Goal: Information Seeking & Learning: Find specific fact

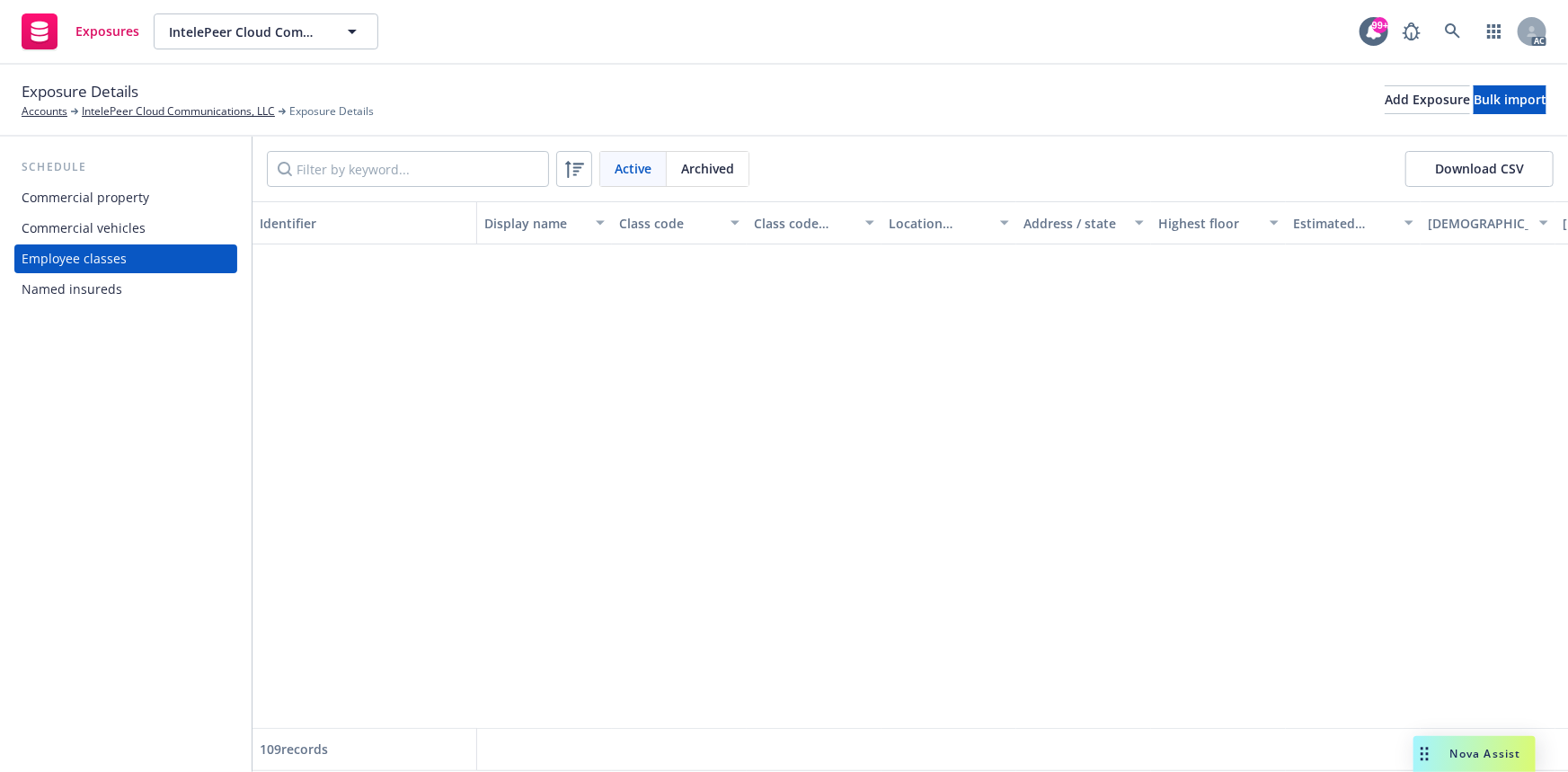
scroll to position [899, 0]
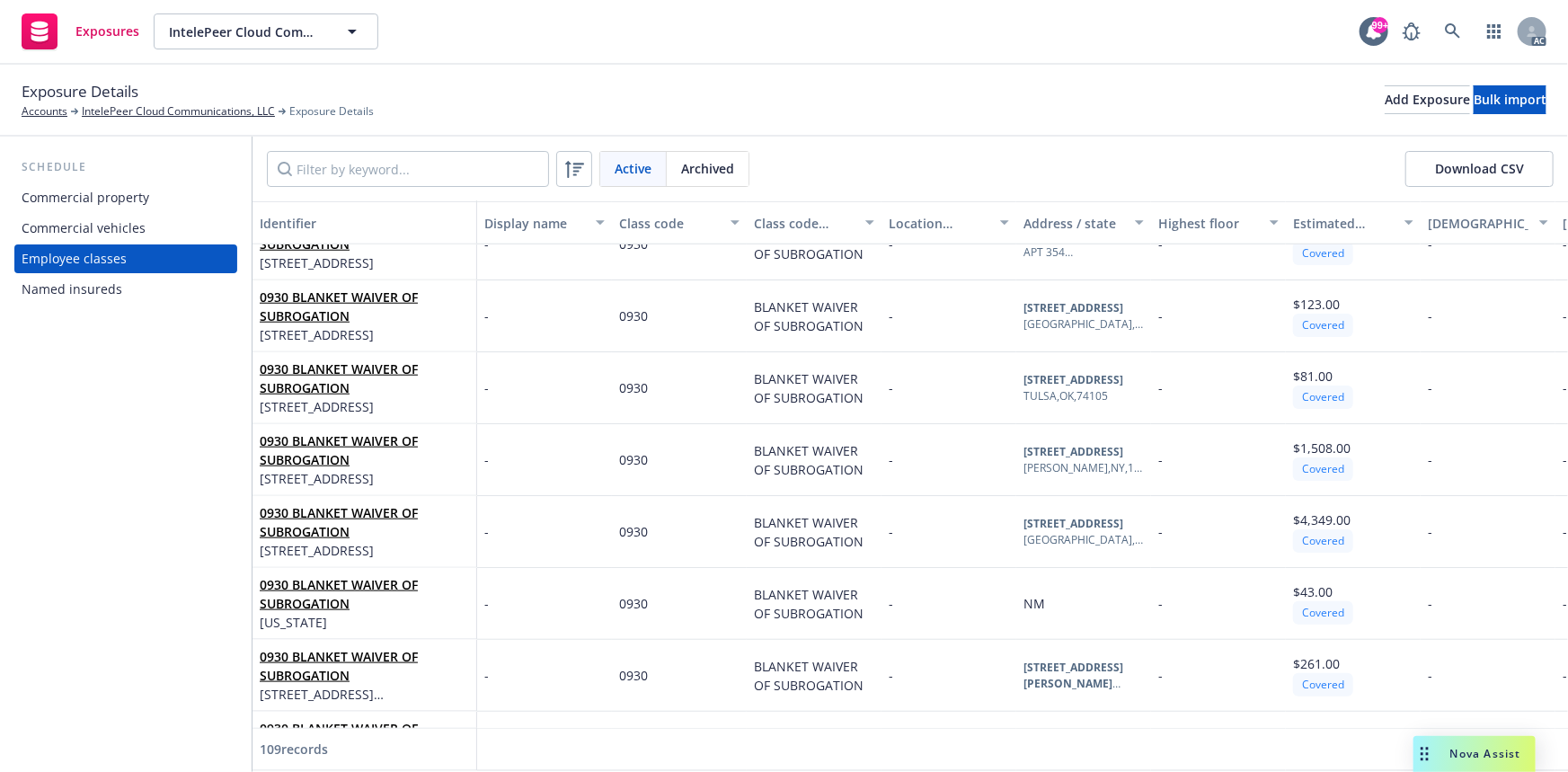
click at [171, 281] on div "Named insureds" at bounding box center [126, 290] width 208 height 29
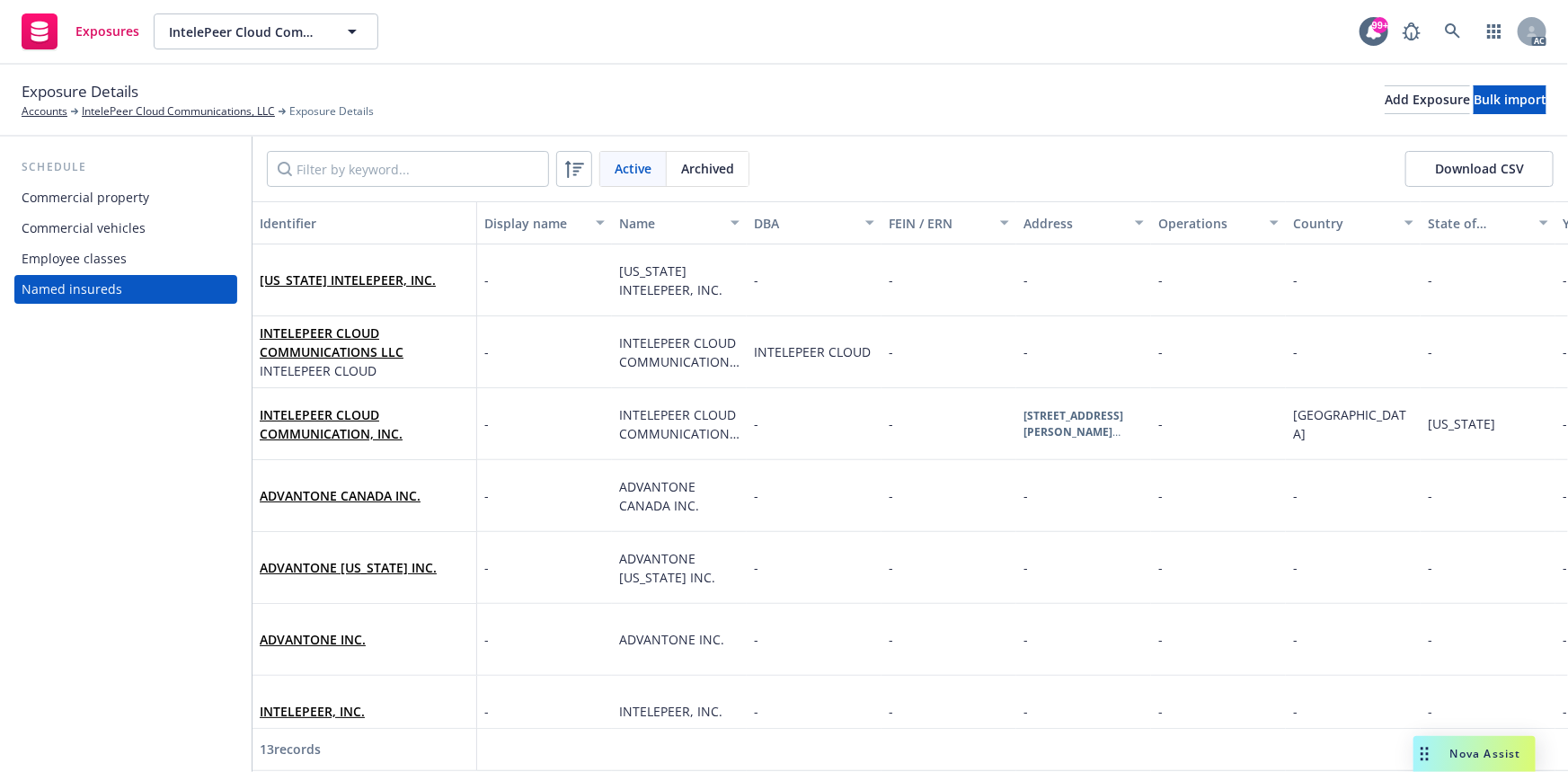
click at [159, 234] on div "Commercial vehicles" at bounding box center [126, 228] width 208 height 29
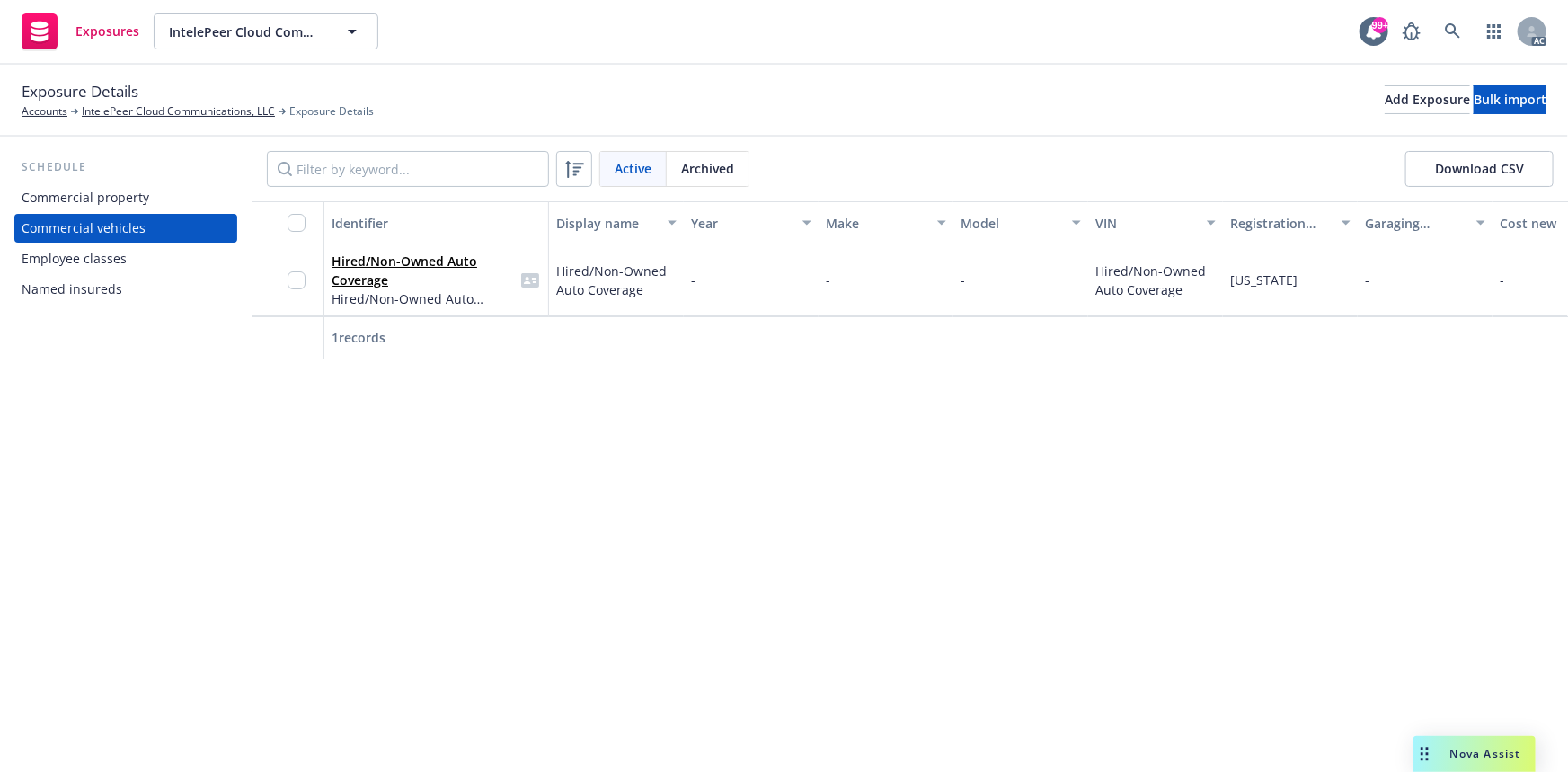
click at [157, 197] on div "Commercial property" at bounding box center [126, 198] width 208 height 29
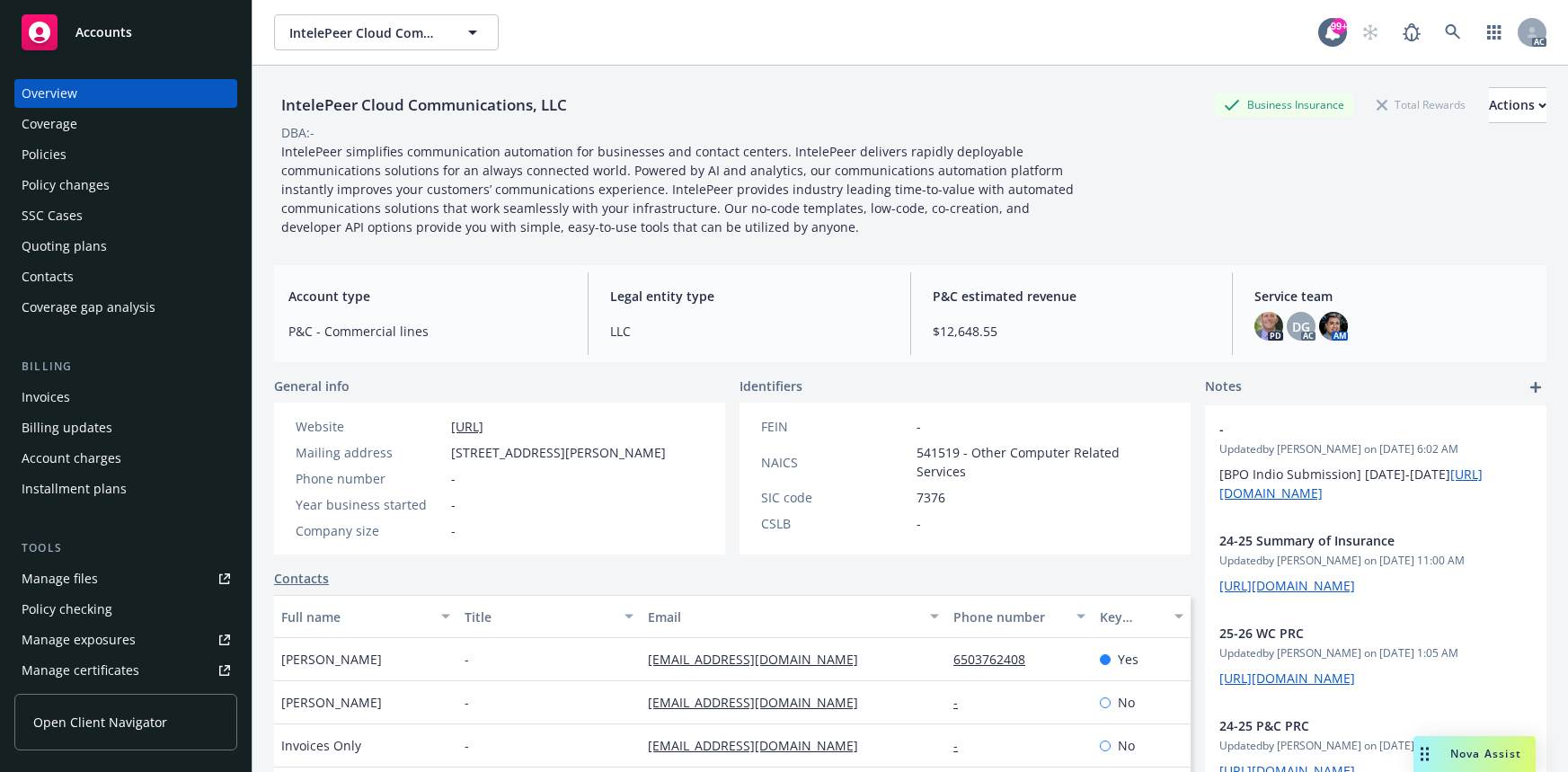
click at [63, 159] on div "Policies" at bounding box center [44, 155] width 45 height 29
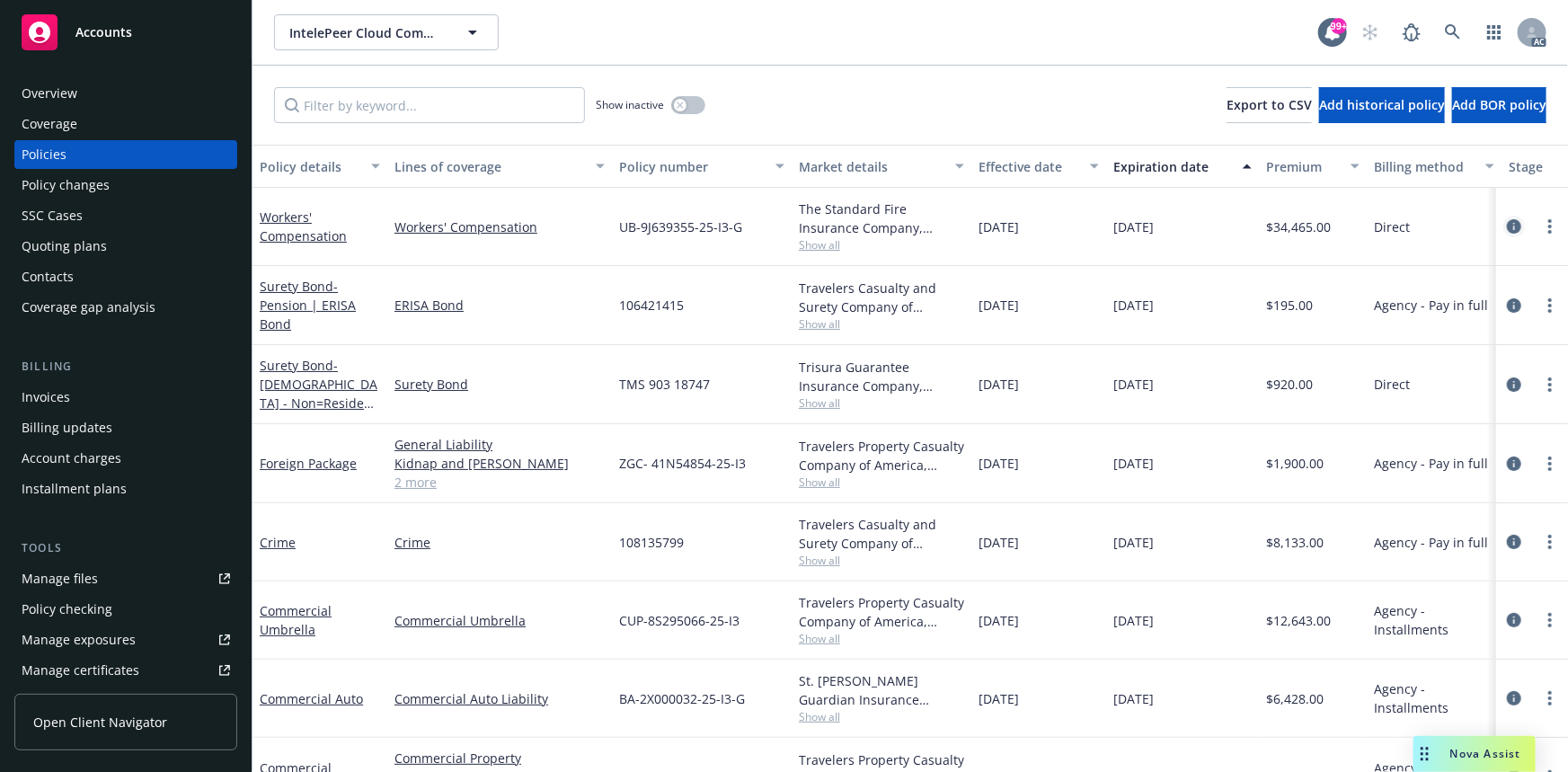
click at [1507, 224] on icon "circleInformation" at bounding box center [1515, 226] width 14 height 14
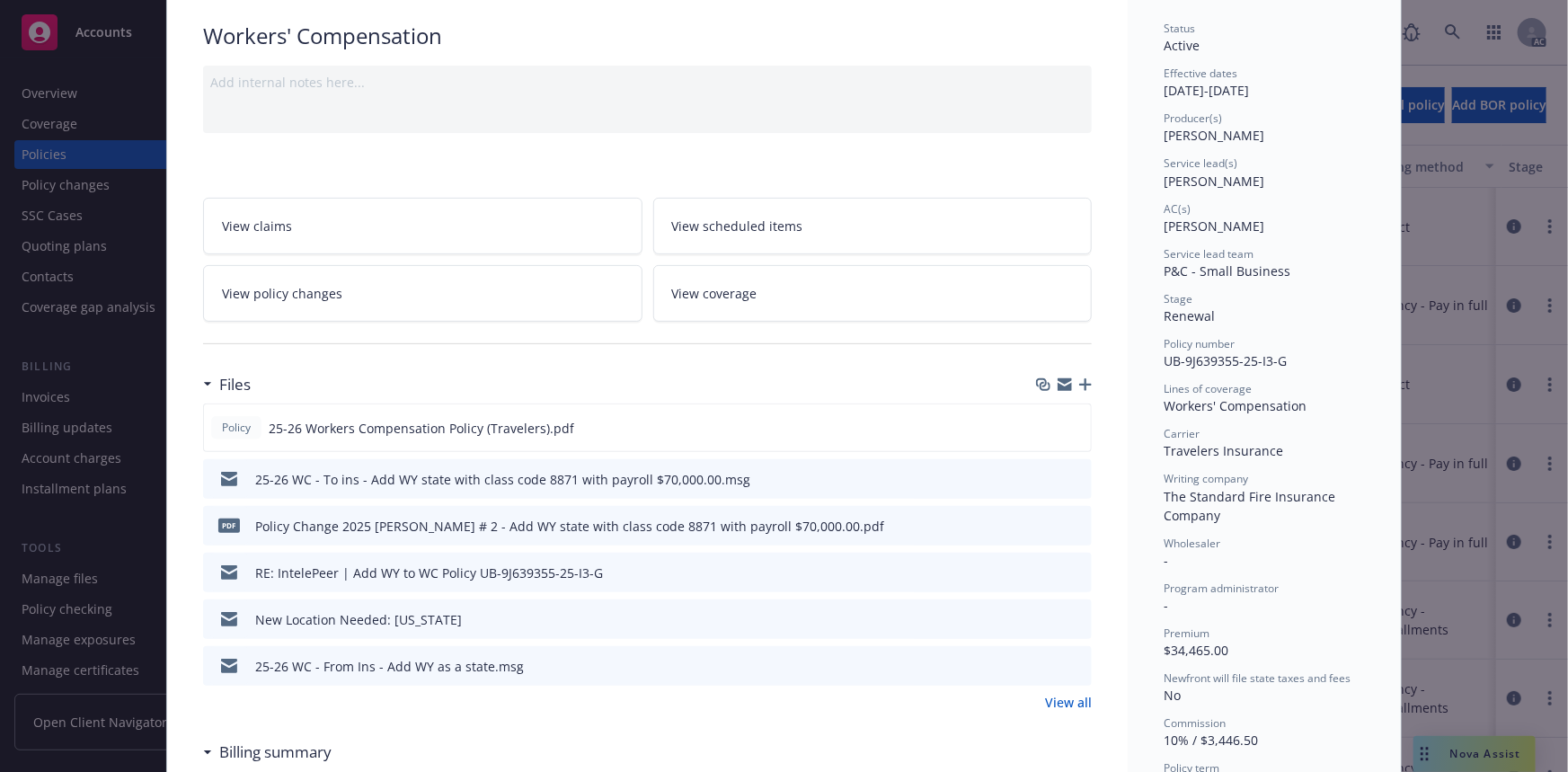
scroll to position [244, 0]
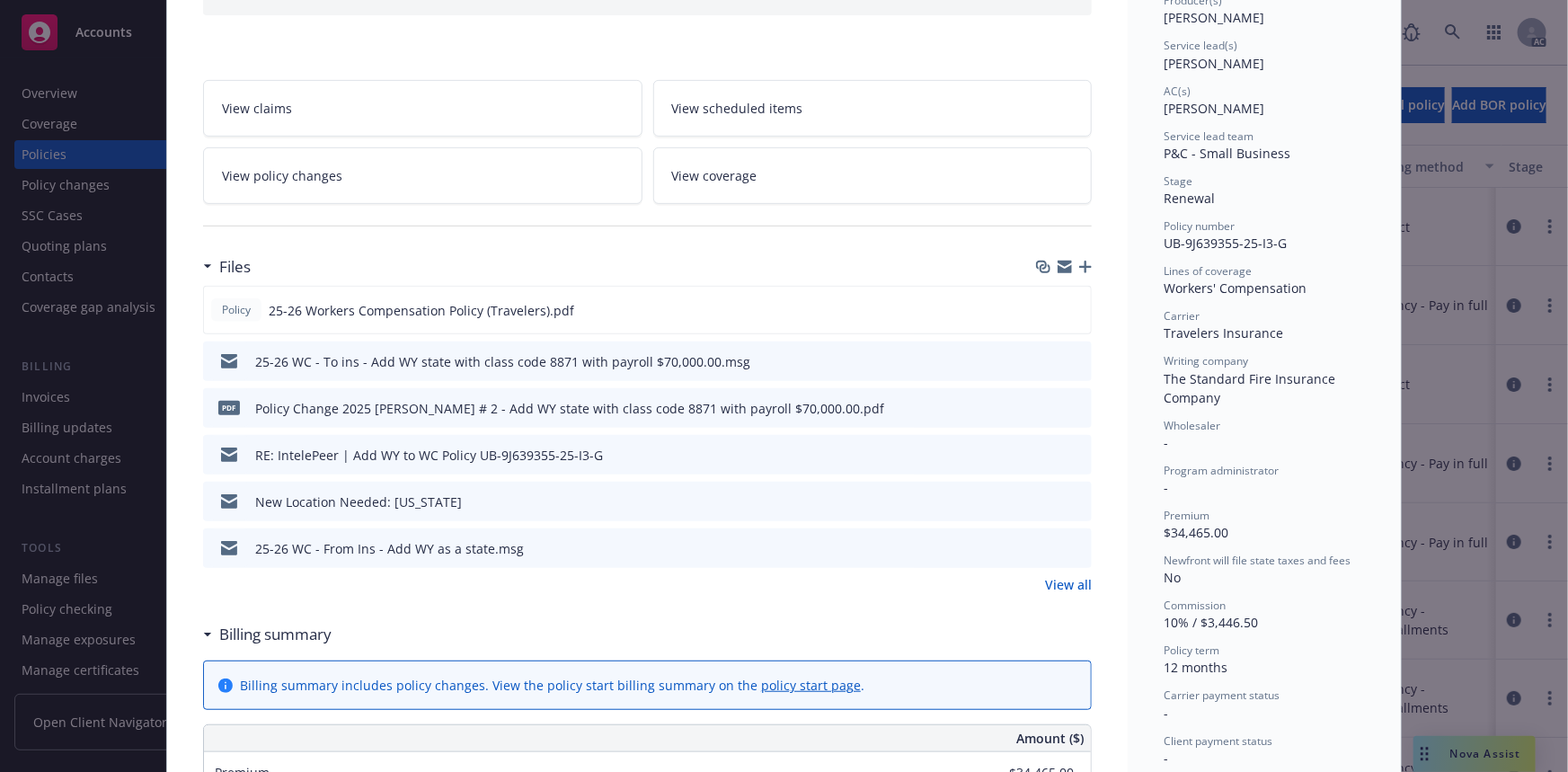
click at [1053, 576] on link "View all" at bounding box center [1069, 585] width 47 height 19
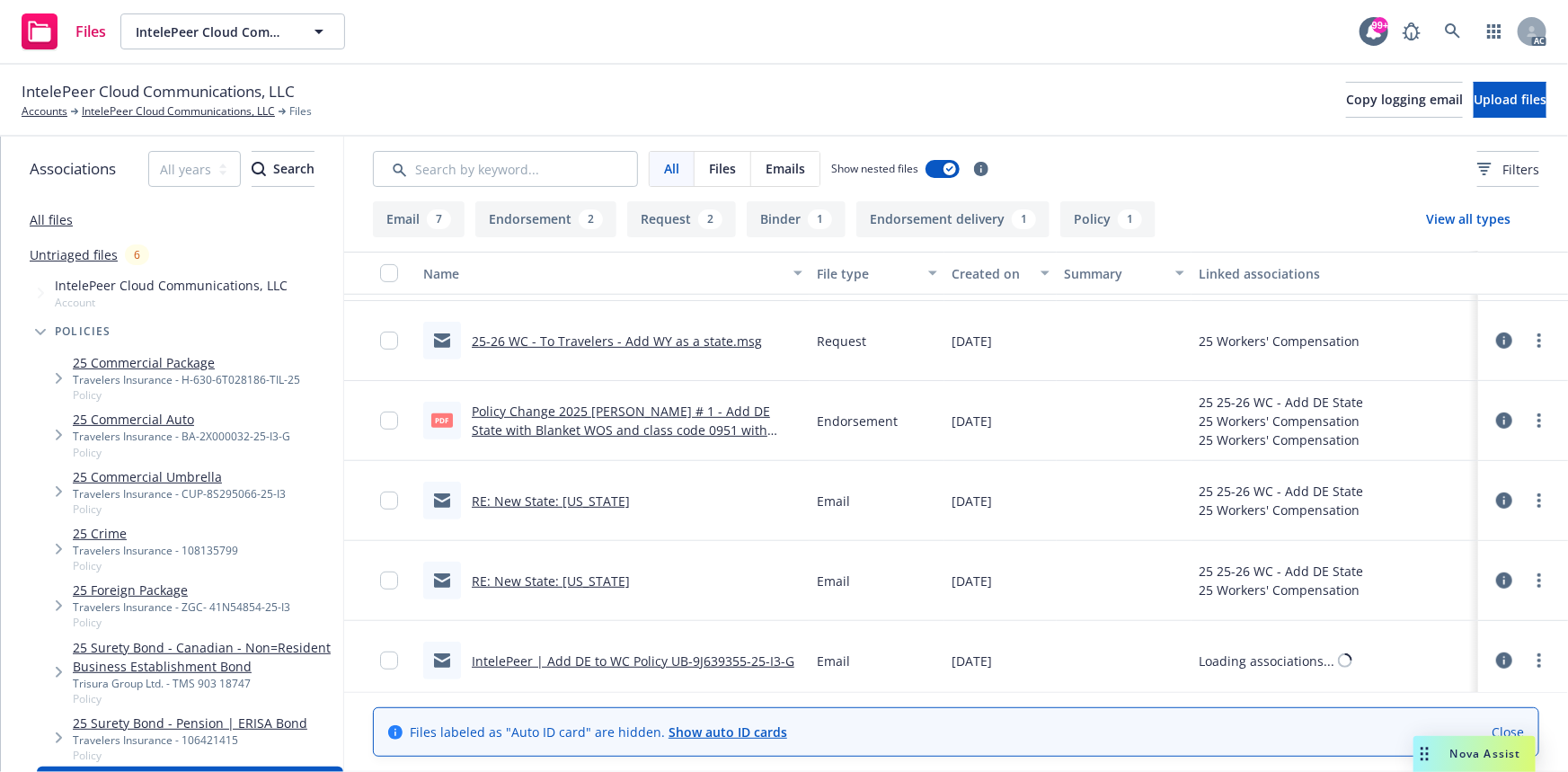
scroll to position [408, 0]
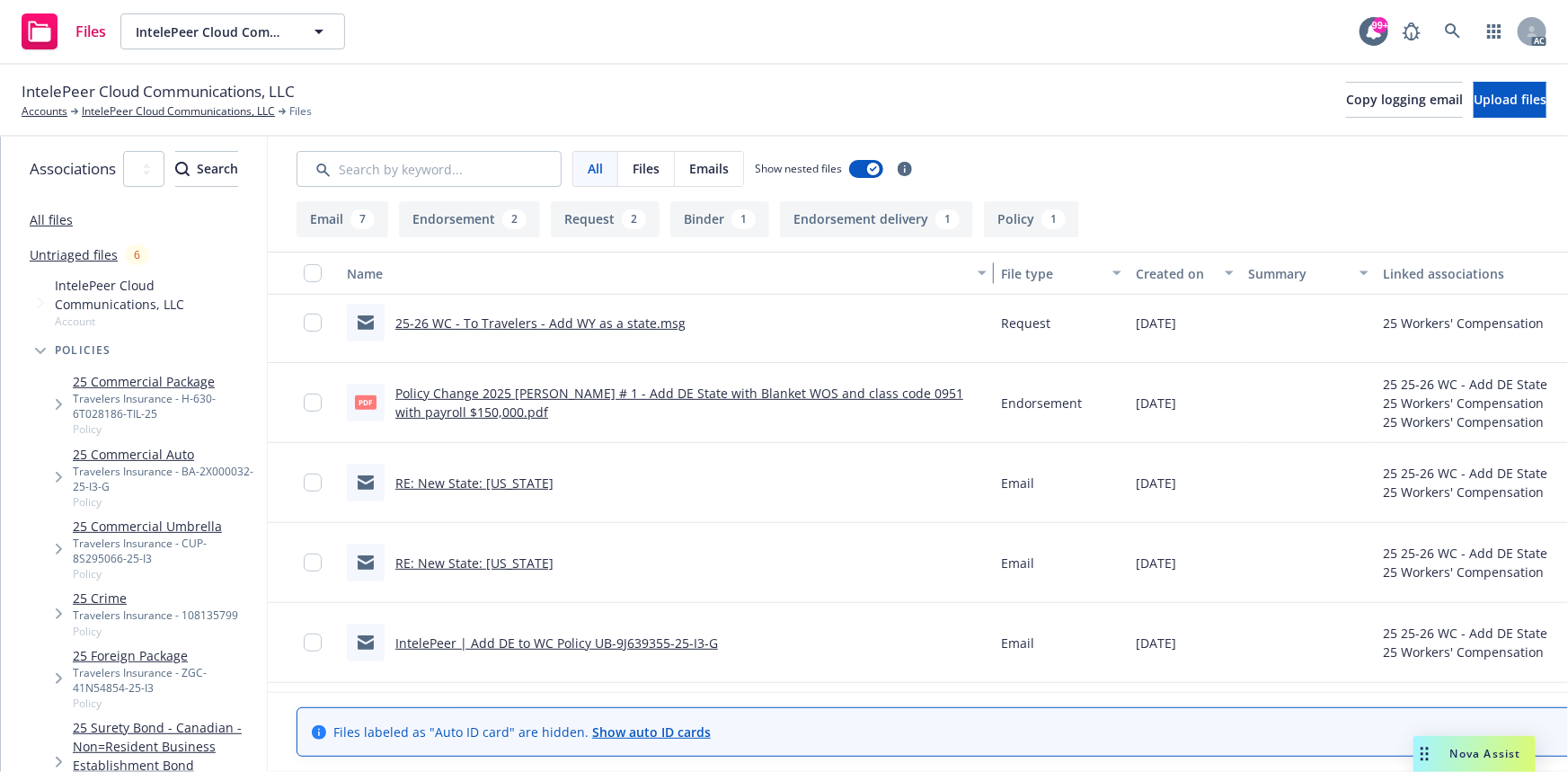
drag, startPoint x: 800, startPoint y: 270, endPoint x: 1060, endPoint y: 243, distance: 261.4
click at [1060, 243] on div "Email 7 Endorsement 2 Request 2 Binder 1 Endorsement delivery 1 Policy 1 View a…" at bounding box center [1010, 486] width 1485 height 571
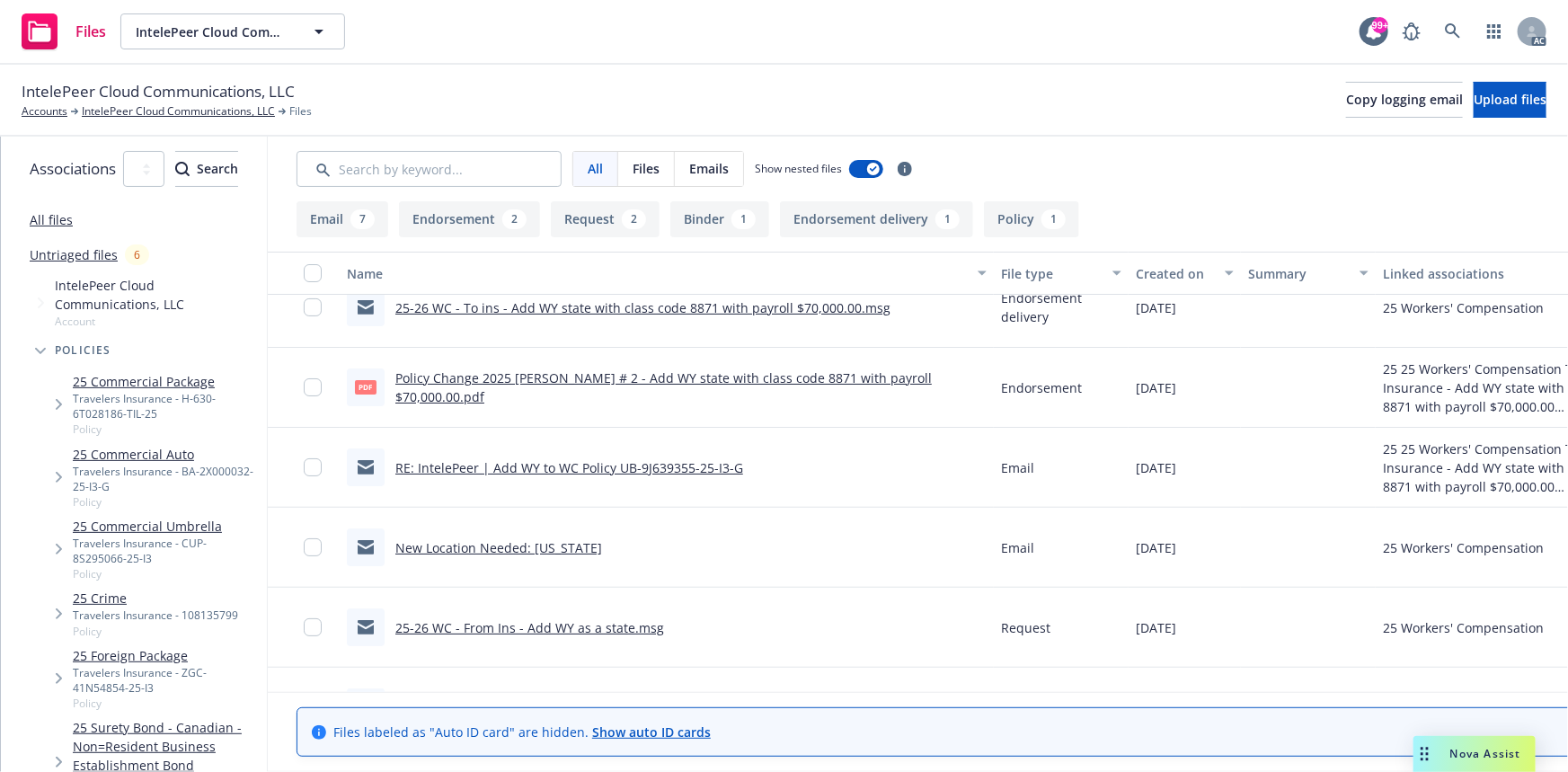
scroll to position [0, 0]
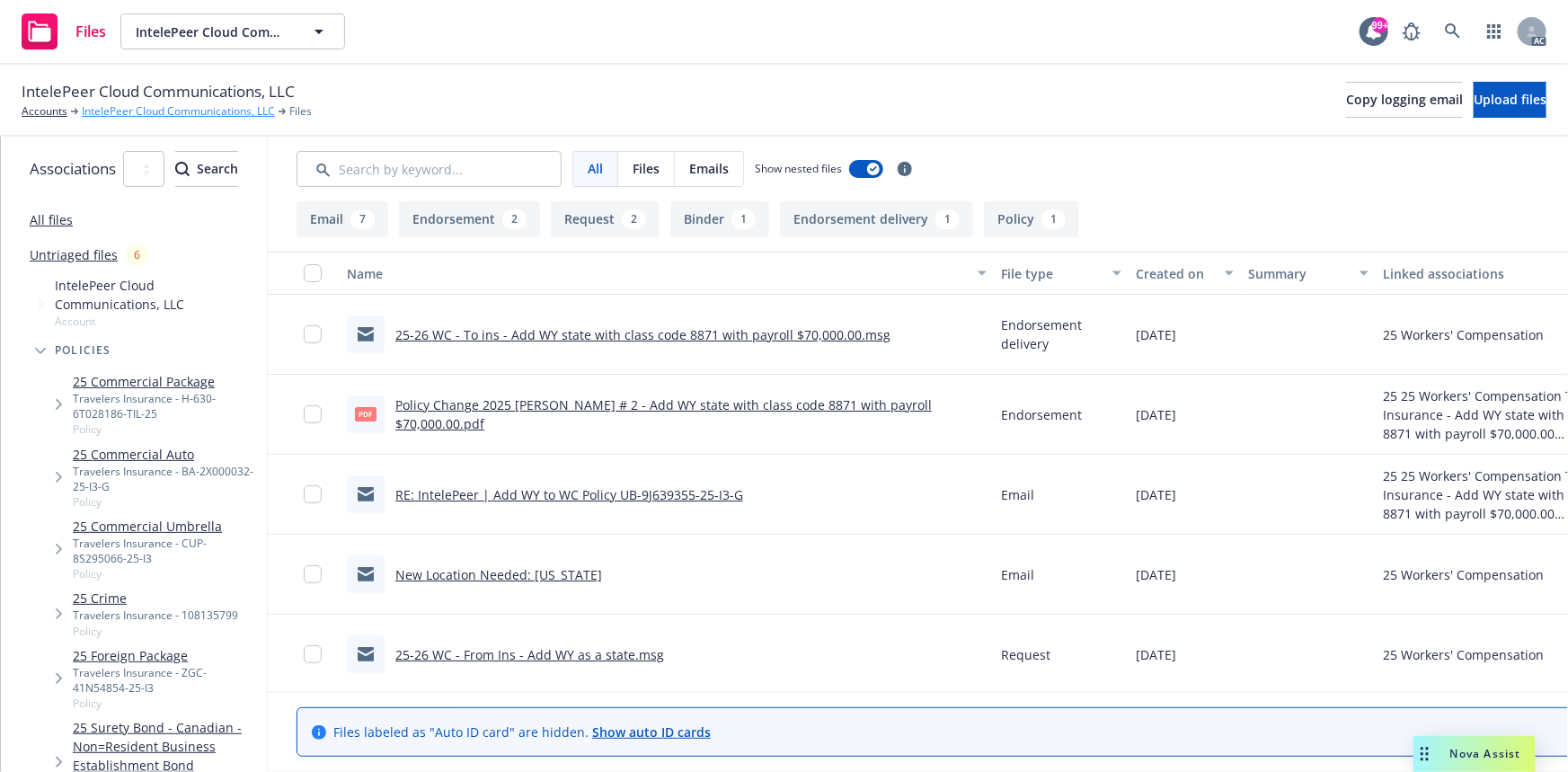
click at [159, 112] on link "IntelePeer Cloud Communications, LLC" at bounding box center [178, 111] width 194 height 16
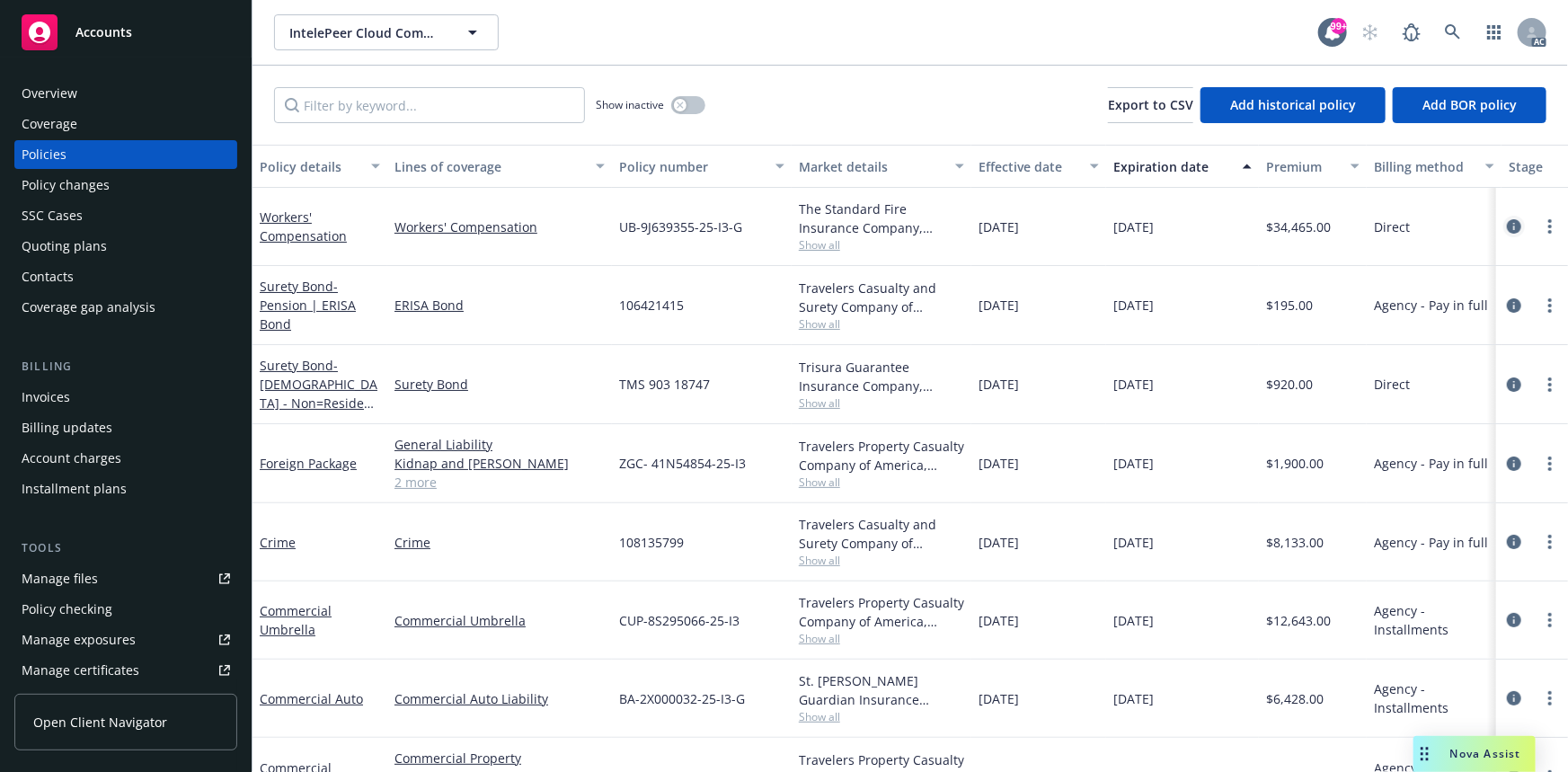
click at [1507, 231] on icon "circleInformation" at bounding box center [1515, 226] width 14 height 14
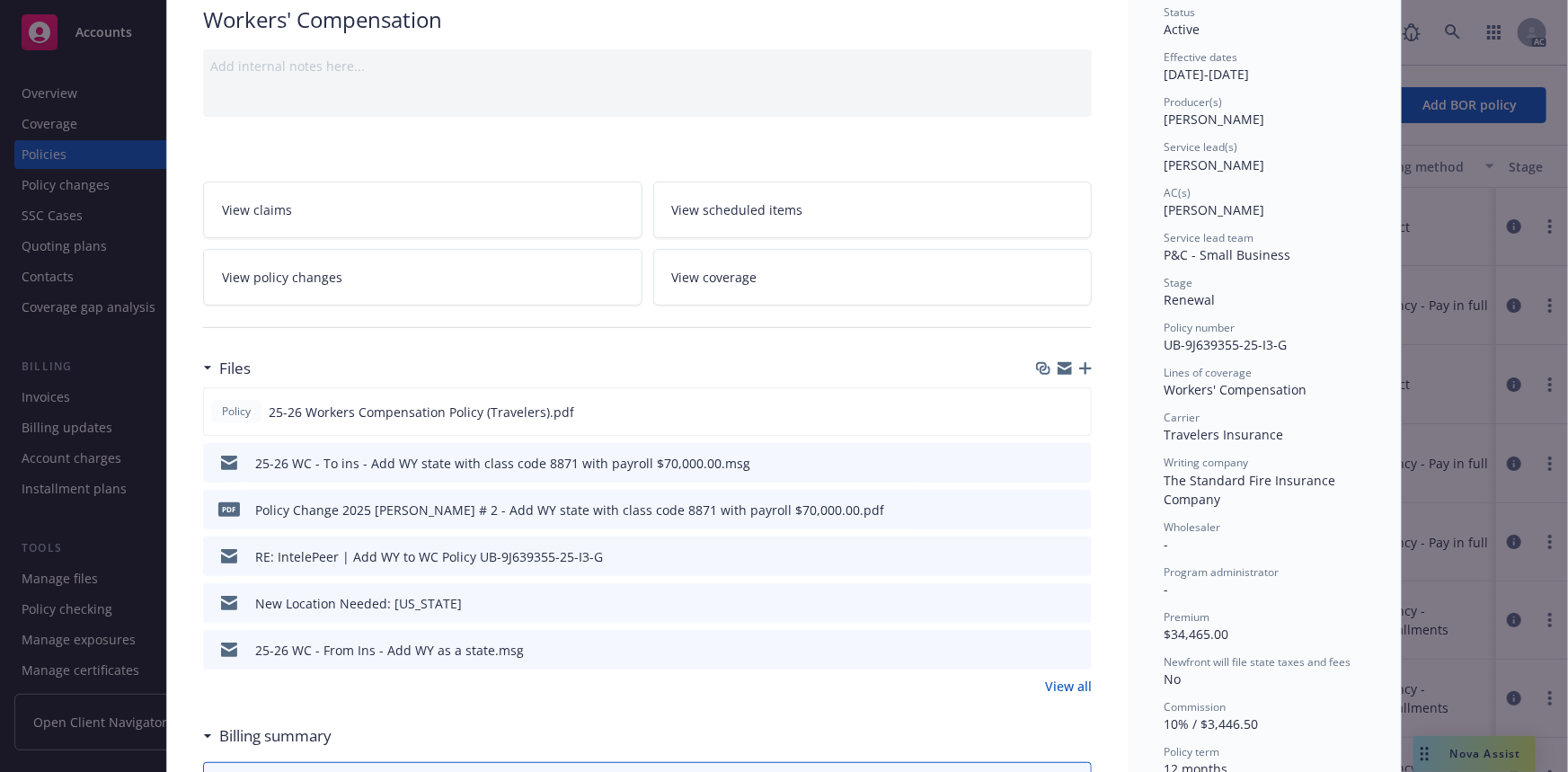
scroll to position [327, 0]
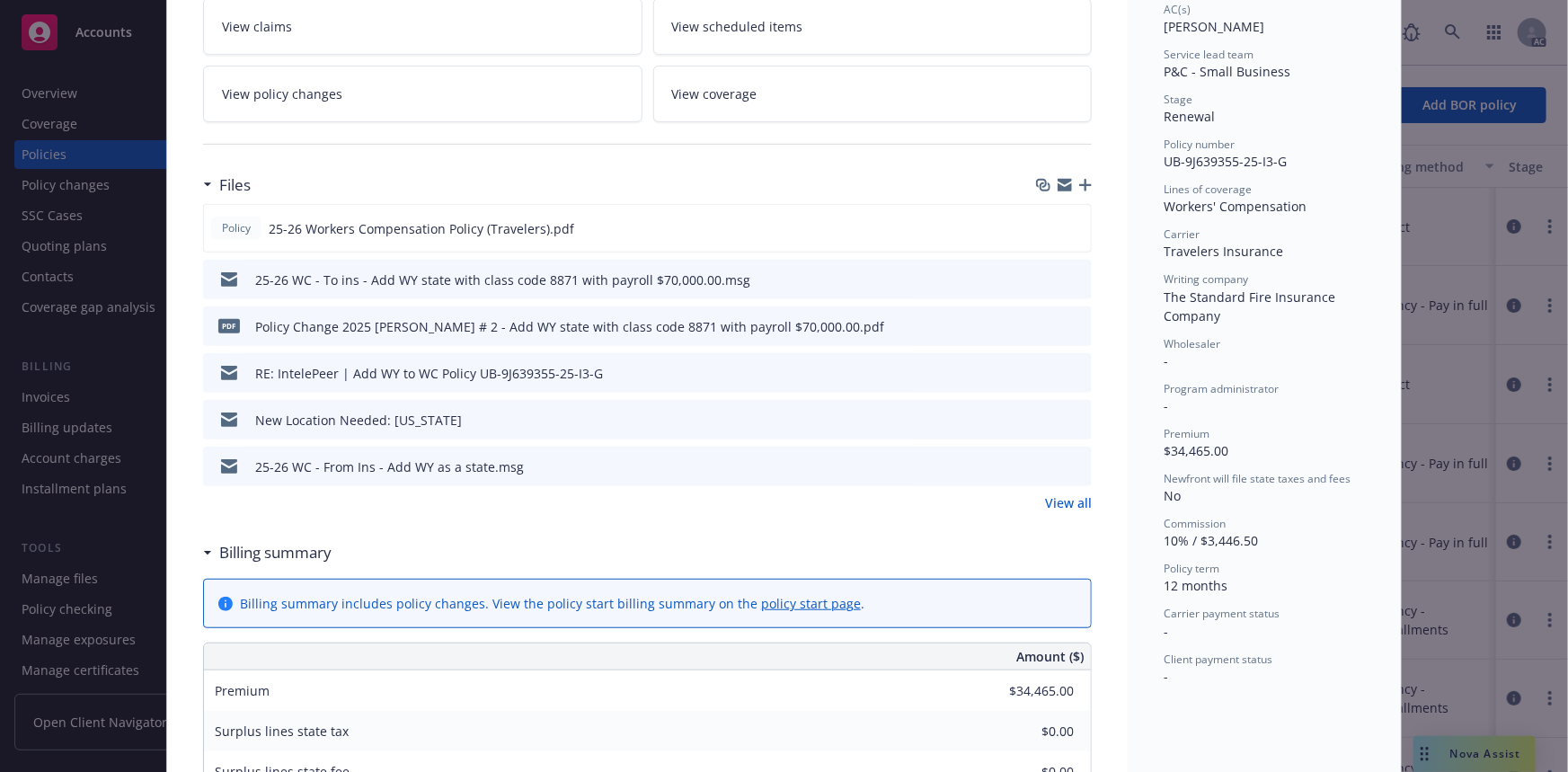
click at [1060, 506] on link "View all" at bounding box center [1069, 502] width 47 height 19
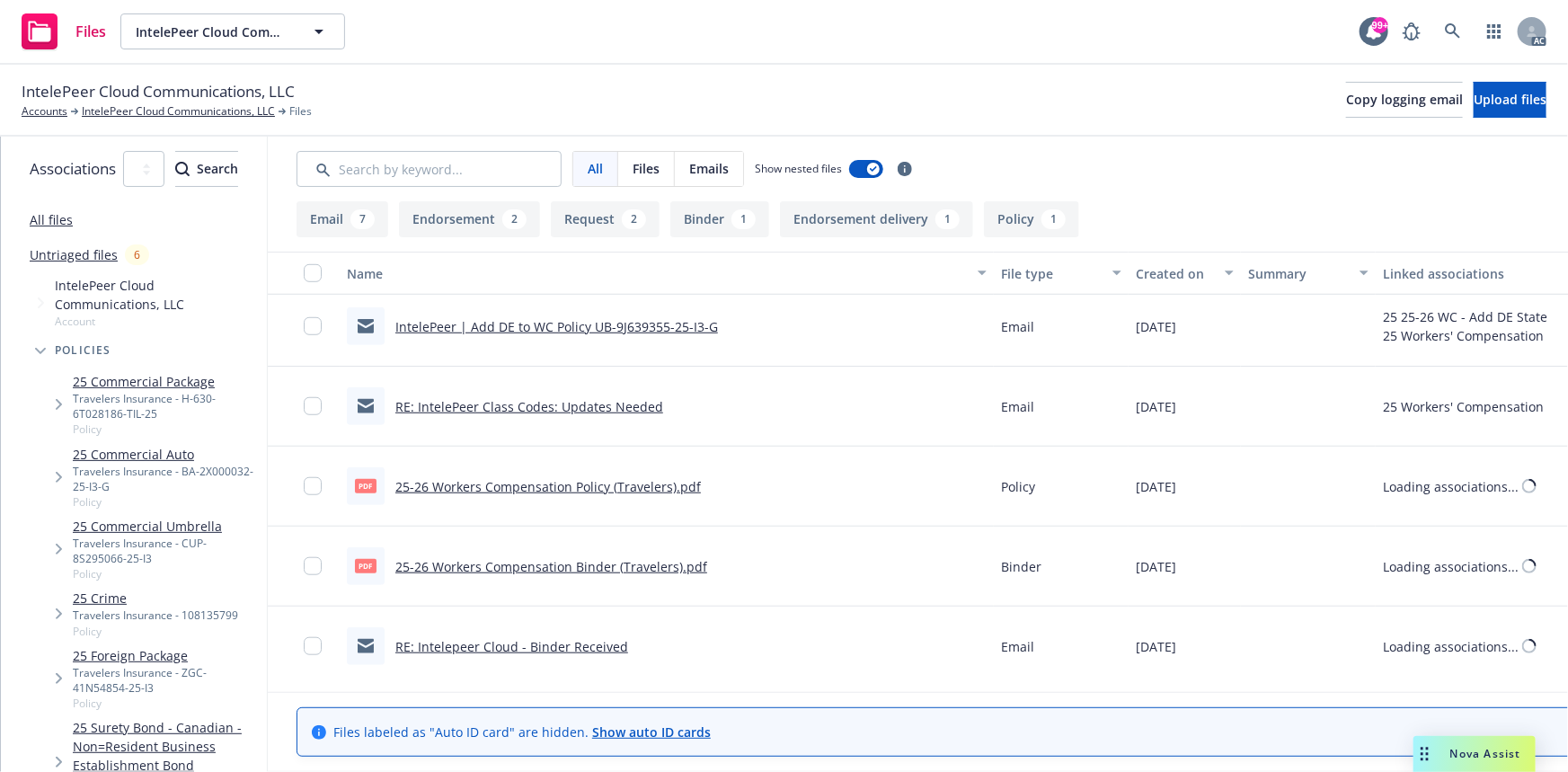
scroll to position [726, 0]
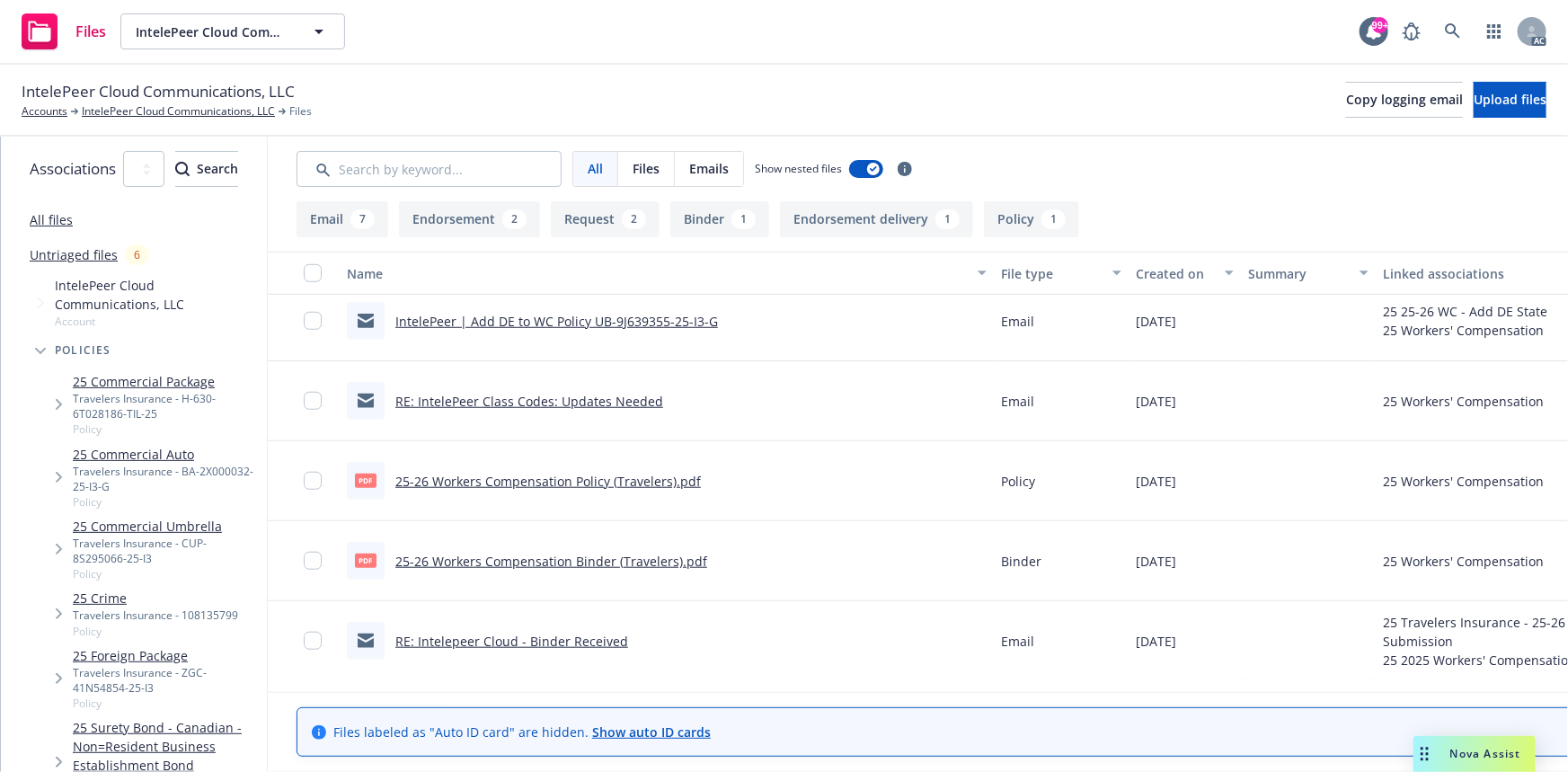
click at [585, 476] on link "25-26 Workers Compensation Policy (Travelers).pdf" at bounding box center [548, 481] width 306 height 17
click at [632, 476] on link "25-26 Workers Compensation Policy (Travelers).pdf" at bounding box center [548, 481] width 306 height 17
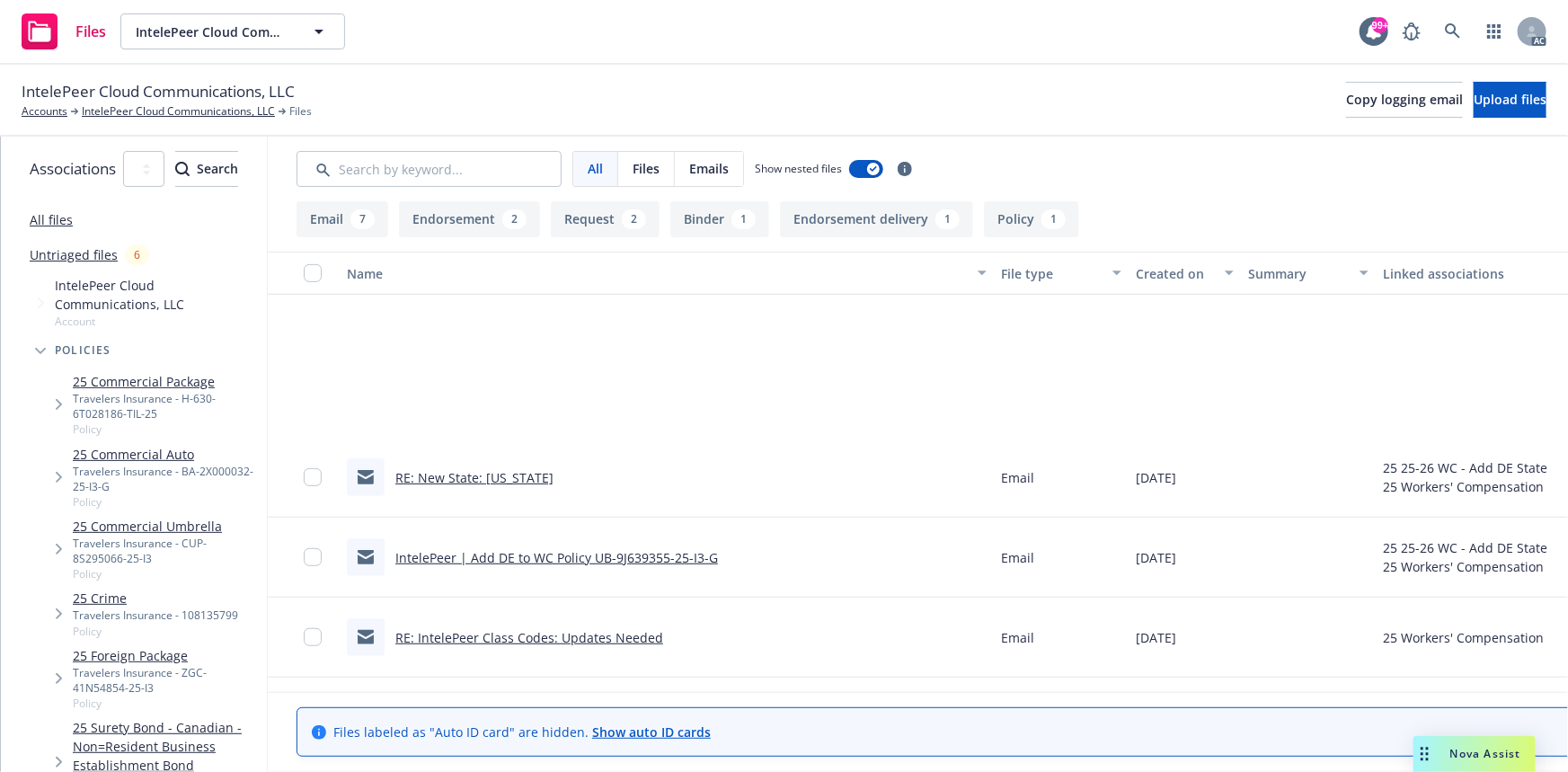
scroll to position [721, 0]
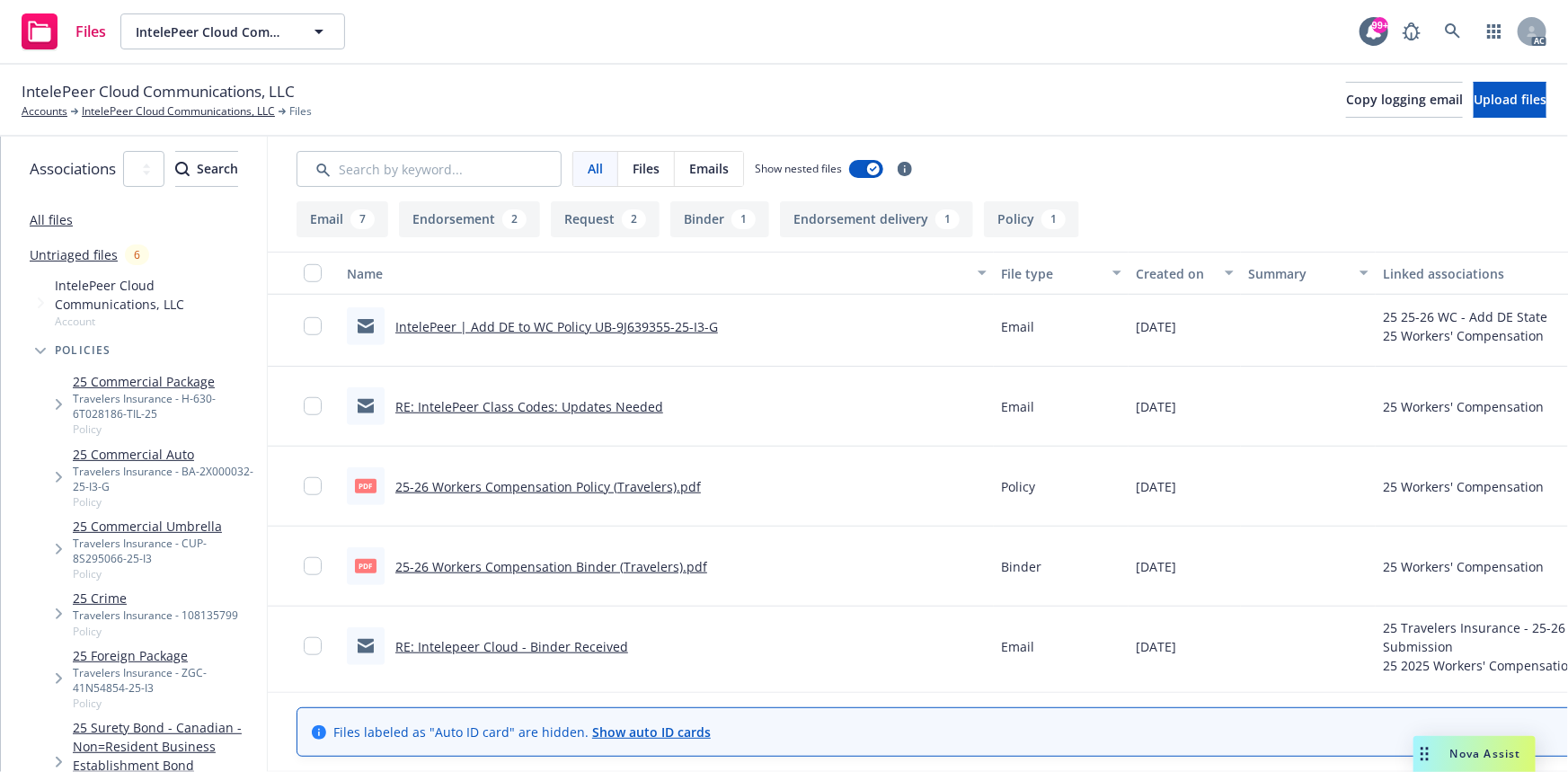
click at [674, 487] on link "25-26 Workers Compensation Policy (Travelers).pdf" at bounding box center [548, 486] width 306 height 17
click at [158, 110] on link "IntelePeer Cloud Communications, LLC" at bounding box center [178, 111] width 194 height 16
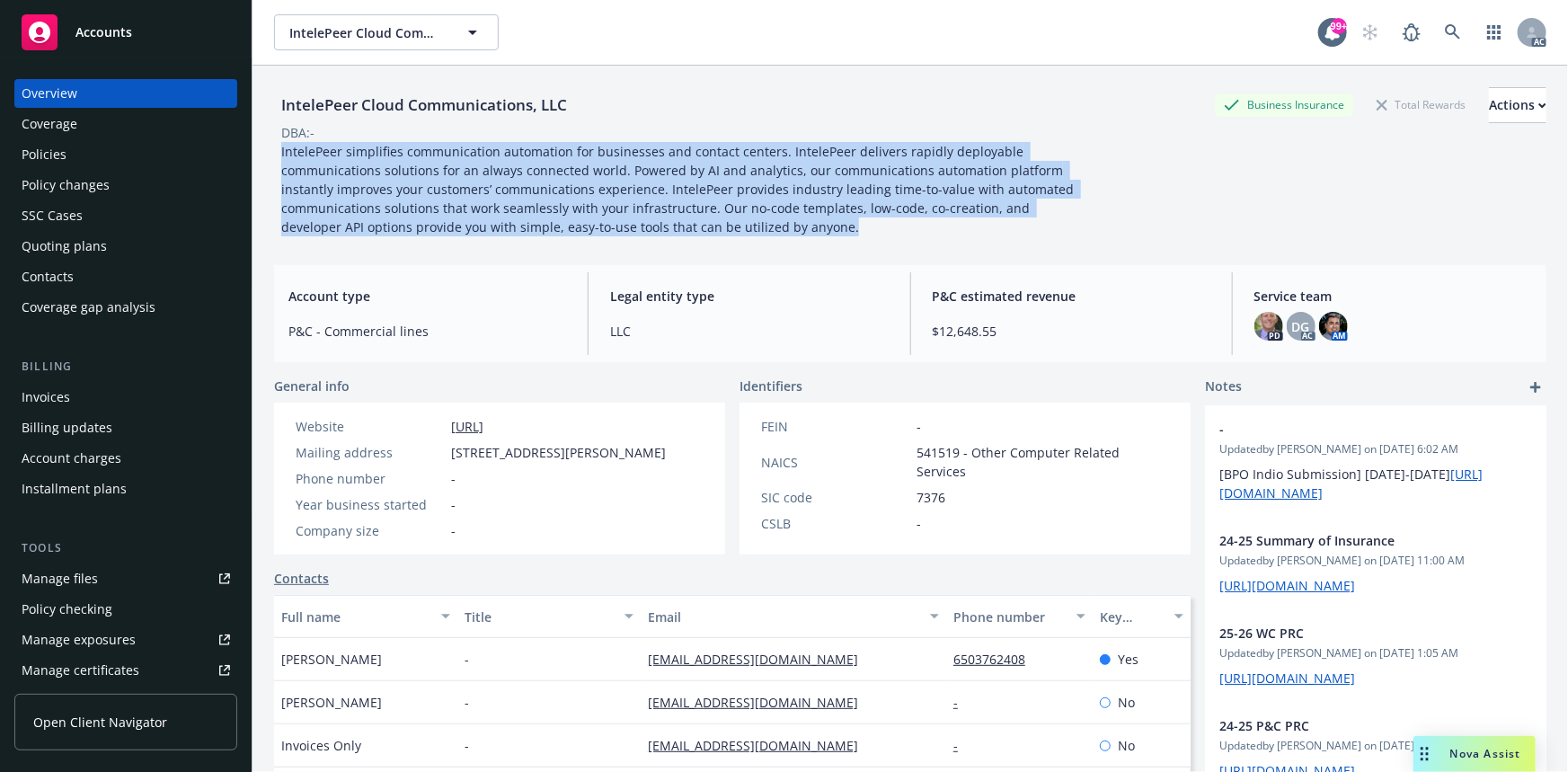
drag, startPoint x: 281, startPoint y: 152, endPoint x: 818, endPoint y: 237, distance: 543.7
click at [818, 237] on div "IntelePeer Cloud Communications, LLC Business Insurance Total Rewards Actions D…" at bounding box center [910, 158] width 1272 height 186
copy span "IntelePeer simplifies communication automation for businesses and contact cente…"
click at [43, 159] on div "Policies" at bounding box center [44, 155] width 45 height 29
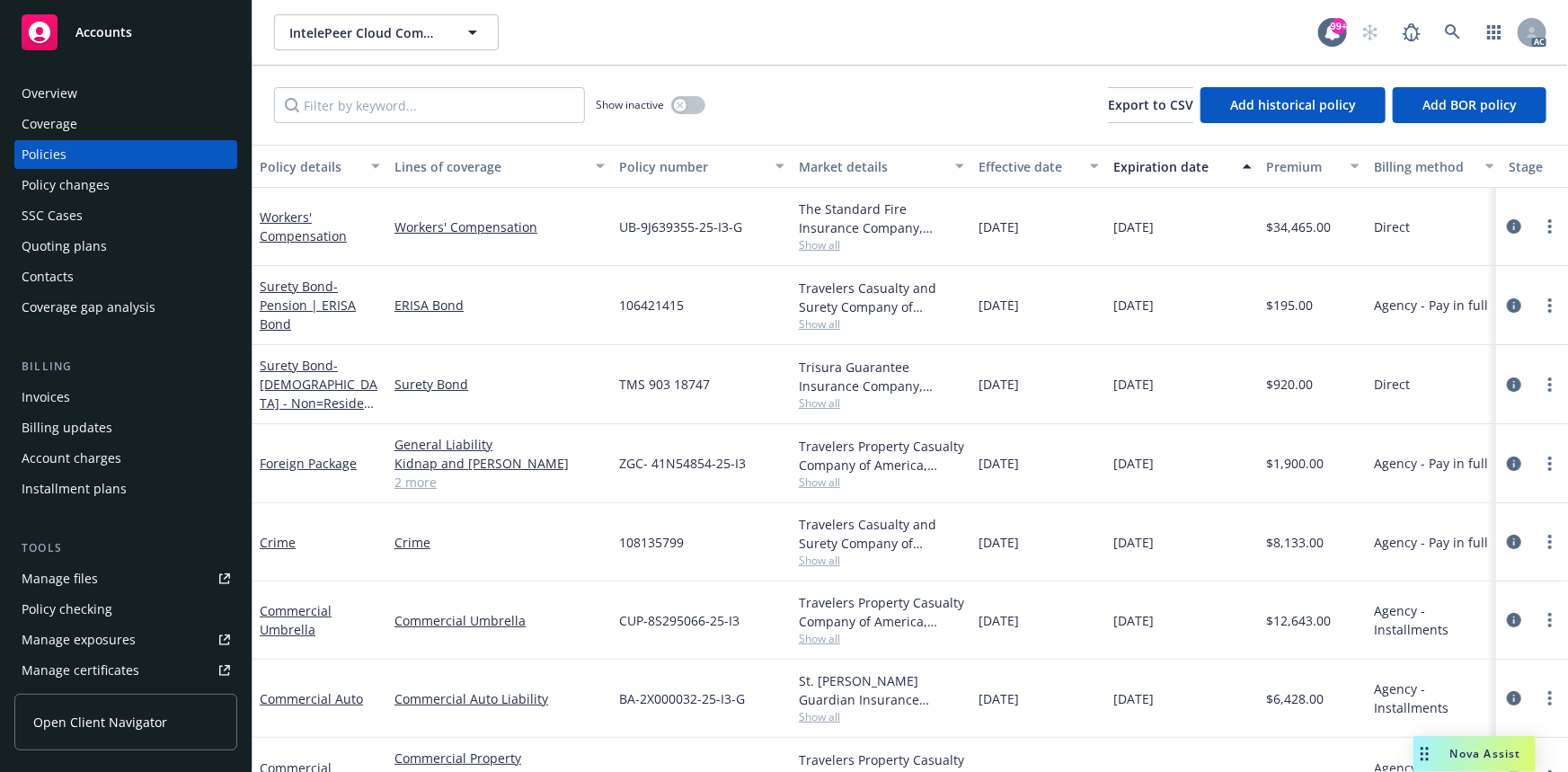
click at [813, 242] on span "Show all" at bounding box center [881, 244] width 166 height 15
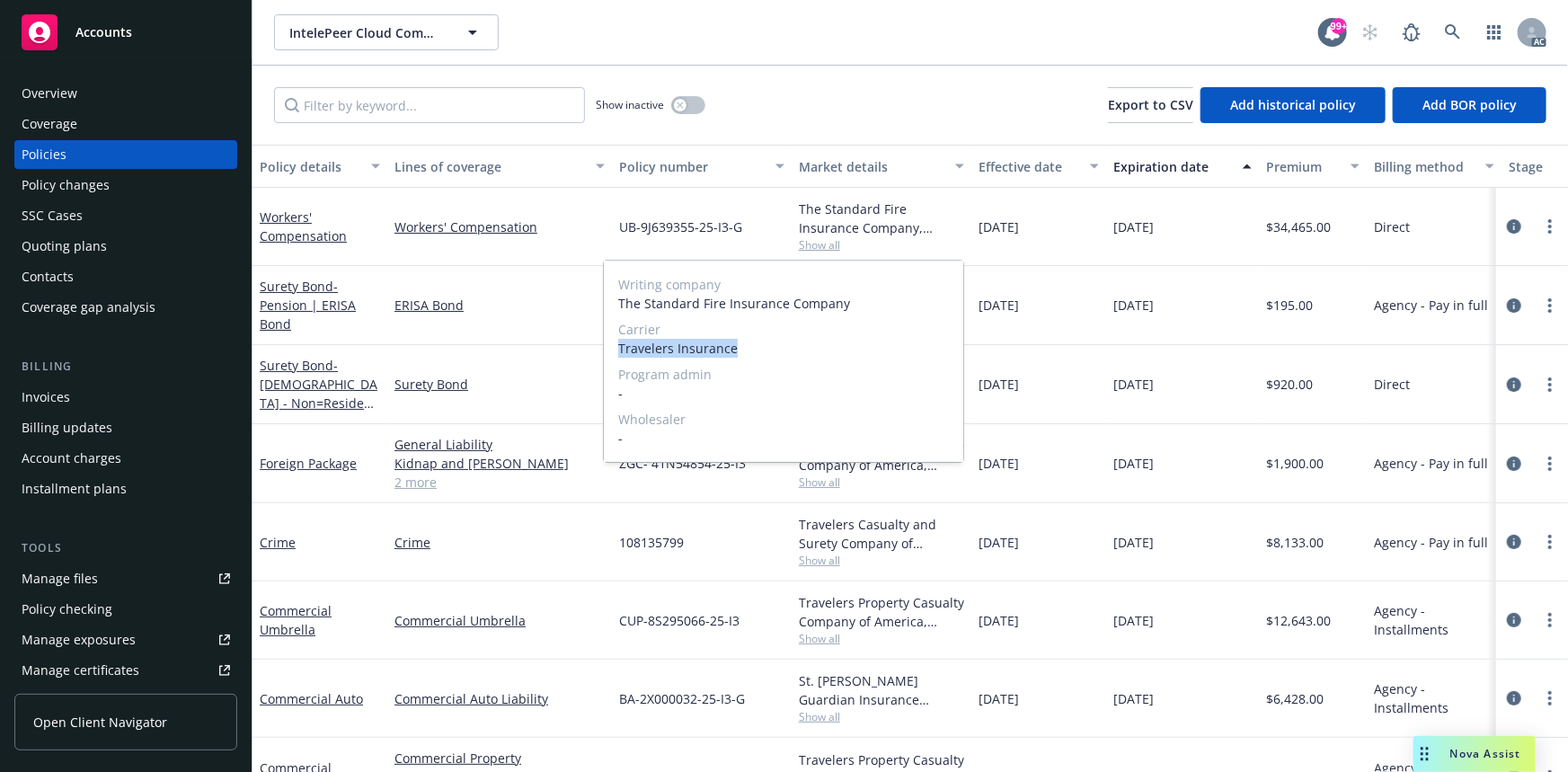
drag, startPoint x: 618, startPoint y: 346, endPoint x: 742, endPoint y: 358, distance: 124.6
click at [742, 358] on div "Writing company The Standard Fire Insurance Company Carrier Travelers Insurance…" at bounding box center [783, 361] width 359 height 201
copy span "Travelers Insurance"
drag, startPoint x: 619, startPoint y: 302, endPoint x: 870, endPoint y: 304, distance: 251.0
click at [870, 304] on span "The Standard Fire Insurance Company" at bounding box center [783, 303] width 330 height 19
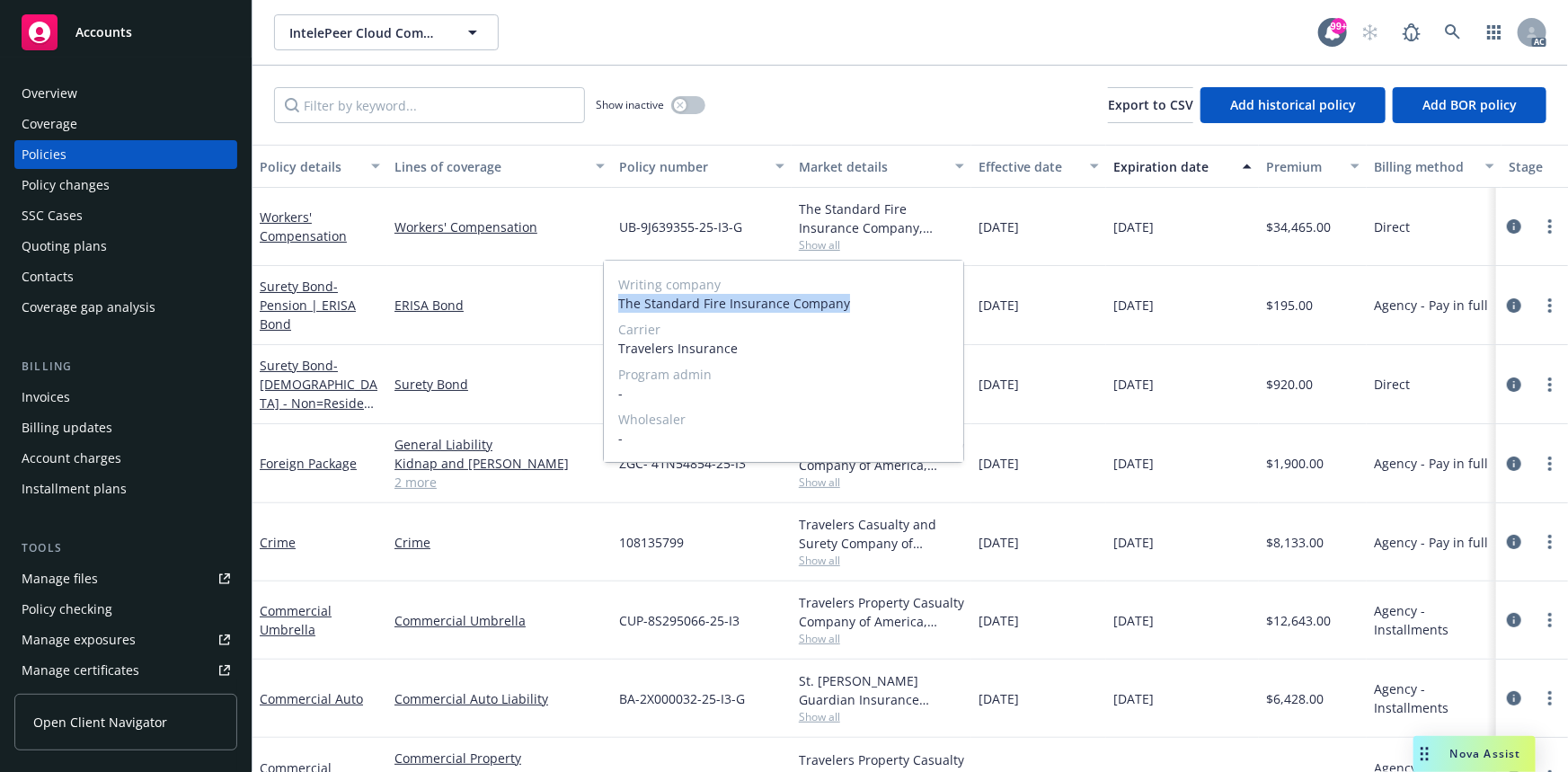
copy span "The Standard Fire Insurance Company"
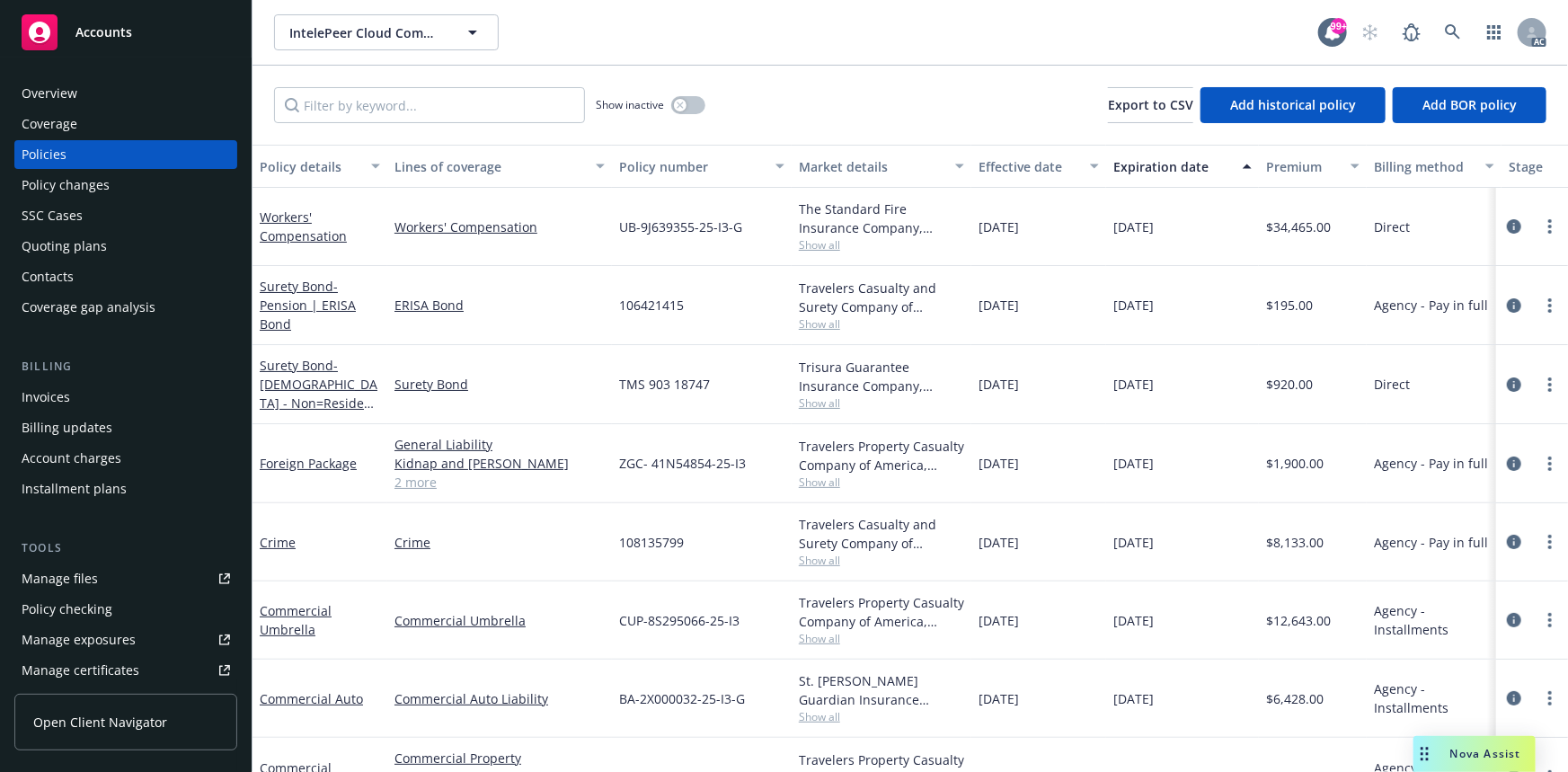
click at [133, 107] on div "Overview" at bounding box center [126, 93] width 208 height 29
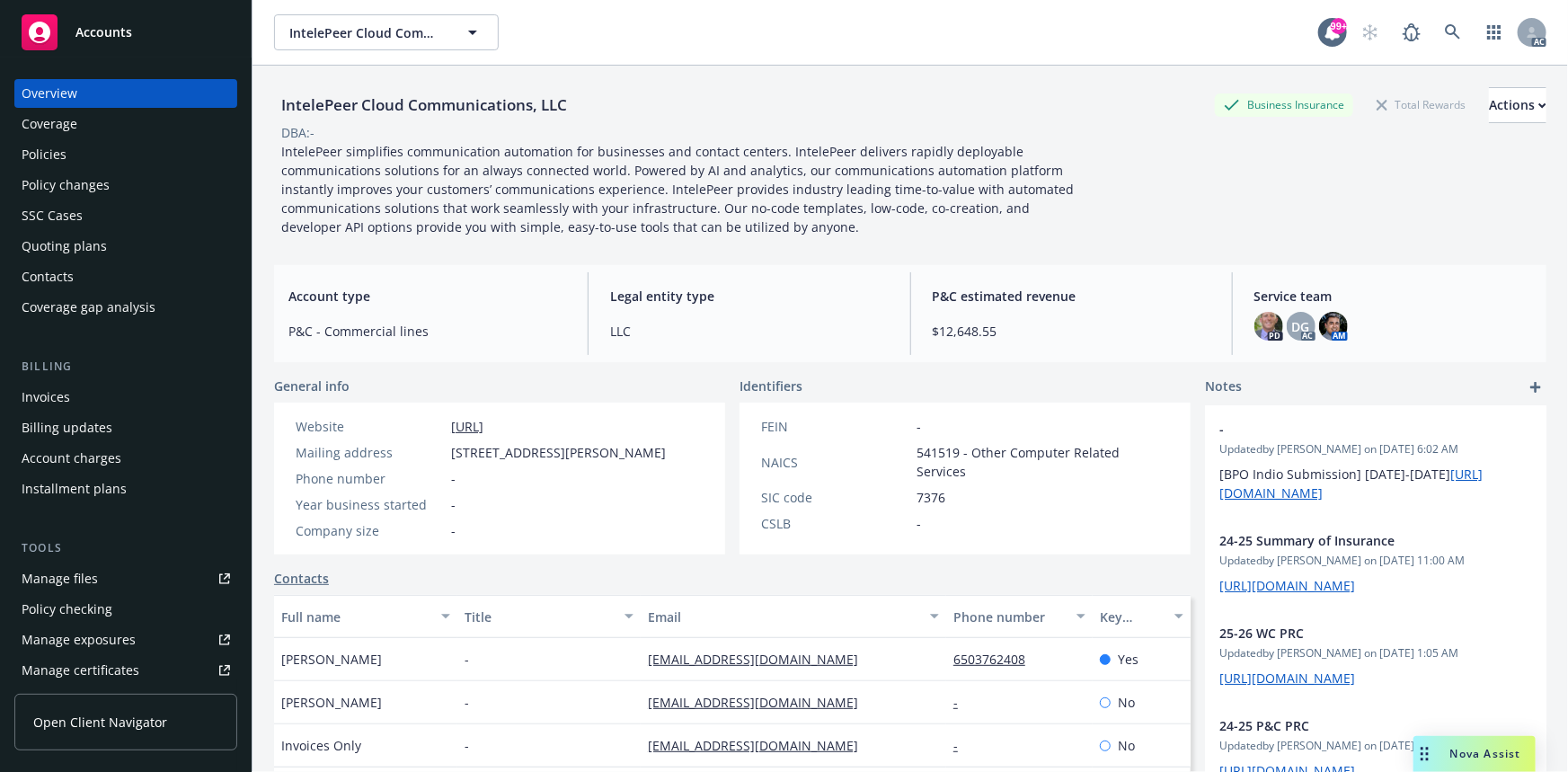
click at [62, 157] on div "Policies" at bounding box center [44, 155] width 45 height 29
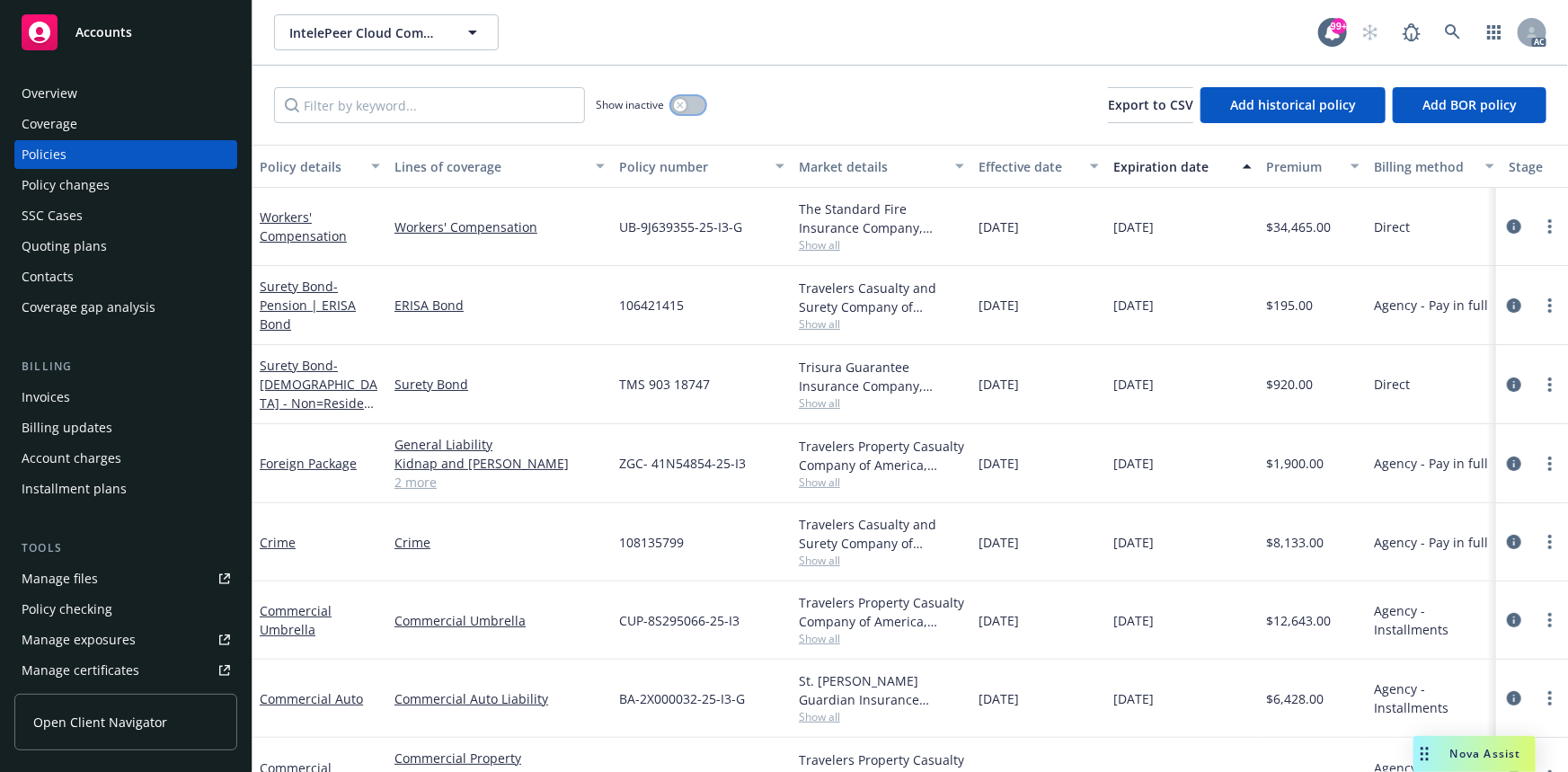
click at [687, 101] on button "button" at bounding box center [689, 105] width 34 height 18
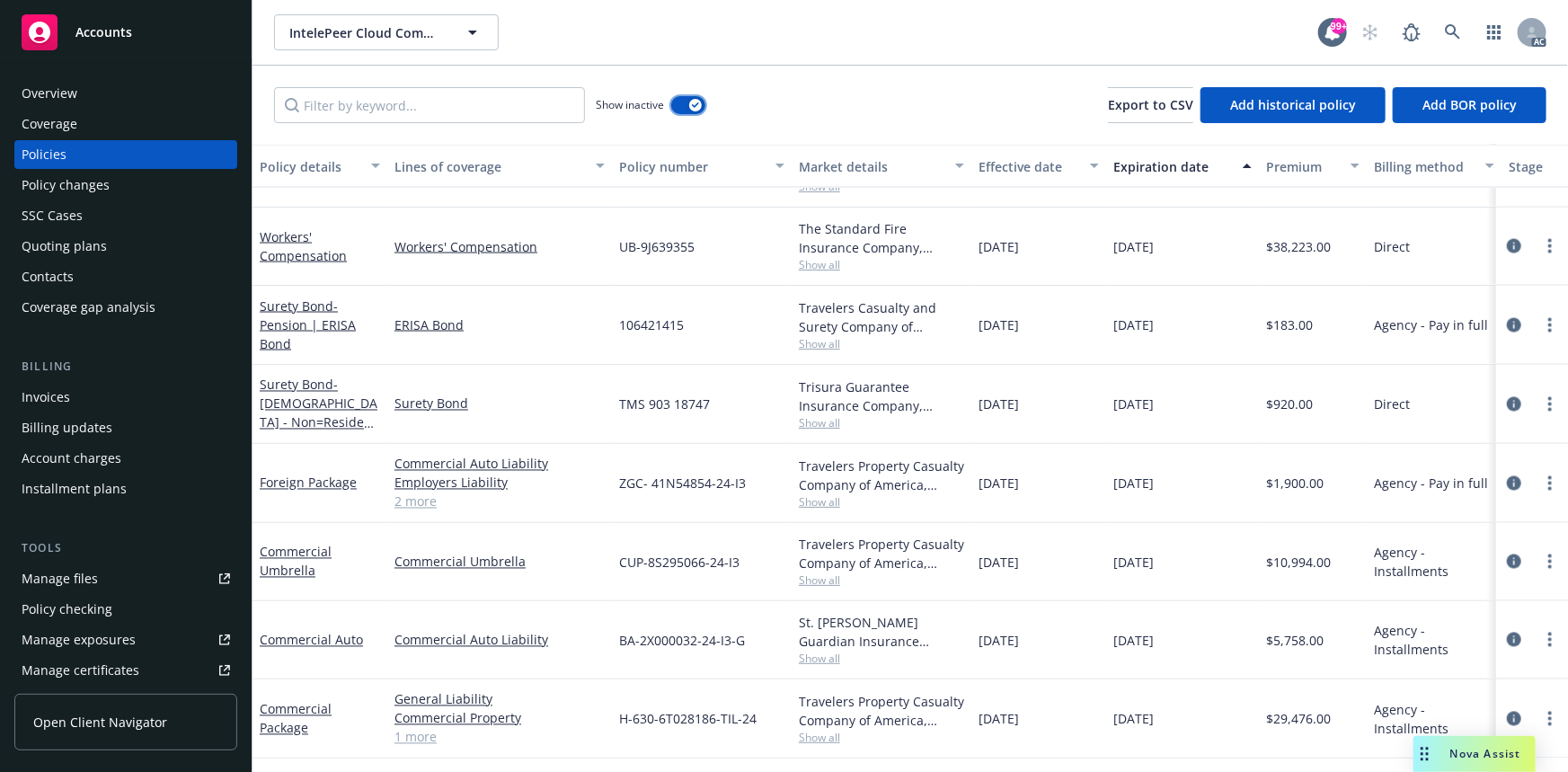
scroll to position [4804, 0]
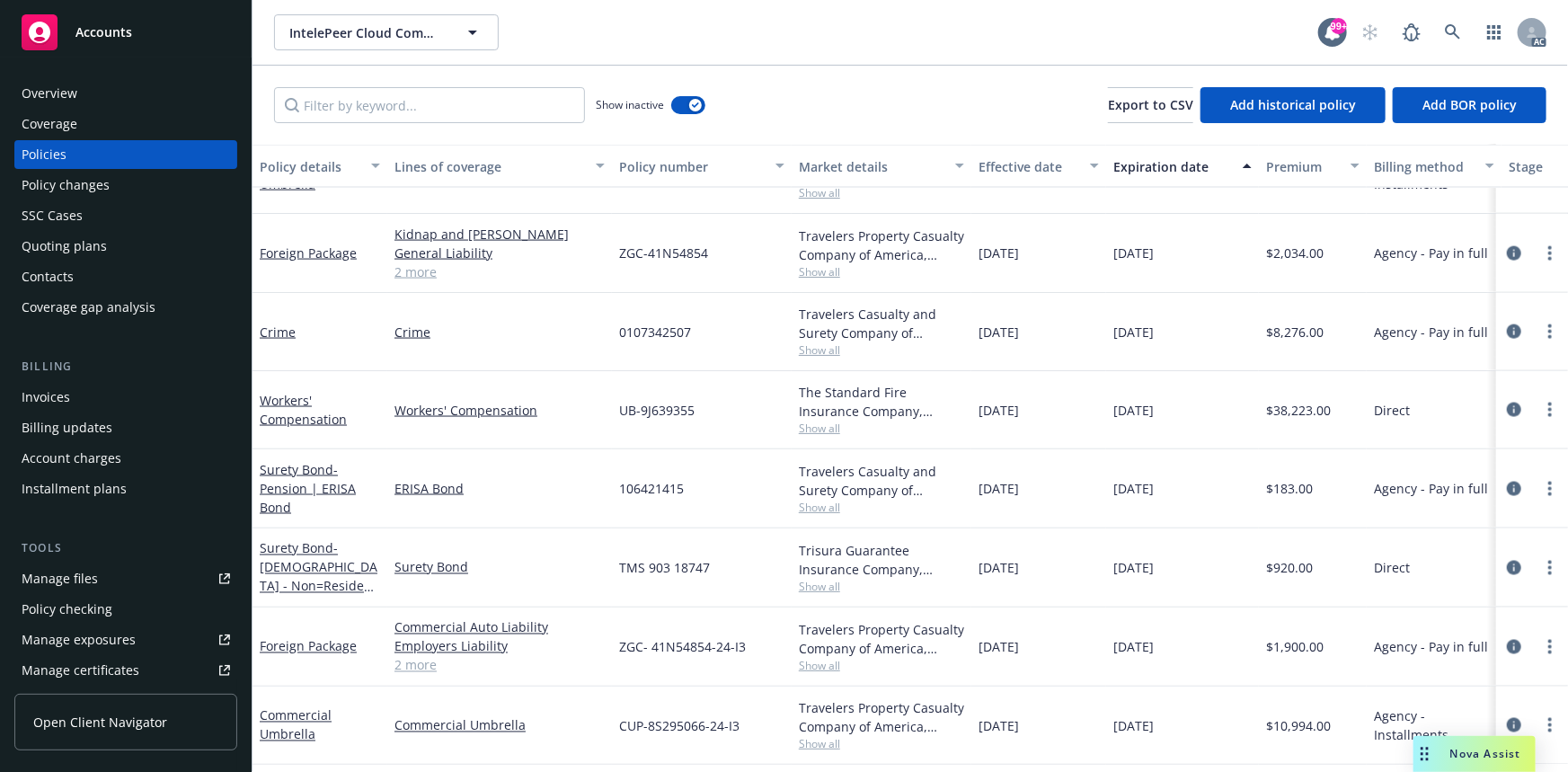
click at [822, 426] on span "Show all" at bounding box center [881, 428] width 166 height 15
click at [743, 404] on div "UB-9J639355" at bounding box center [701, 410] width 180 height 78
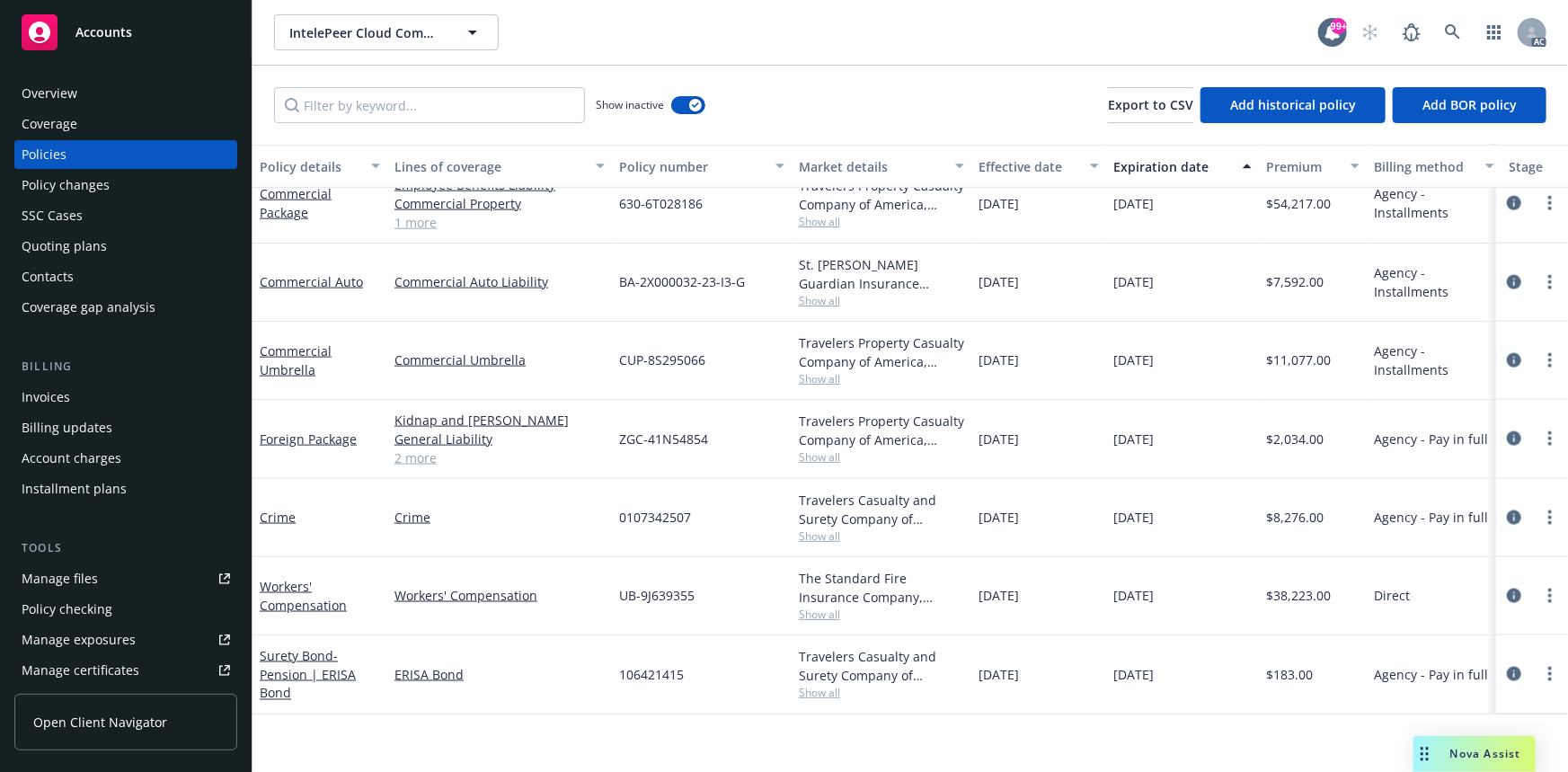
scroll to position [4396, 0]
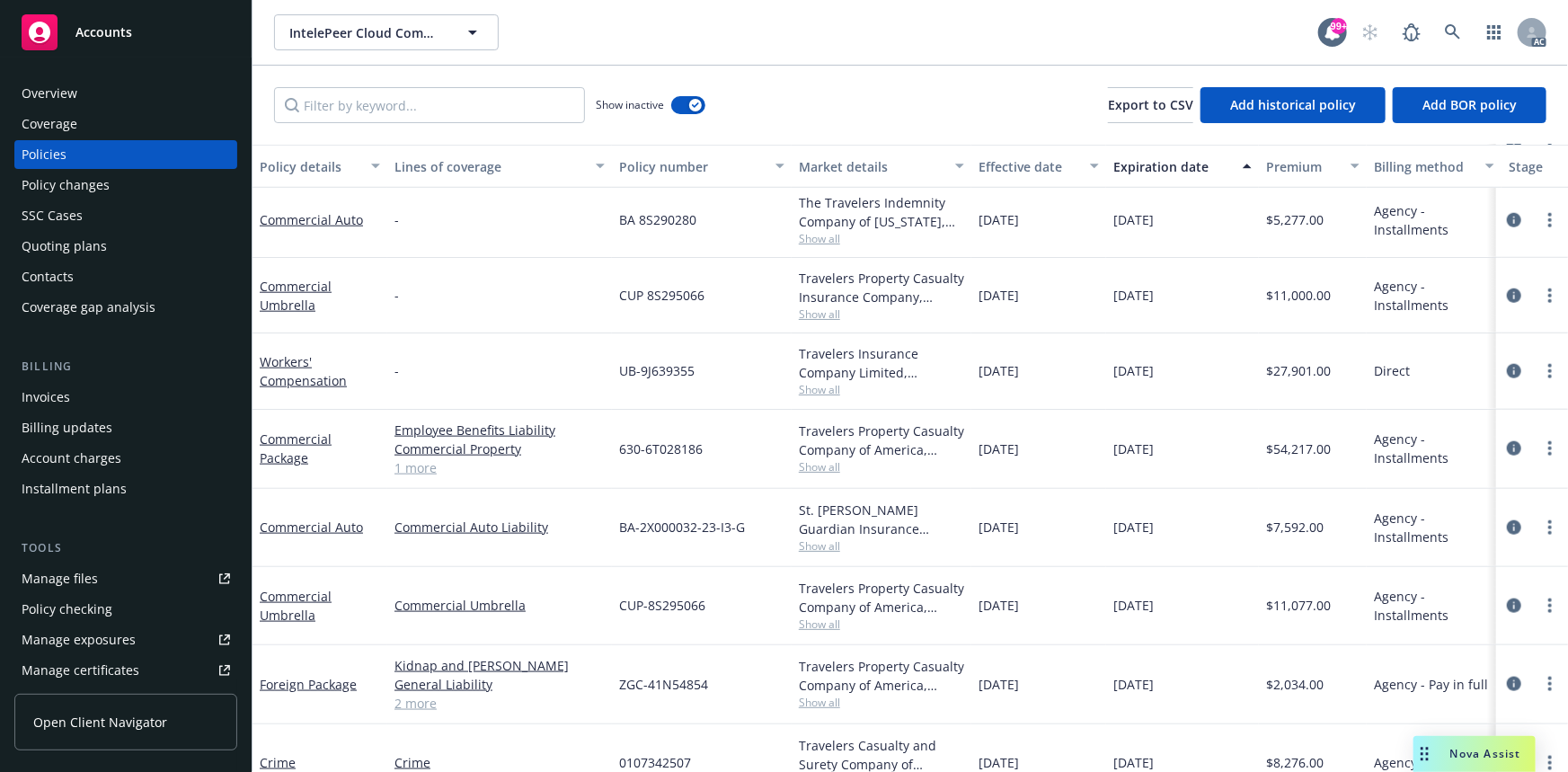
click at [835, 386] on span "Show all" at bounding box center [881, 389] width 166 height 15
click at [728, 359] on div "UB-9J639355" at bounding box center [701, 370] width 180 height 75
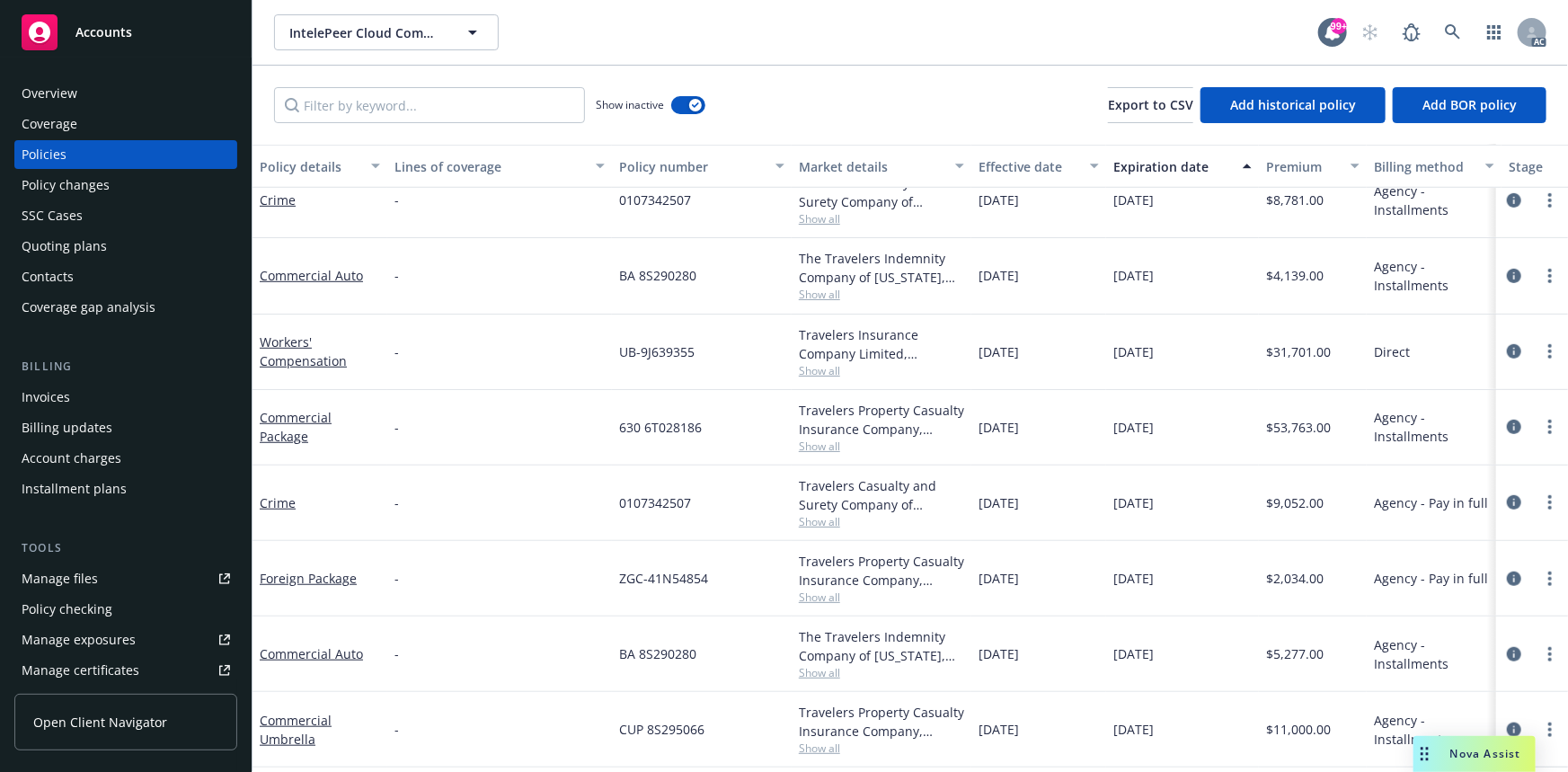
scroll to position [3905, 0]
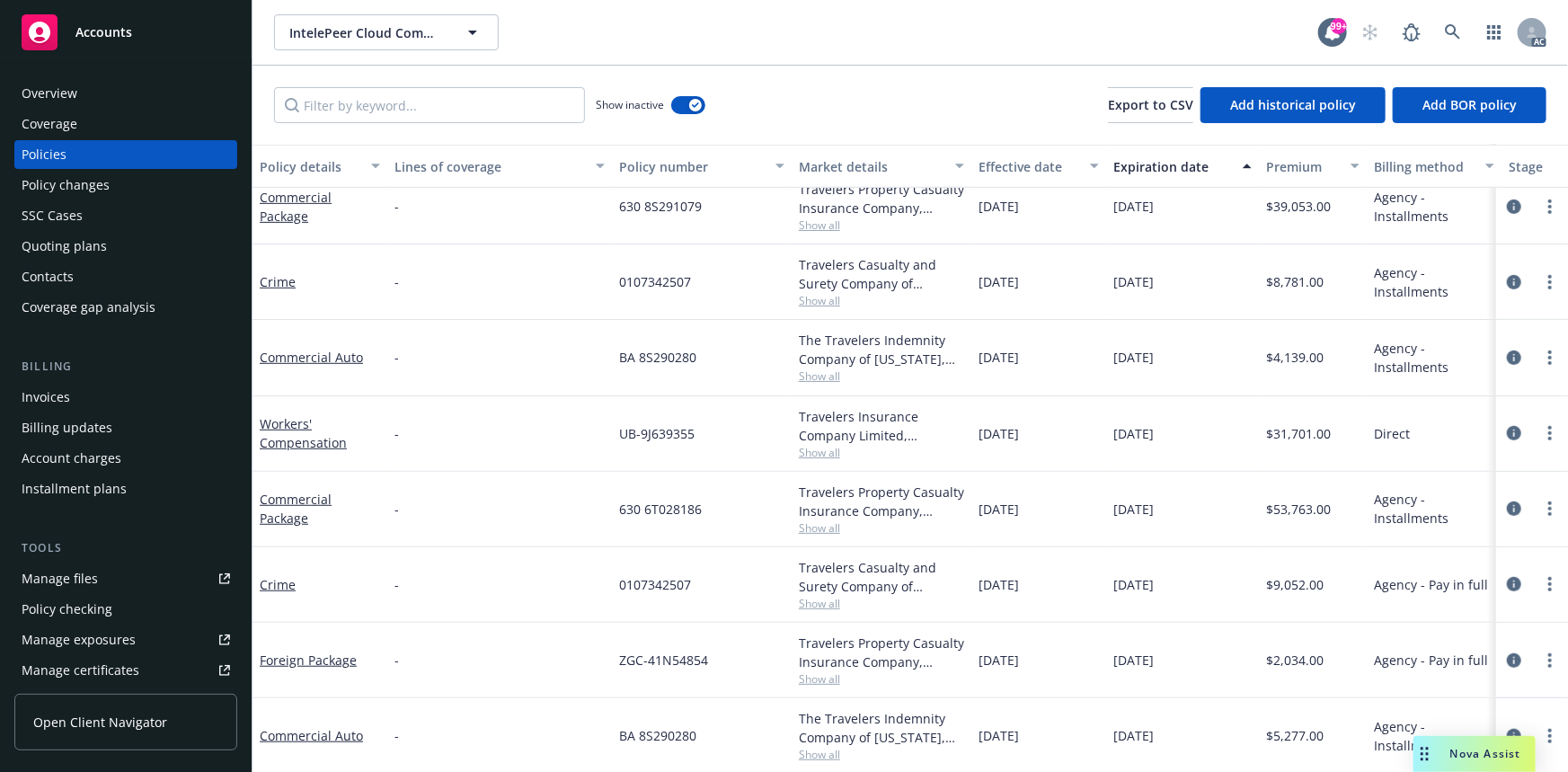
click at [813, 450] on span "Show all" at bounding box center [881, 453] width 166 height 15
click at [725, 408] on div "UB-9J639355" at bounding box center [701, 434] width 180 height 75
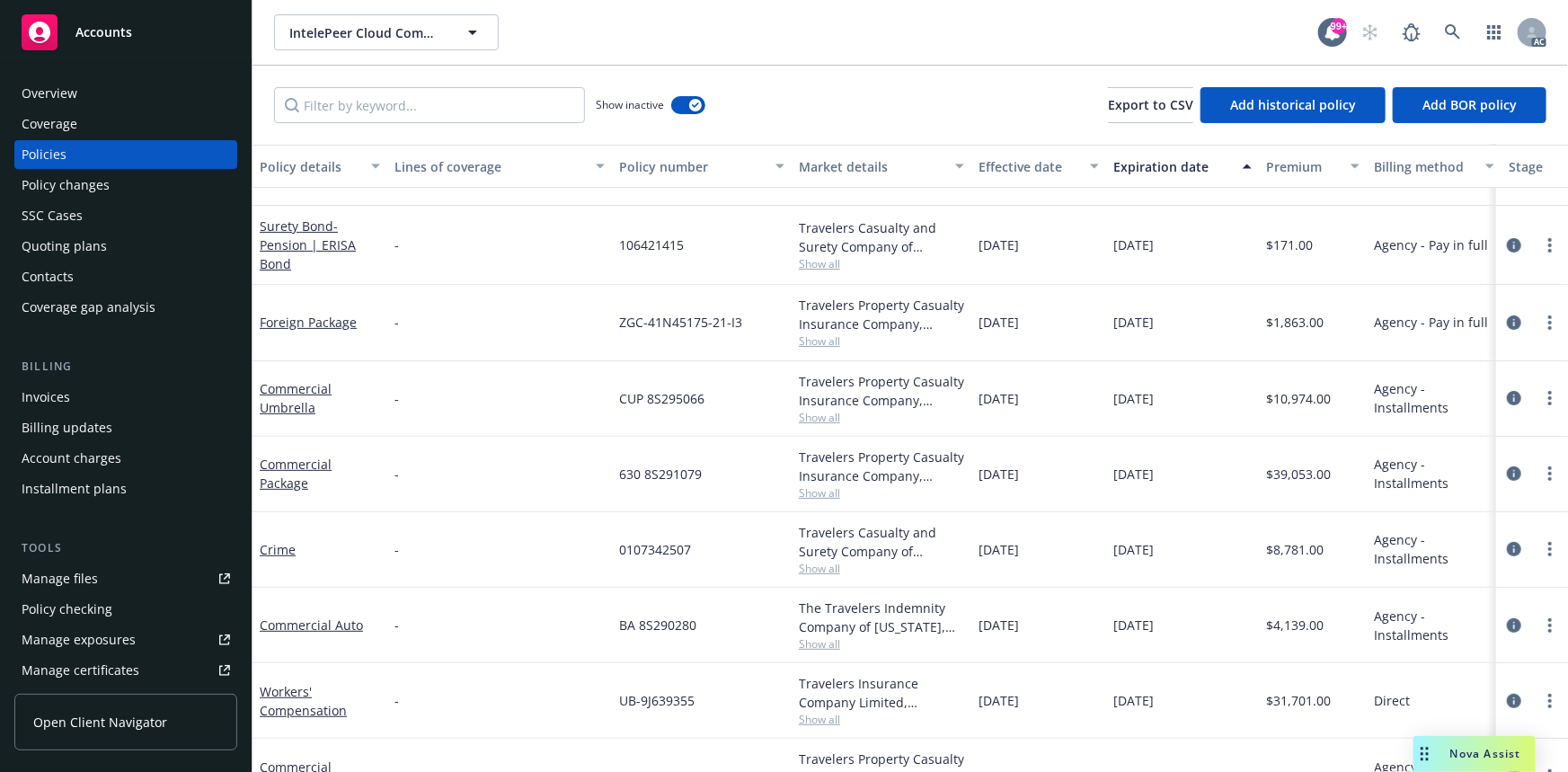
scroll to position [3496, 0]
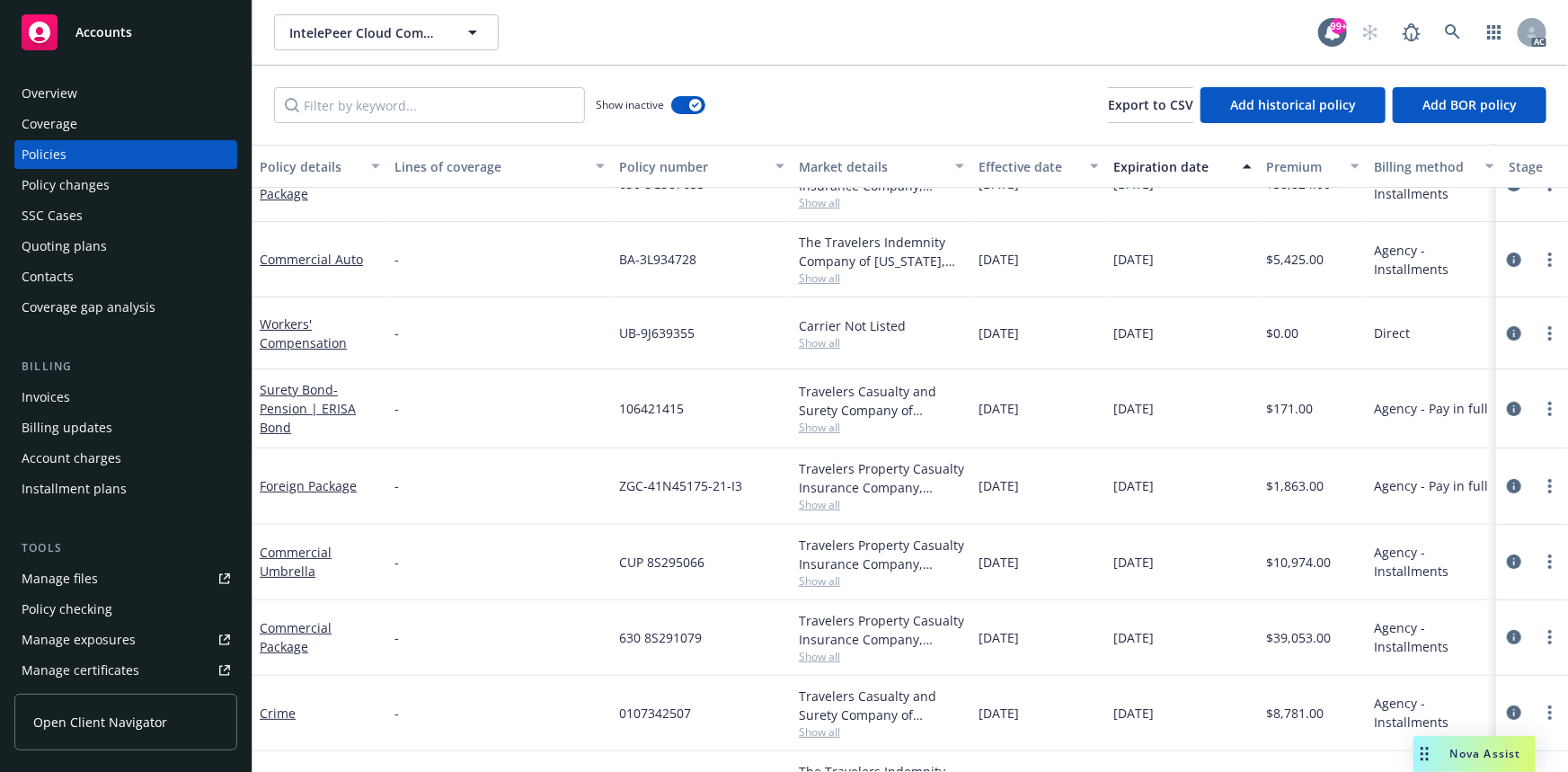
click at [117, 89] on div "Overview" at bounding box center [126, 93] width 208 height 29
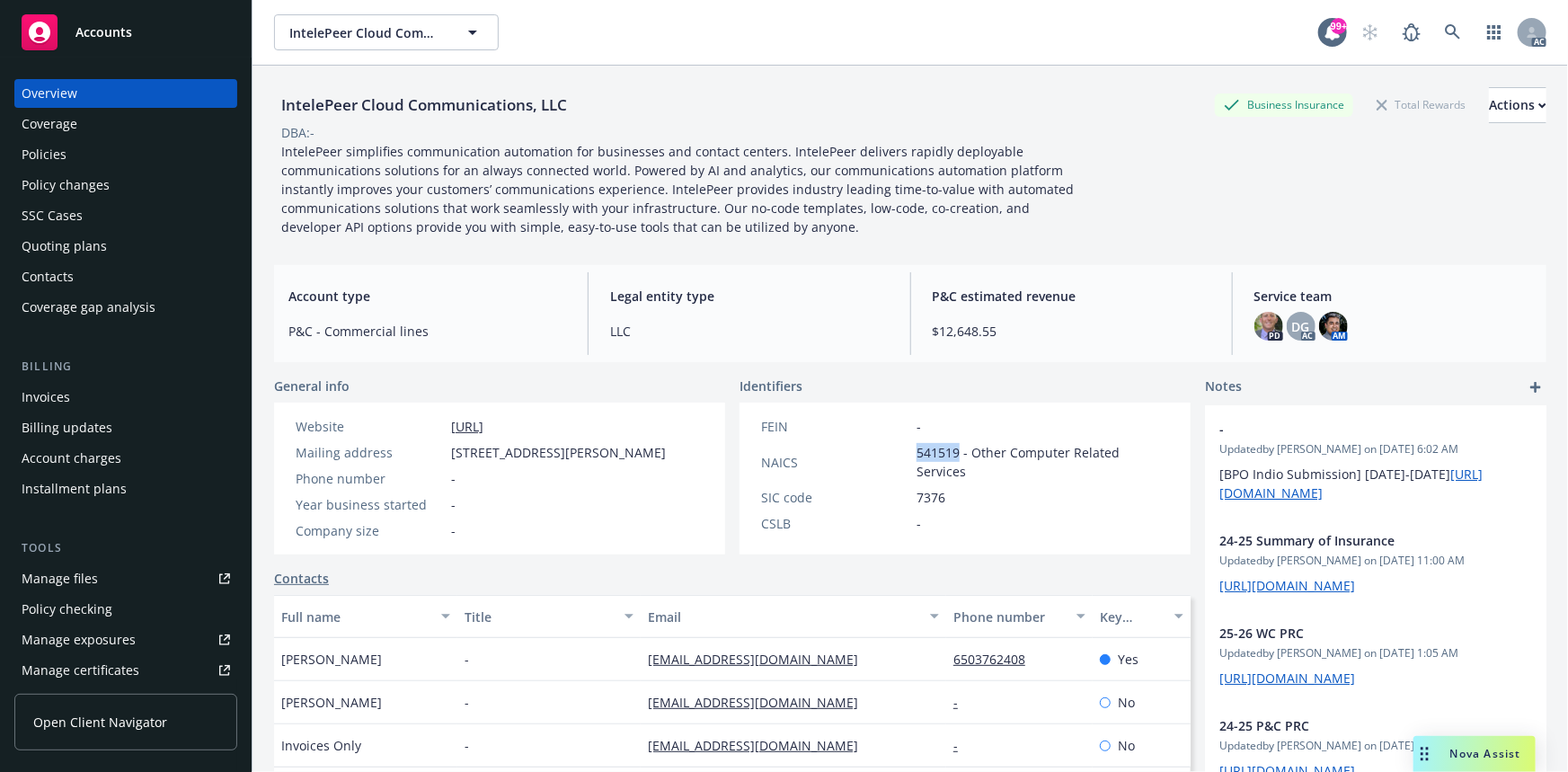
drag, startPoint x: 912, startPoint y: 452, endPoint x: 953, endPoint y: 453, distance: 41.0
click at [953, 453] on span "541519 - Other Computer Related Services" at bounding box center [1042, 462] width 252 height 38
copy span "541519"
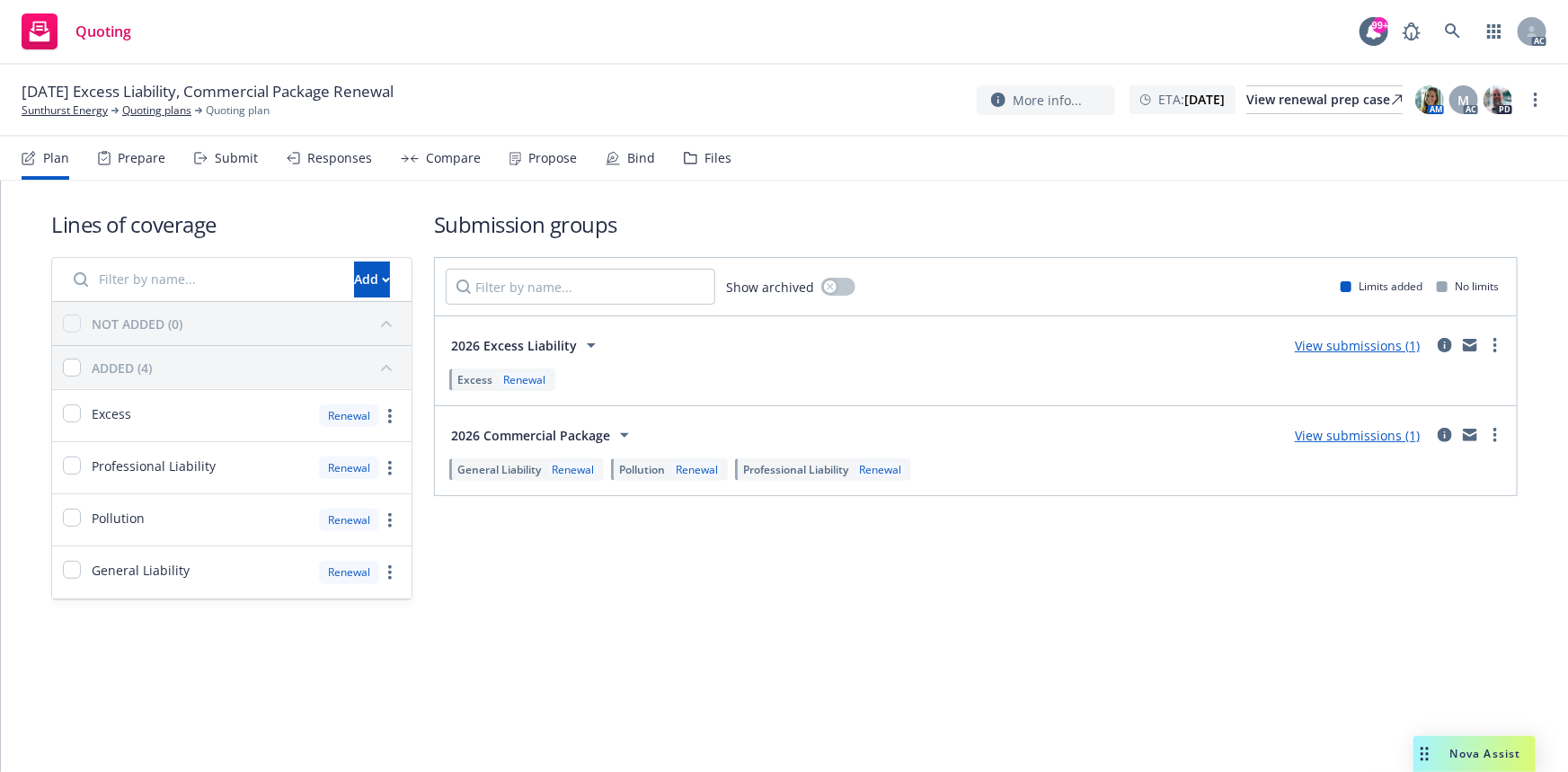
click at [142, 169] on div "Prepare" at bounding box center [131, 158] width 67 height 43
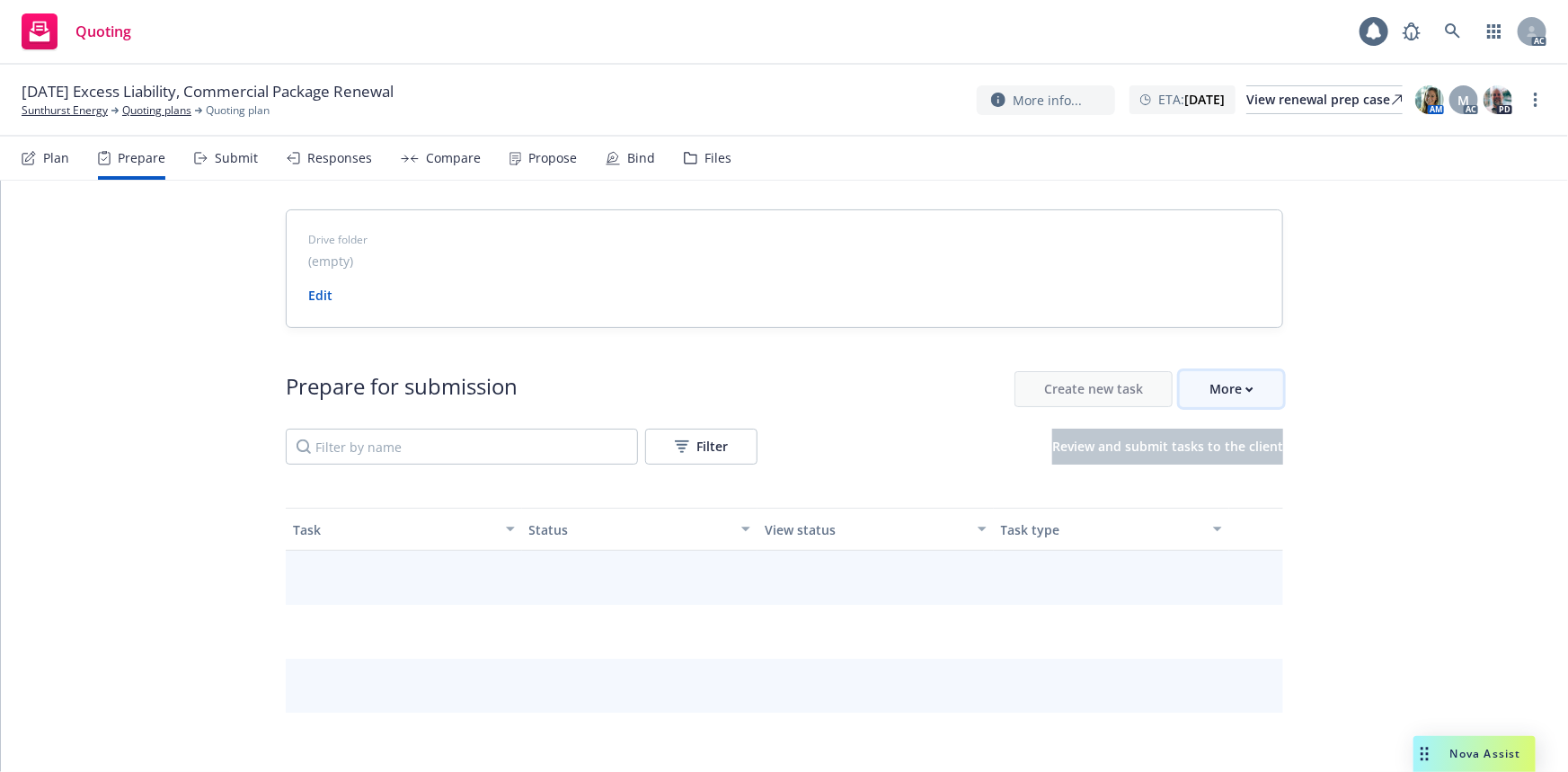
click at [1190, 386] on button "More" at bounding box center [1231, 389] width 103 height 36
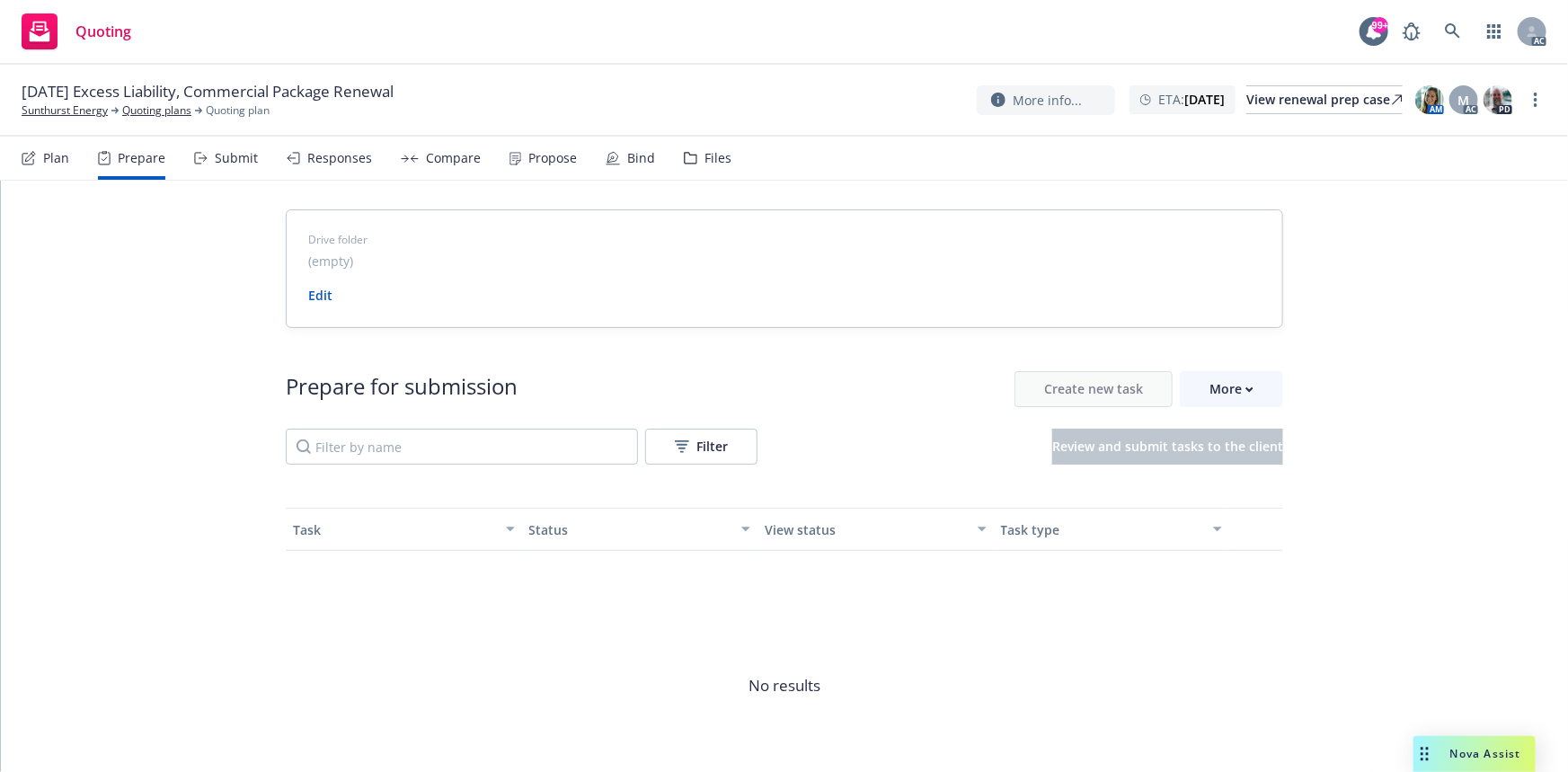
click at [1262, 471] on span "Go to Indio account" at bounding box center [1255, 471] width 160 height 17
click at [1216, 396] on div "More" at bounding box center [1231, 389] width 44 height 34
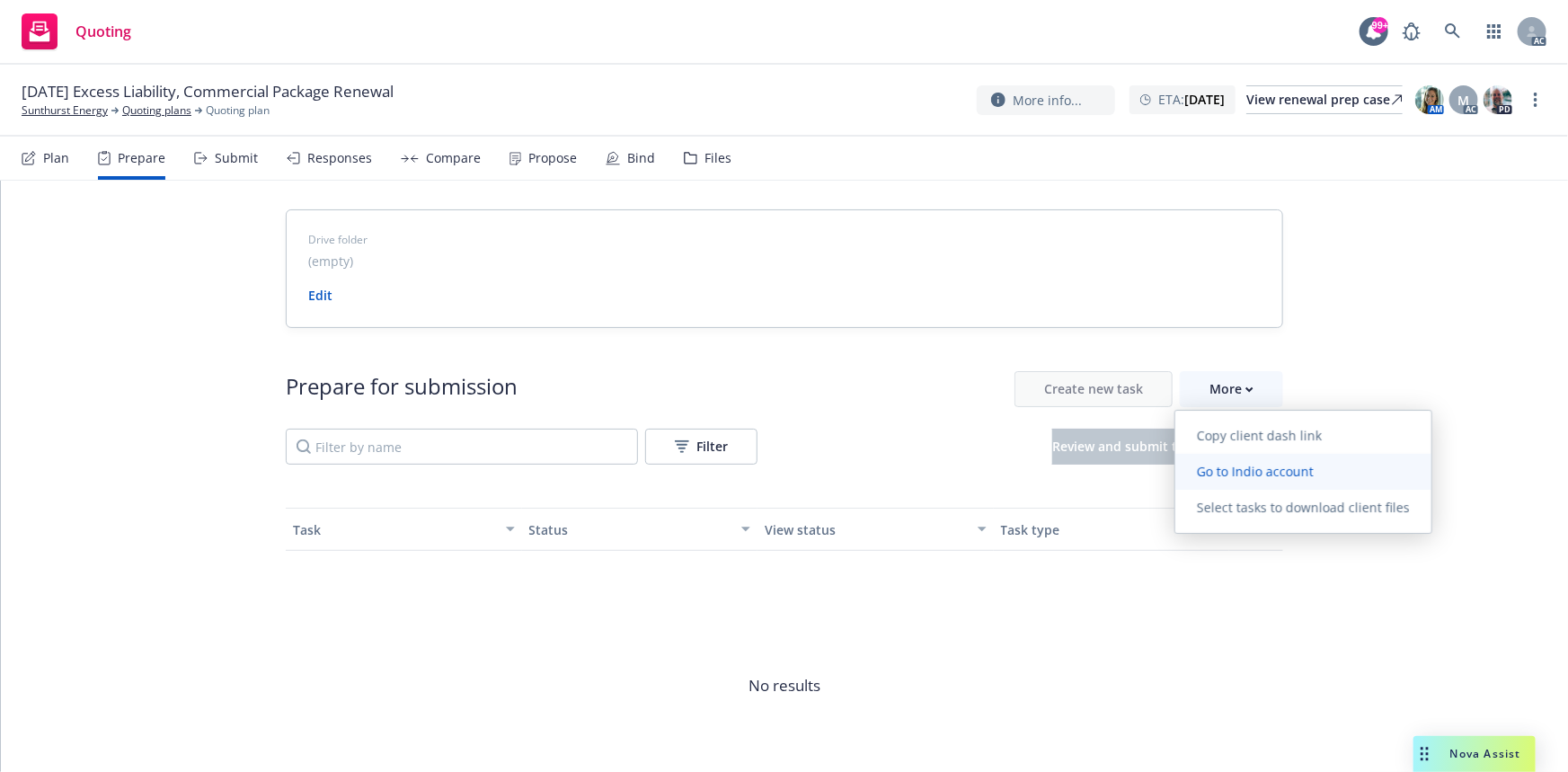
click at [1268, 466] on span "Go to Indio account" at bounding box center [1255, 471] width 160 height 17
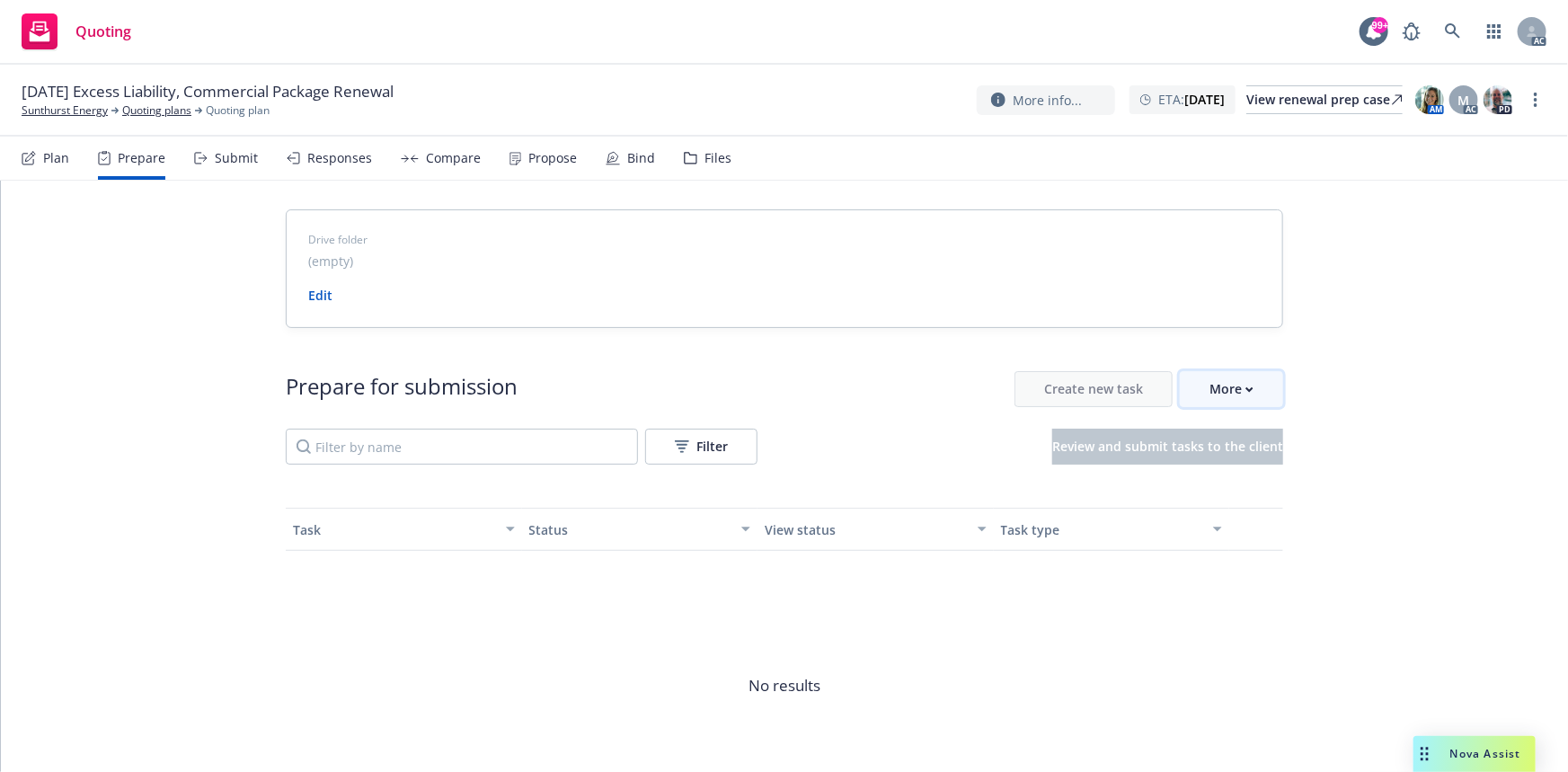
click at [1263, 399] on button "More" at bounding box center [1231, 389] width 103 height 36
click at [17, 106] on div "01/05/26 Excess Liability, Commercial Package Renewal Sunthurst Energy Quoting …" at bounding box center [784, 100] width 1568 height 71
click at [71, 106] on link "Sunthurst Energy" at bounding box center [64, 110] width 86 height 16
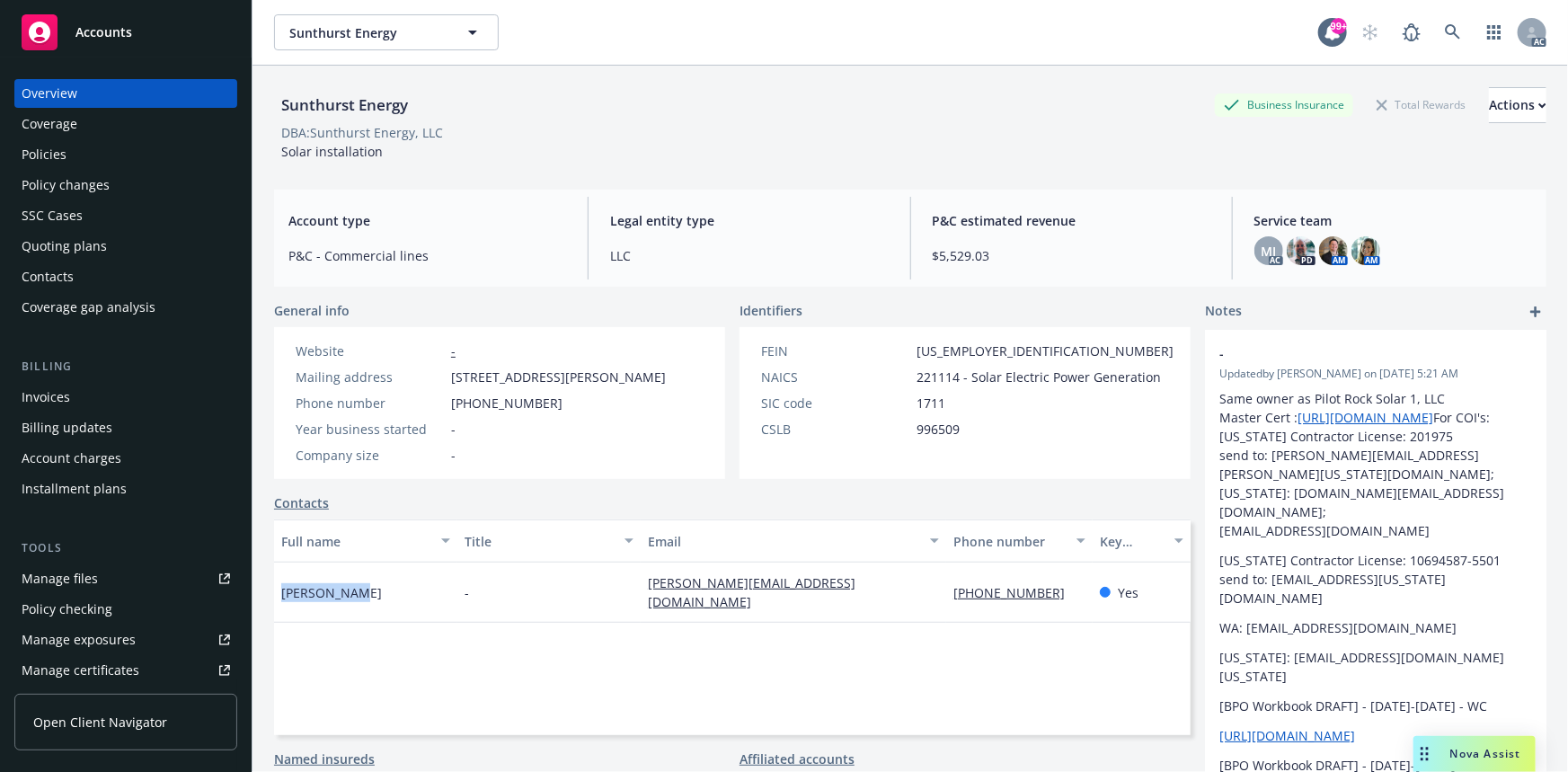
drag, startPoint x: 271, startPoint y: 592, endPoint x: 350, endPoint y: 595, distance: 79.1
click at [350, 595] on div "Sunthurst Energy Business Insurance Total Rewards Actions DBA: Sunthurst Energy…" at bounding box center [910, 452] width 1316 height 772
copy span "Daniel Hale"
click at [288, 633] on div "Full name Title Email Phone number Key contact Daniel Hale - daniel@sunthursten…" at bounding box center [732, 627] width 917 height 215
drag, startPoint x: 280, startPoint y: 103, endPoint x: 424, endPoint y: 103, distance: 144.0
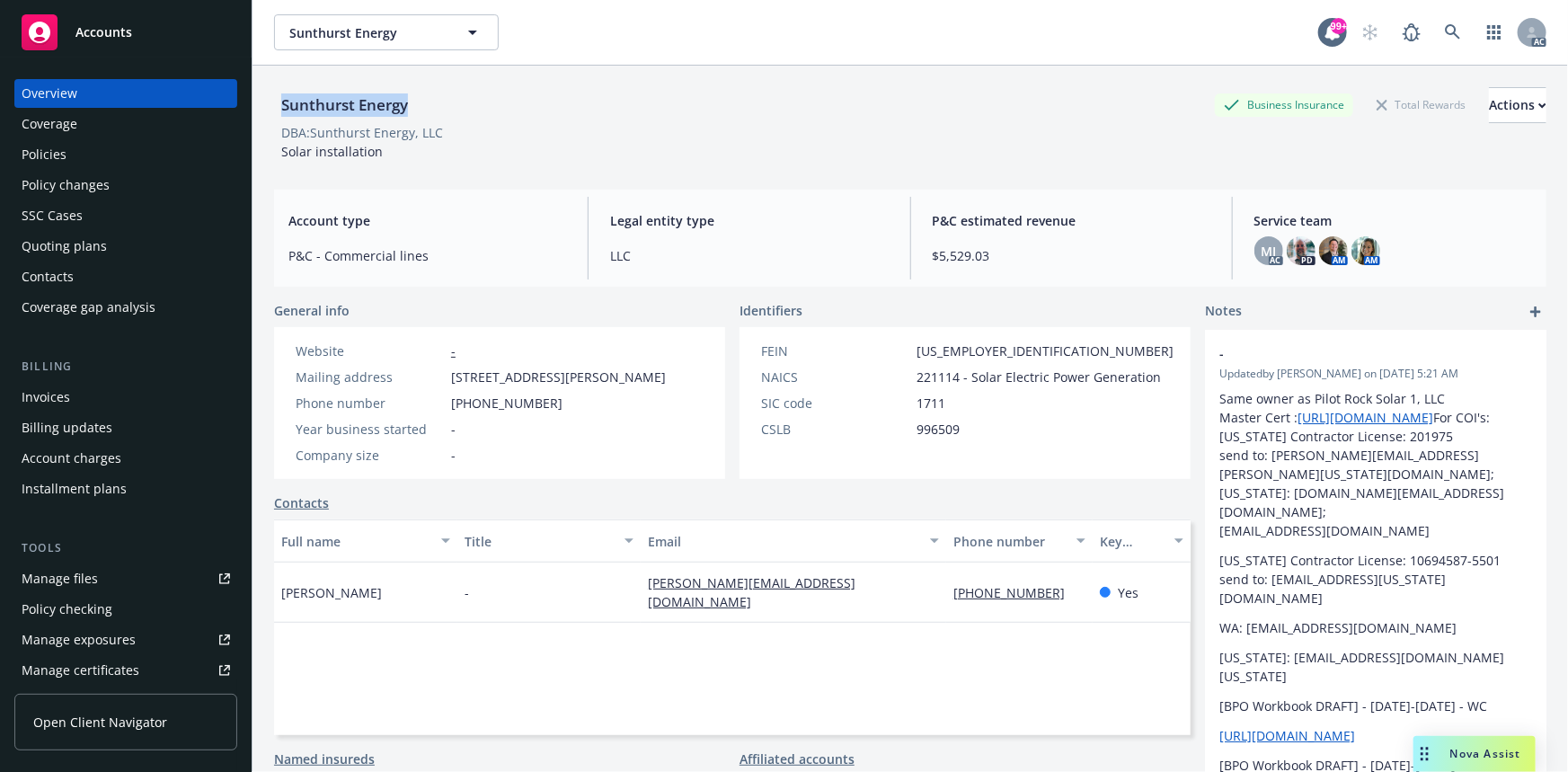
click at [424, 103] on div "Sunthurst Energy Business Insurance Total Rewards Actions" at bounding box center [910, 105] width 1272 height 36
copy div "Sunthurst Energy"
click at [280, 584] on div "Daniel Hale" at bounding box center [366, 593] width 184 height 61
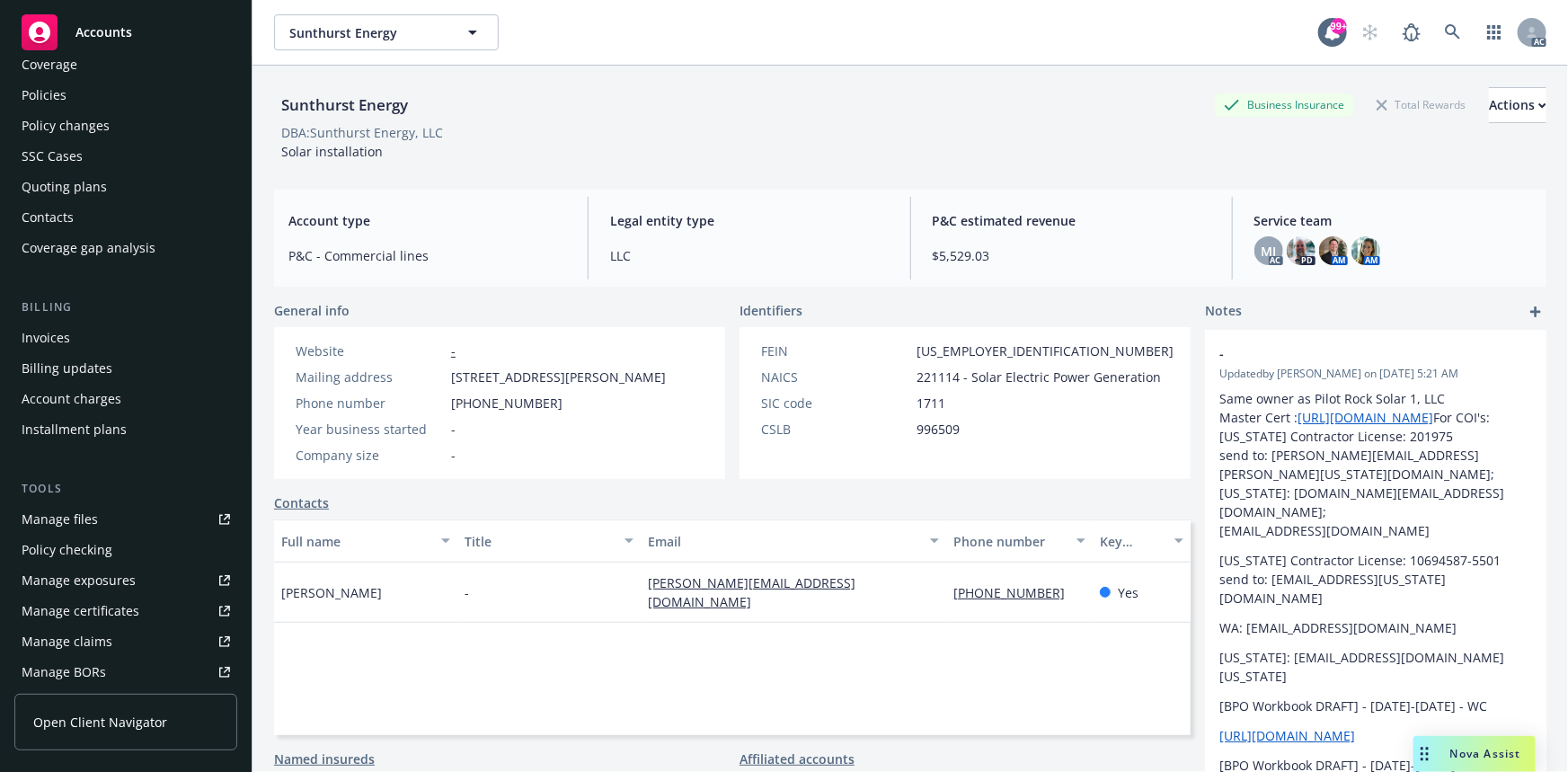
scroll to position [398, 0]
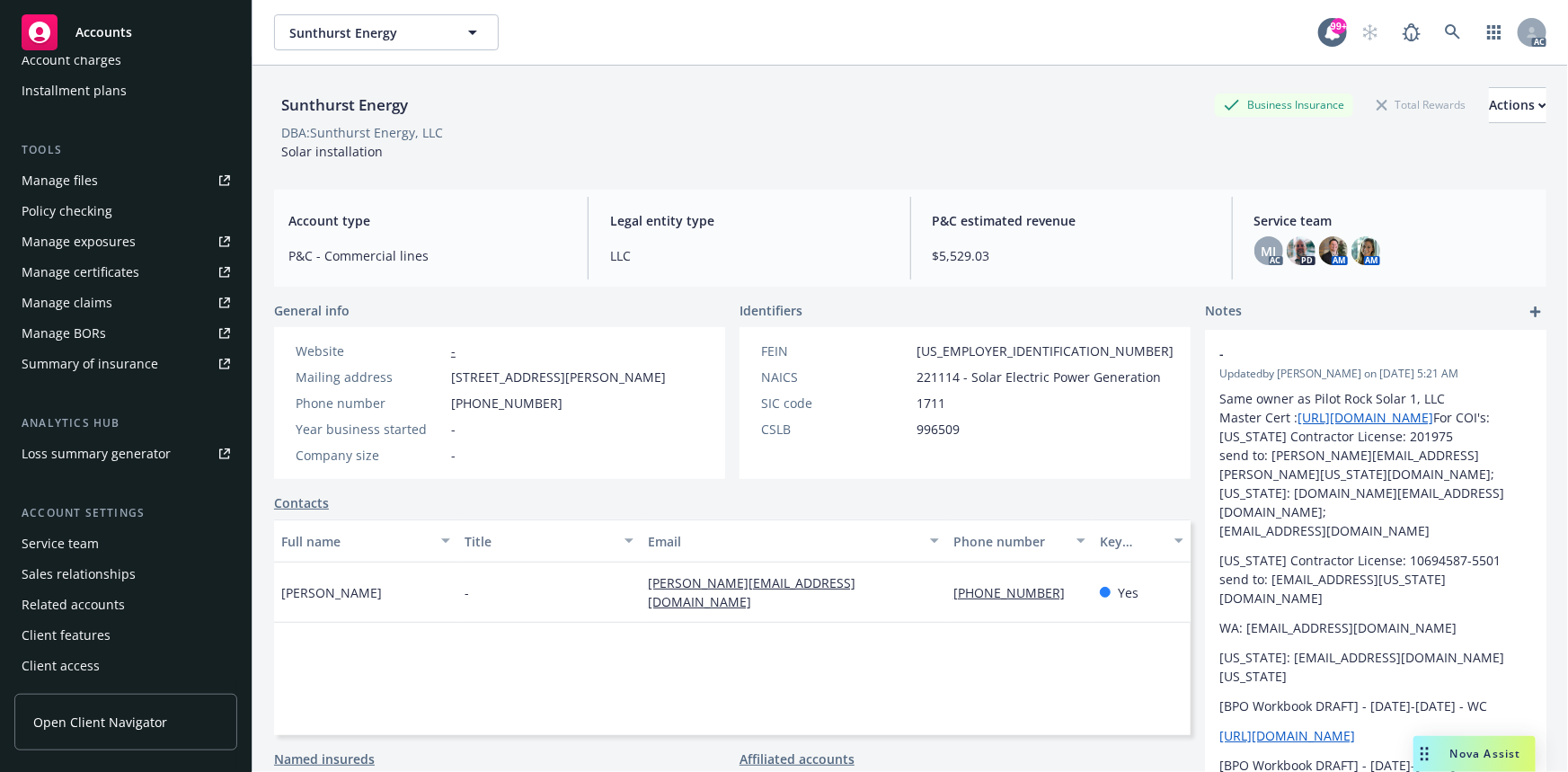
click at [115, 529] on div "Service team" at bounding box center [126, 544] width 208 height 29
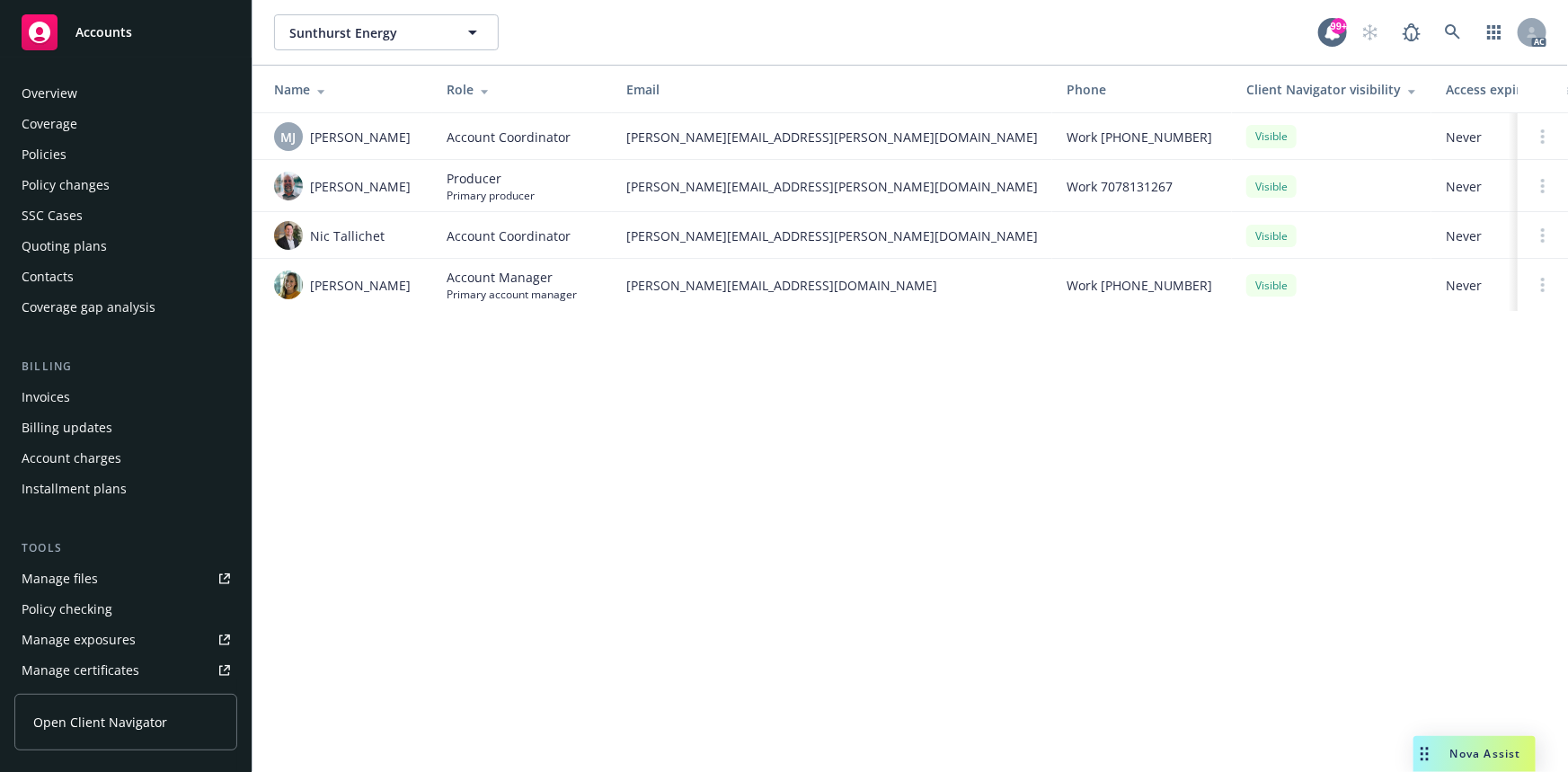
click at [39, 163] on div "Policies" at bounding box center [44, 155] width 45 height 29
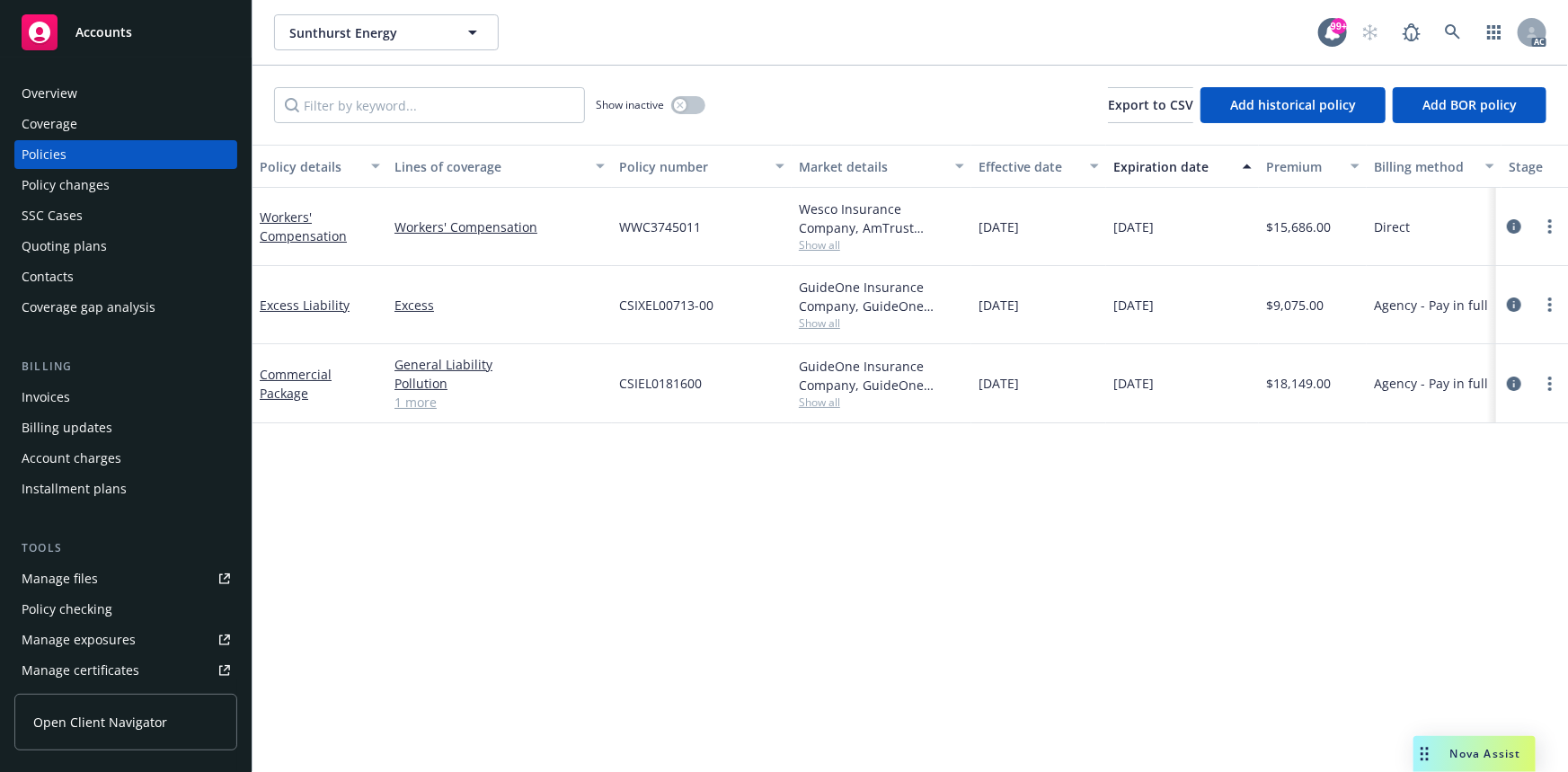
click at [430, 399] on link "1 more" at bounding box center [499, 402] width 210 height 19
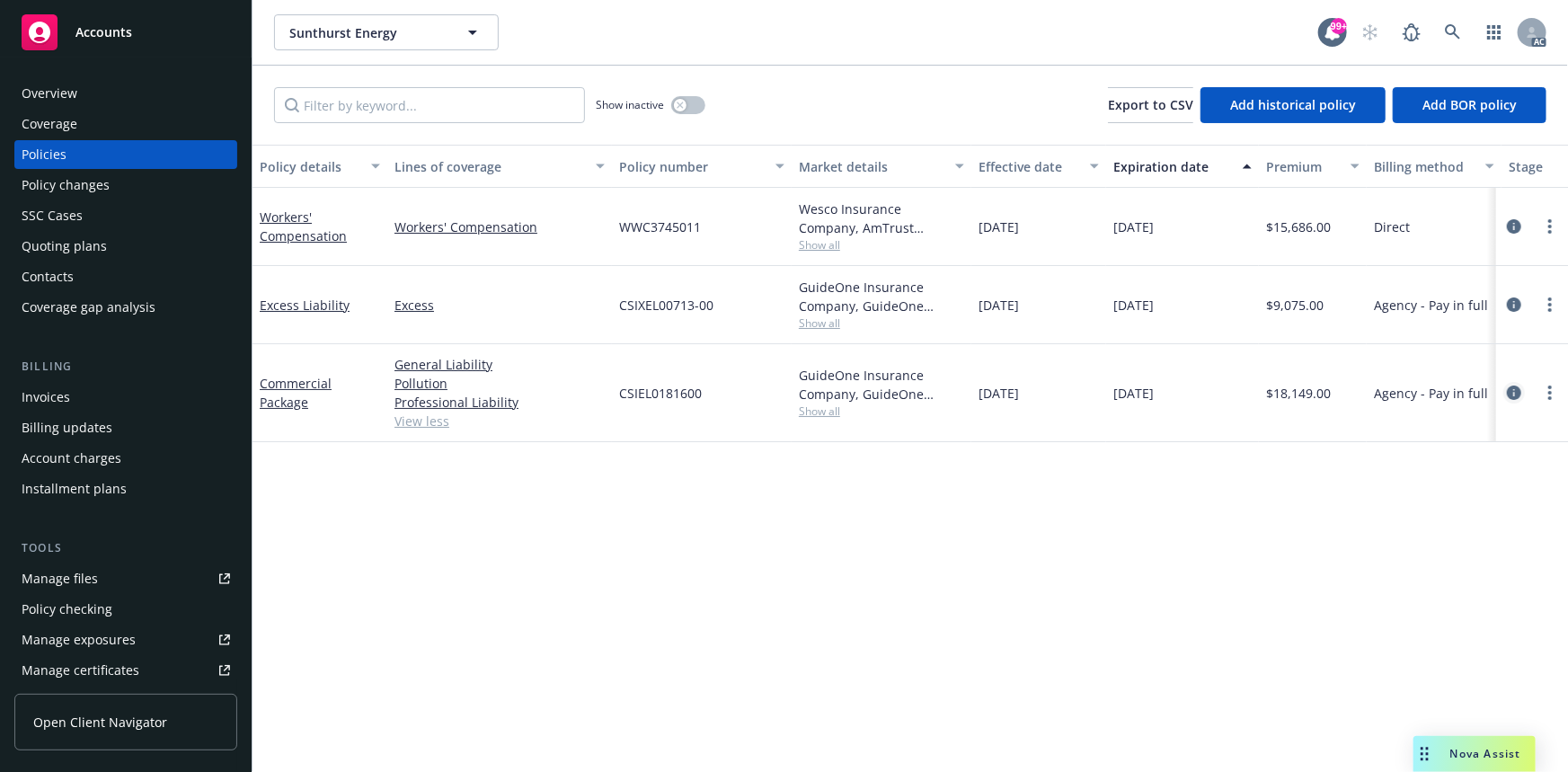
click at [1512, 386] on icon "circleInformation" at bounding box center [1515, 393] width 14 height 14
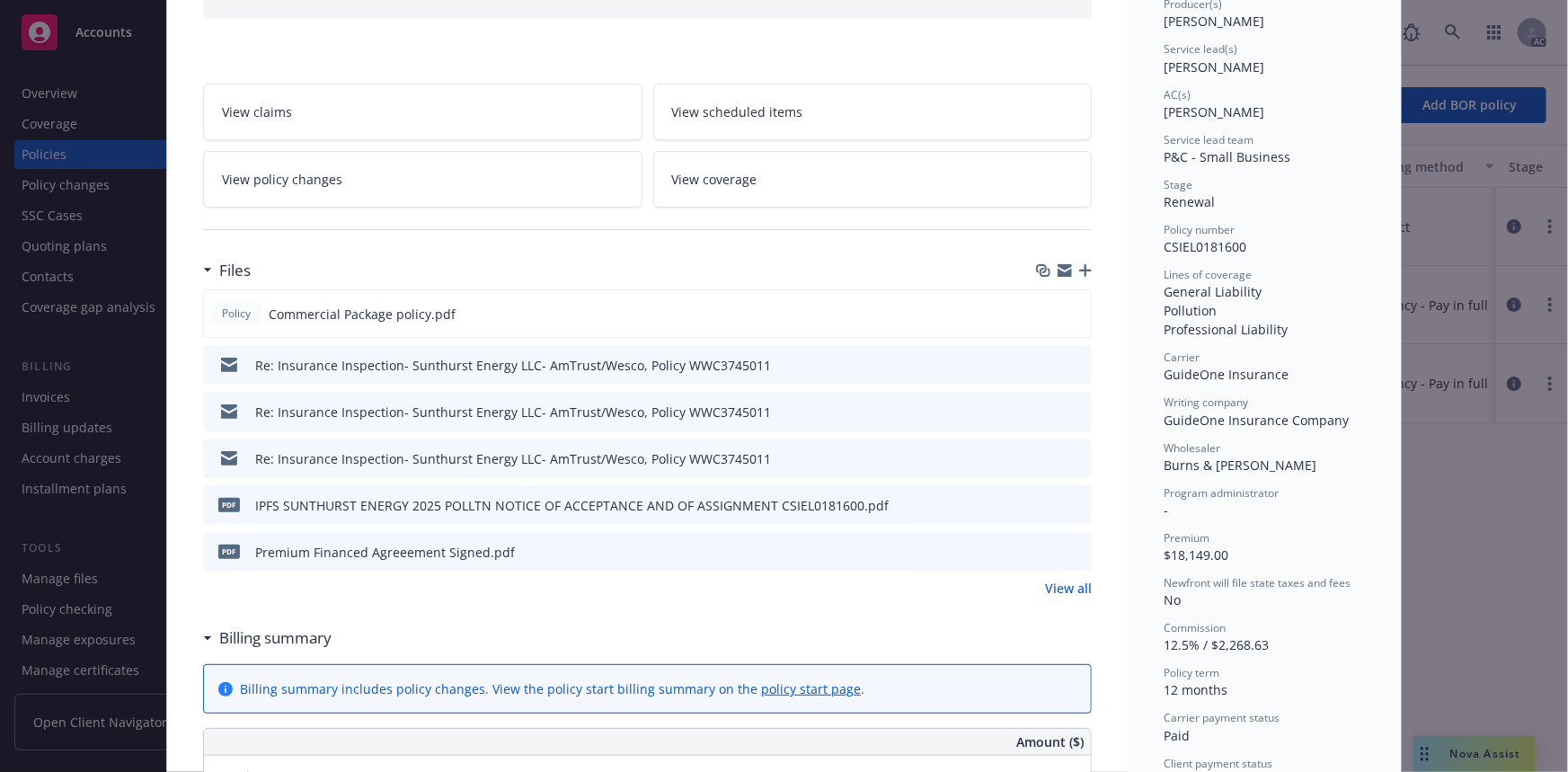
scroll to position [244, 0]
click at [1074, 584] on link "View all" at bounding box center [1069, 585] width 47 height 19
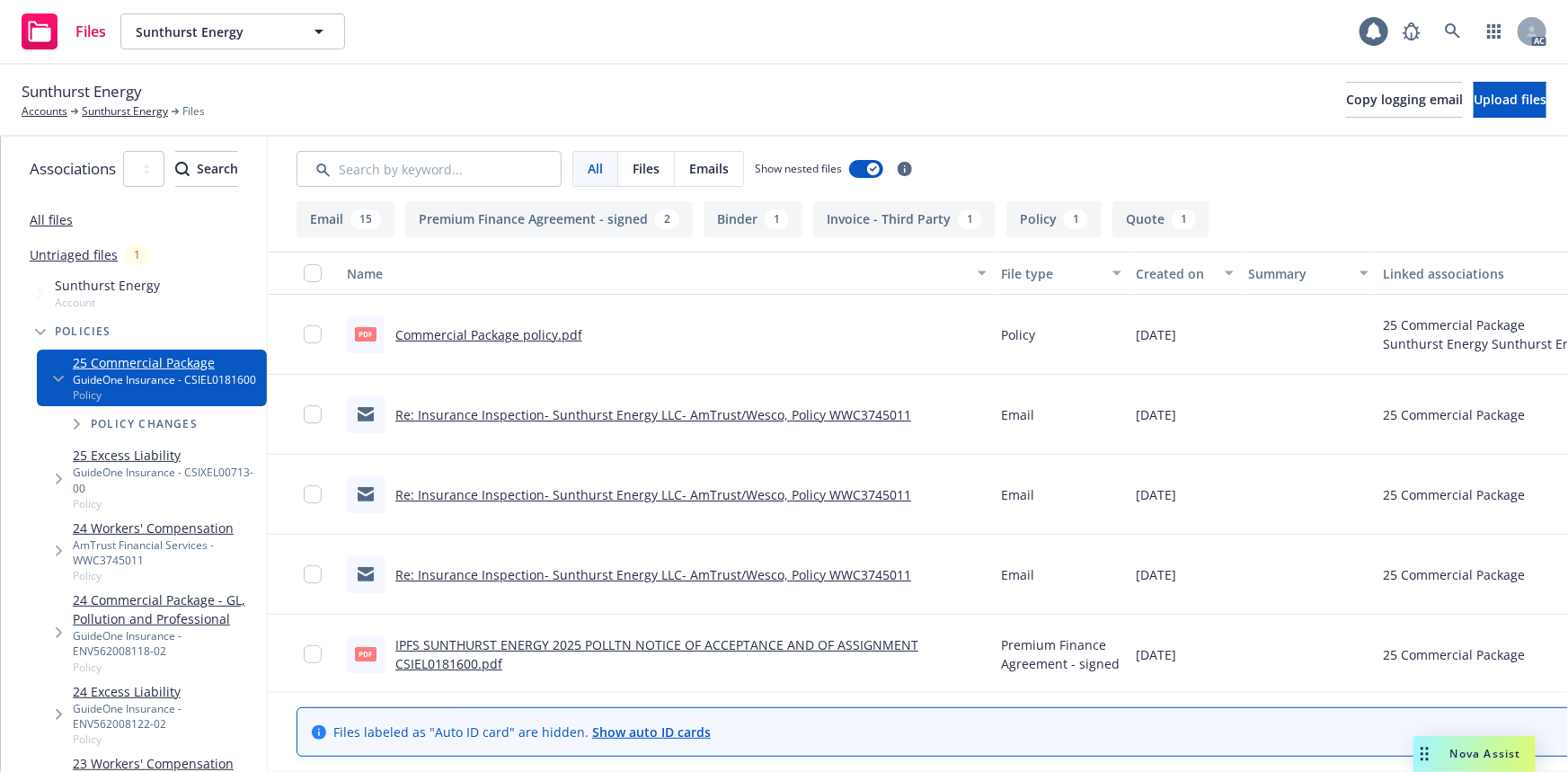
click at [583, 338] on link "Commercial Package policy.pdf" at bounding box center [489, 335] width 187 height 17
click at [103, 116] on link "Sunthurst Energy" at bounding box center [124, 111] width 86 height 16
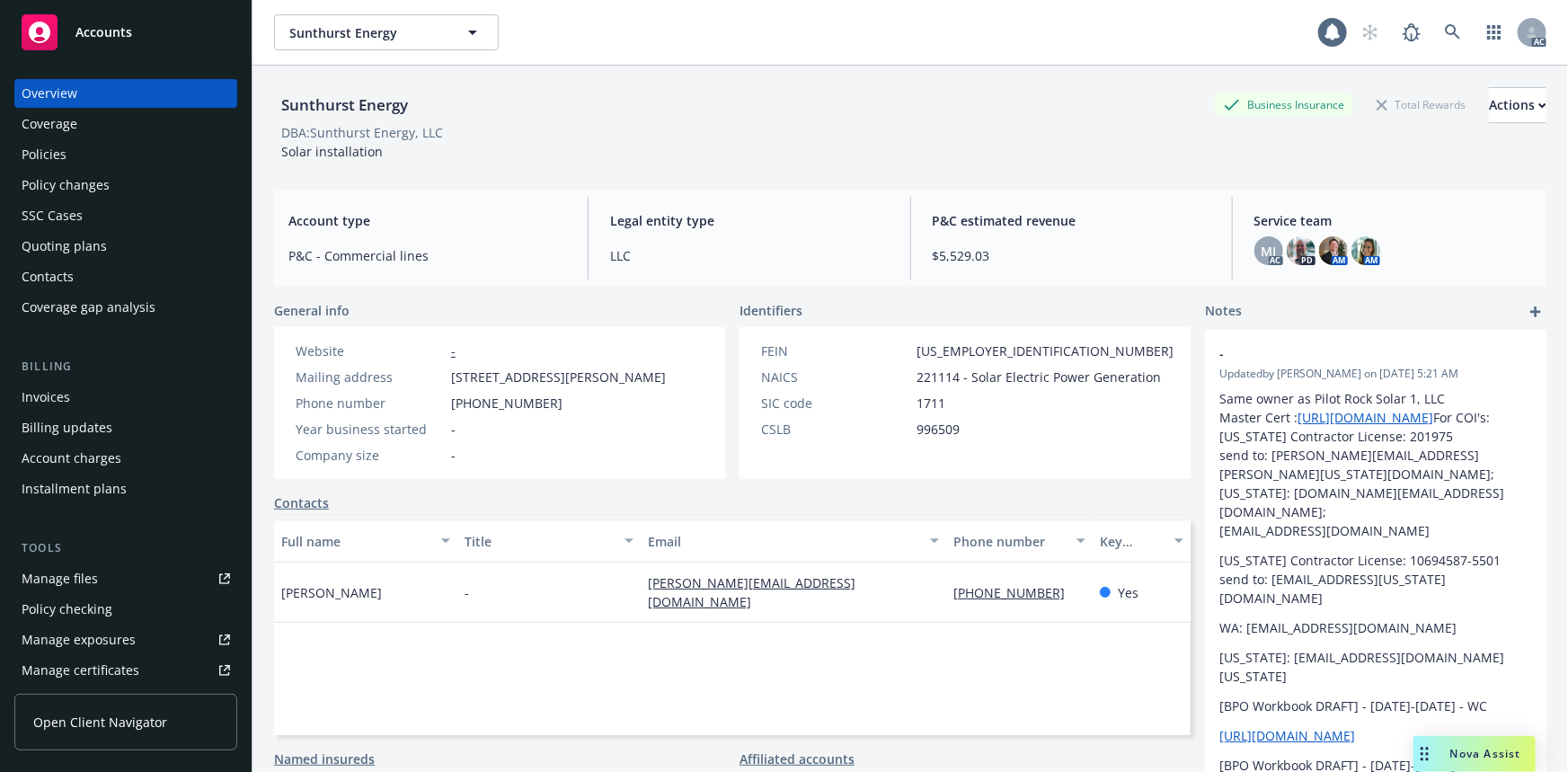
click at [34, 154] on div "Policies" at bounding box center [44, 155] width 45 height 29
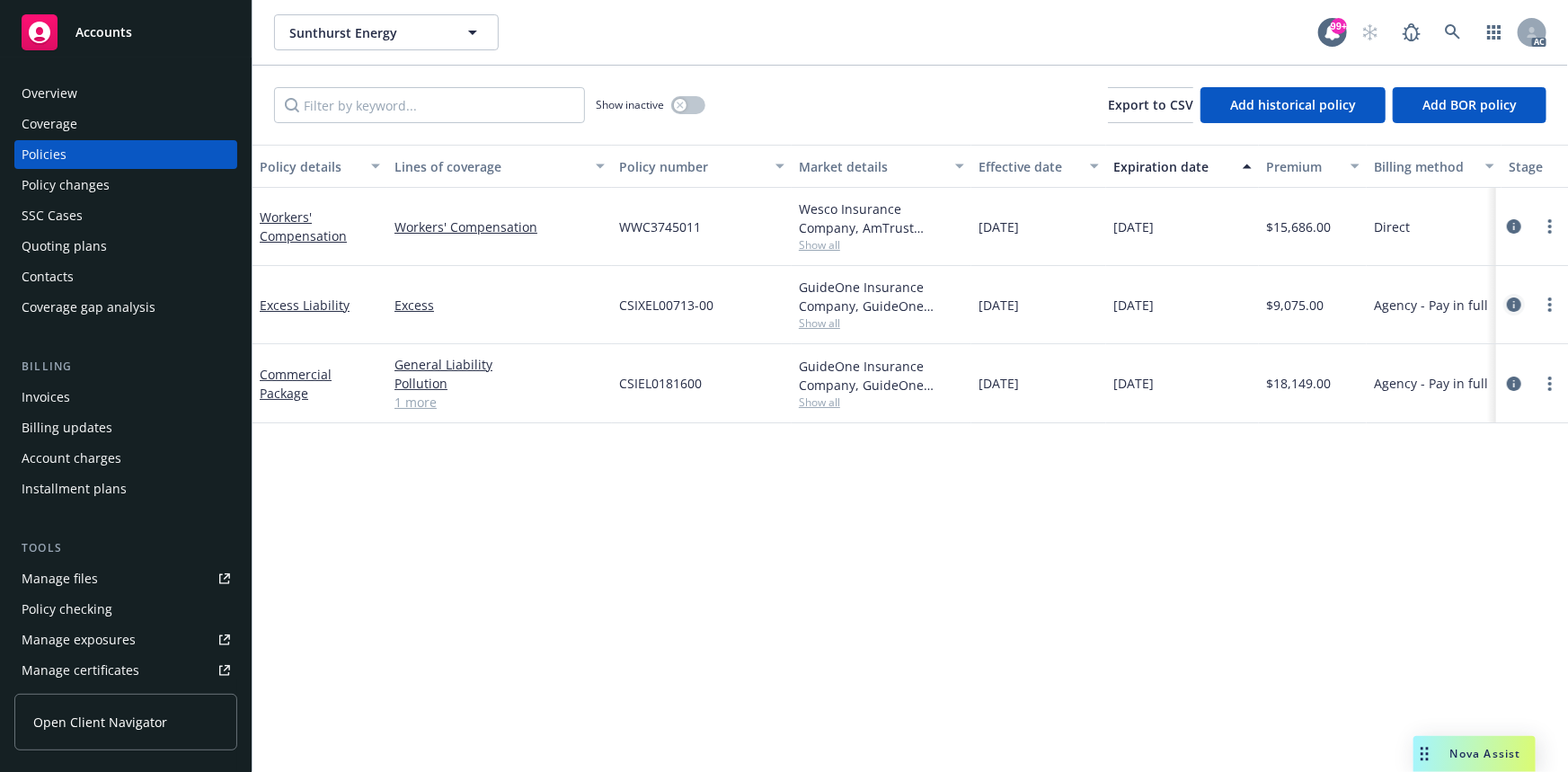
click at [1512, 298] on icon "circleInformation" at bounding box center [1515, 305] width 14 height 14
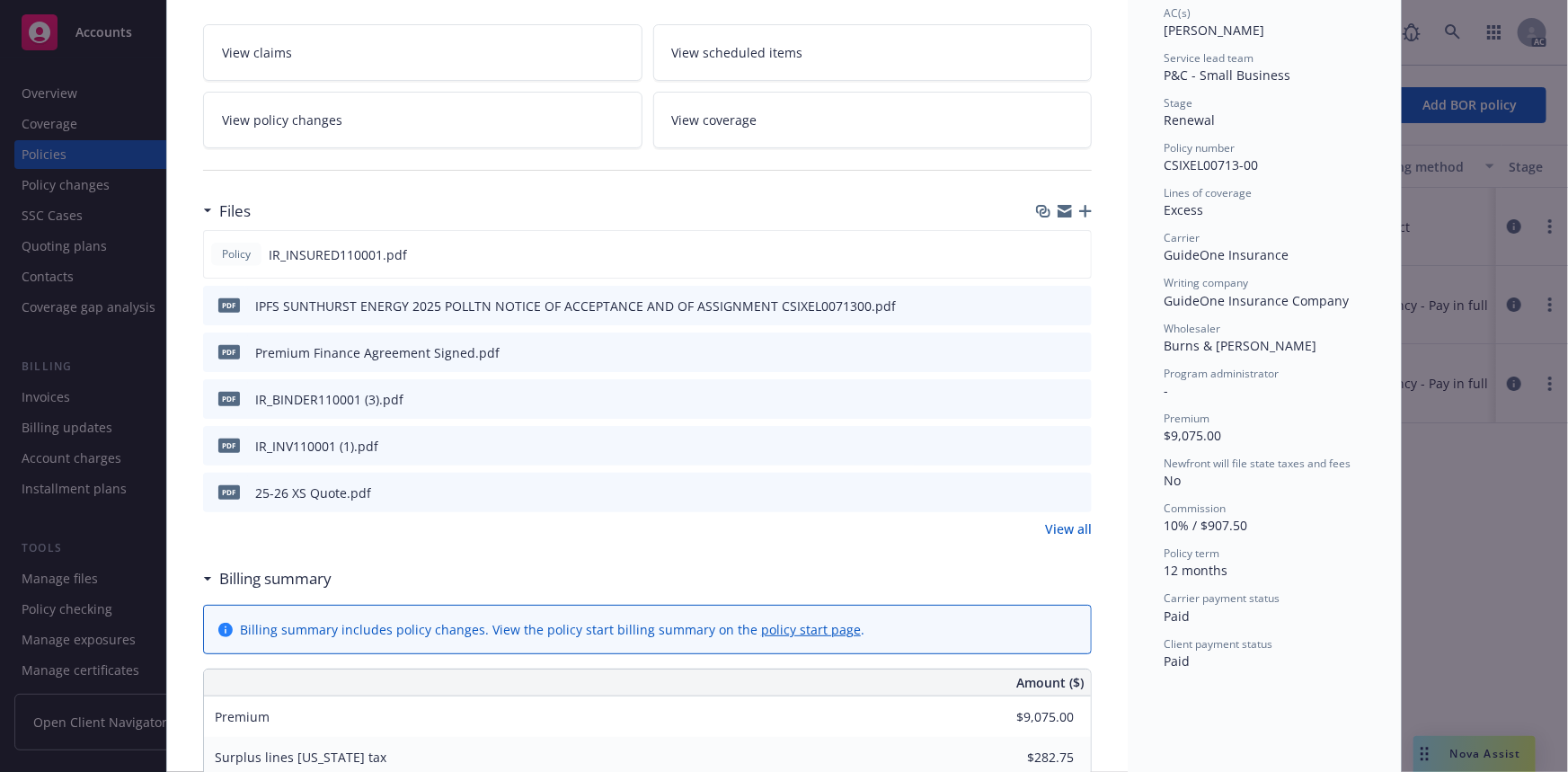
scroll to position [327, 0]
click at [1060, 518] on link "View all" at bounding box center [1069, 525] width 47 height 19
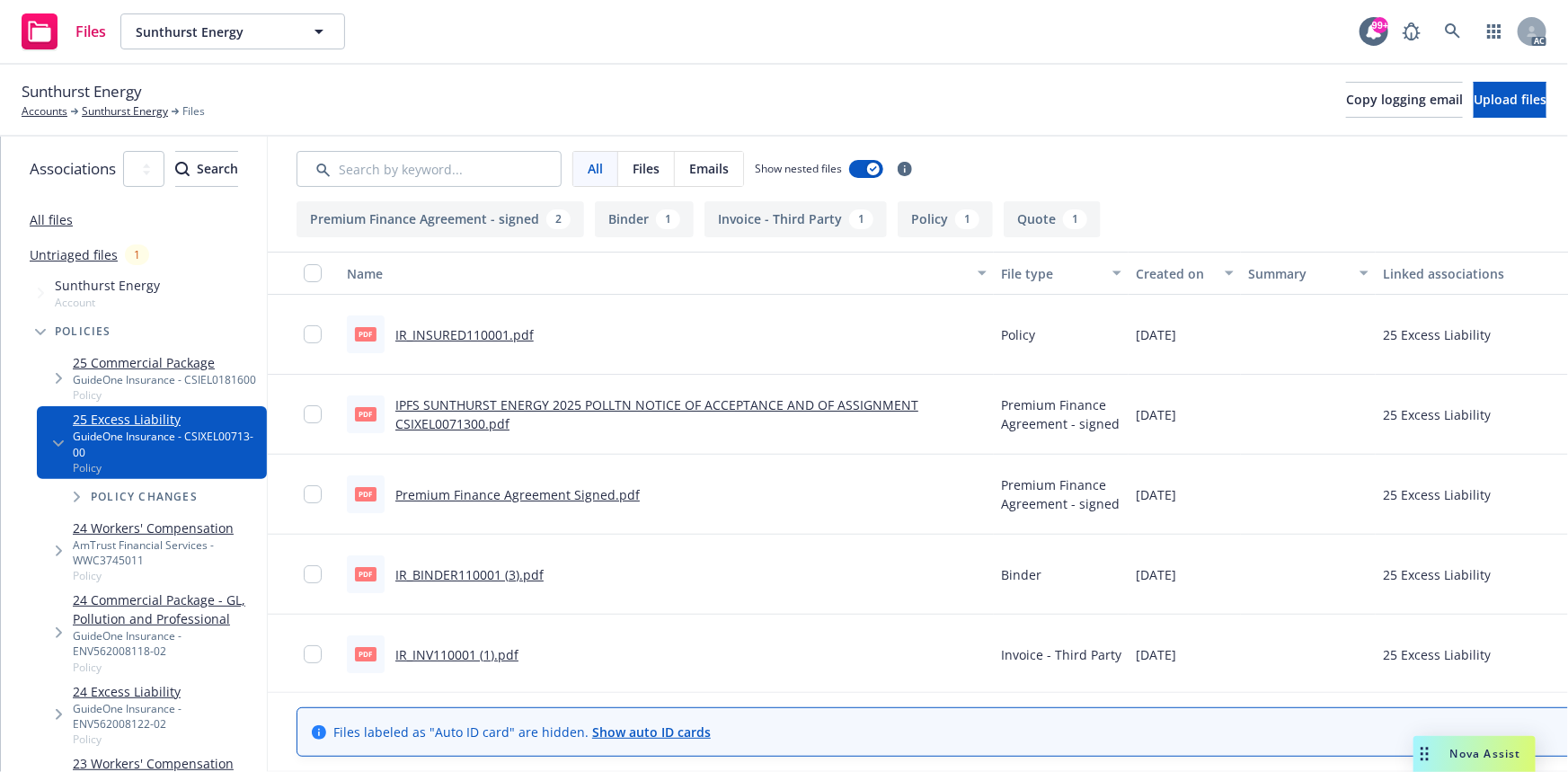
click at [534, 336] on link "IR_INSURED110001.pdf" at bounding box center [464, 335] width 138 height 17
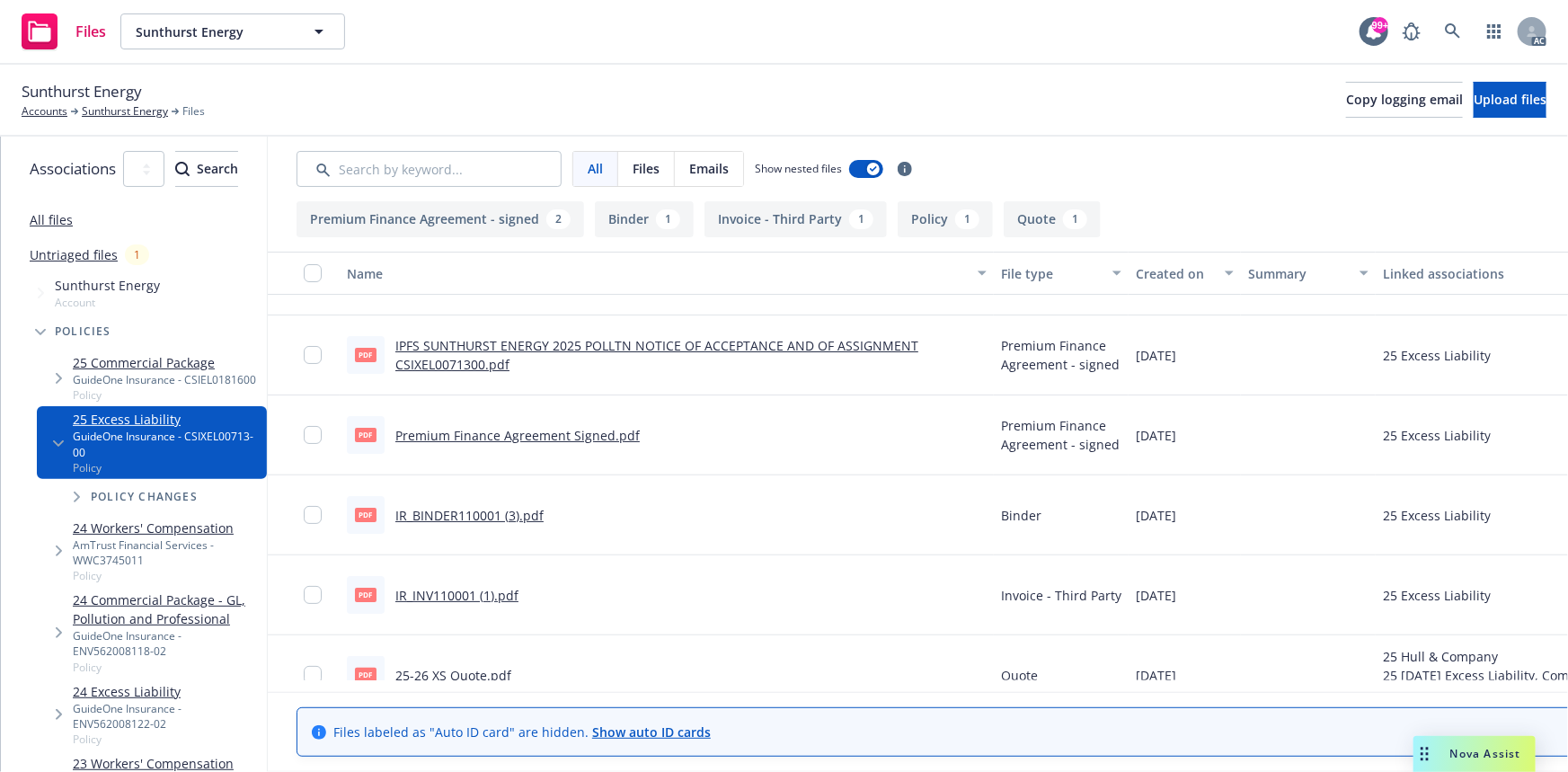
scroll to position [92, 0]
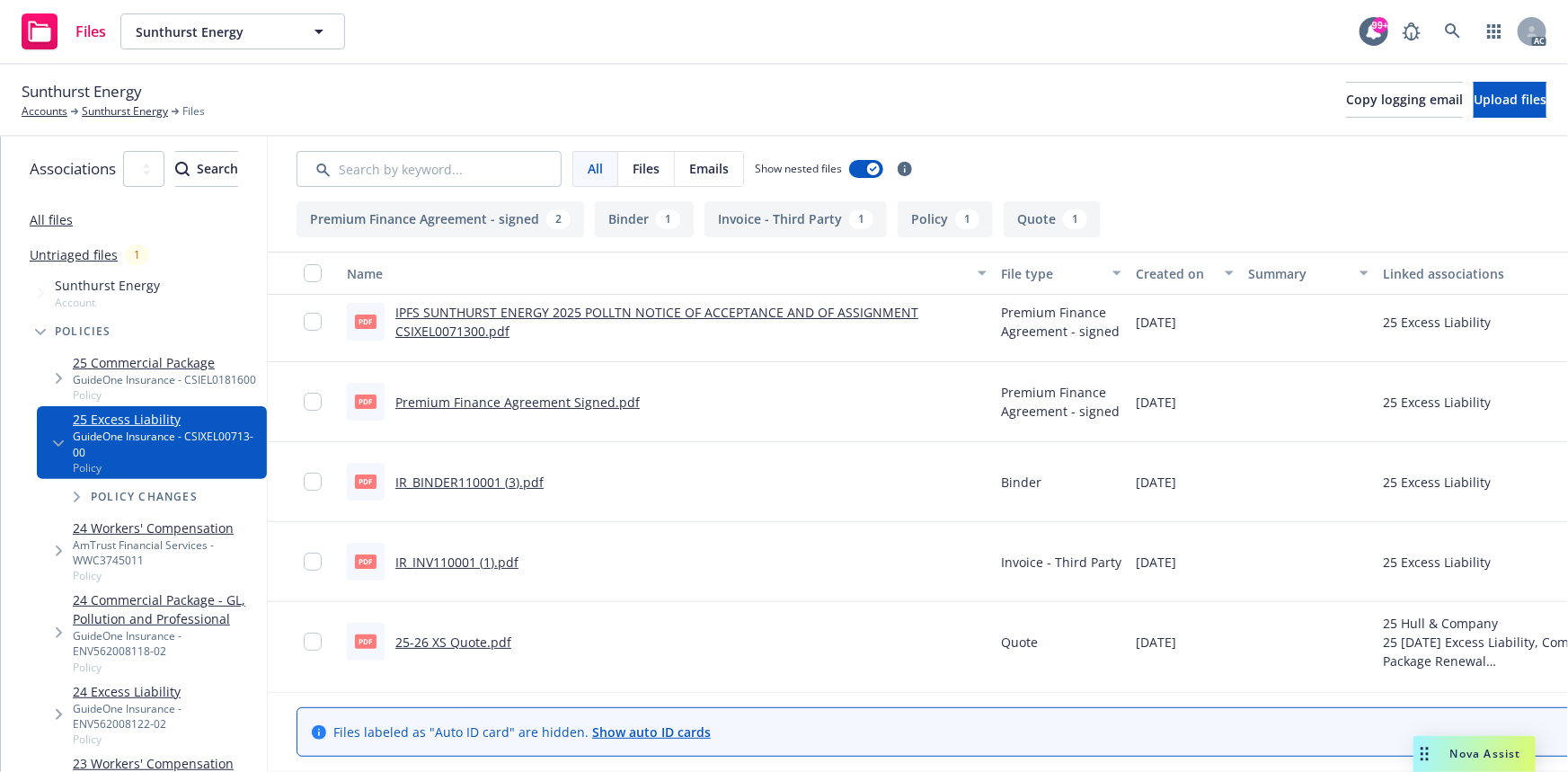
click at [511, 641] on link "25-26 XS Quote.pdf" at bounding box center [453, 642] width 116 height 17
click at [544, 481] on link "IR_BINDER110001 (3).pdf" at bounding box center [470, 481] width 148 height 17
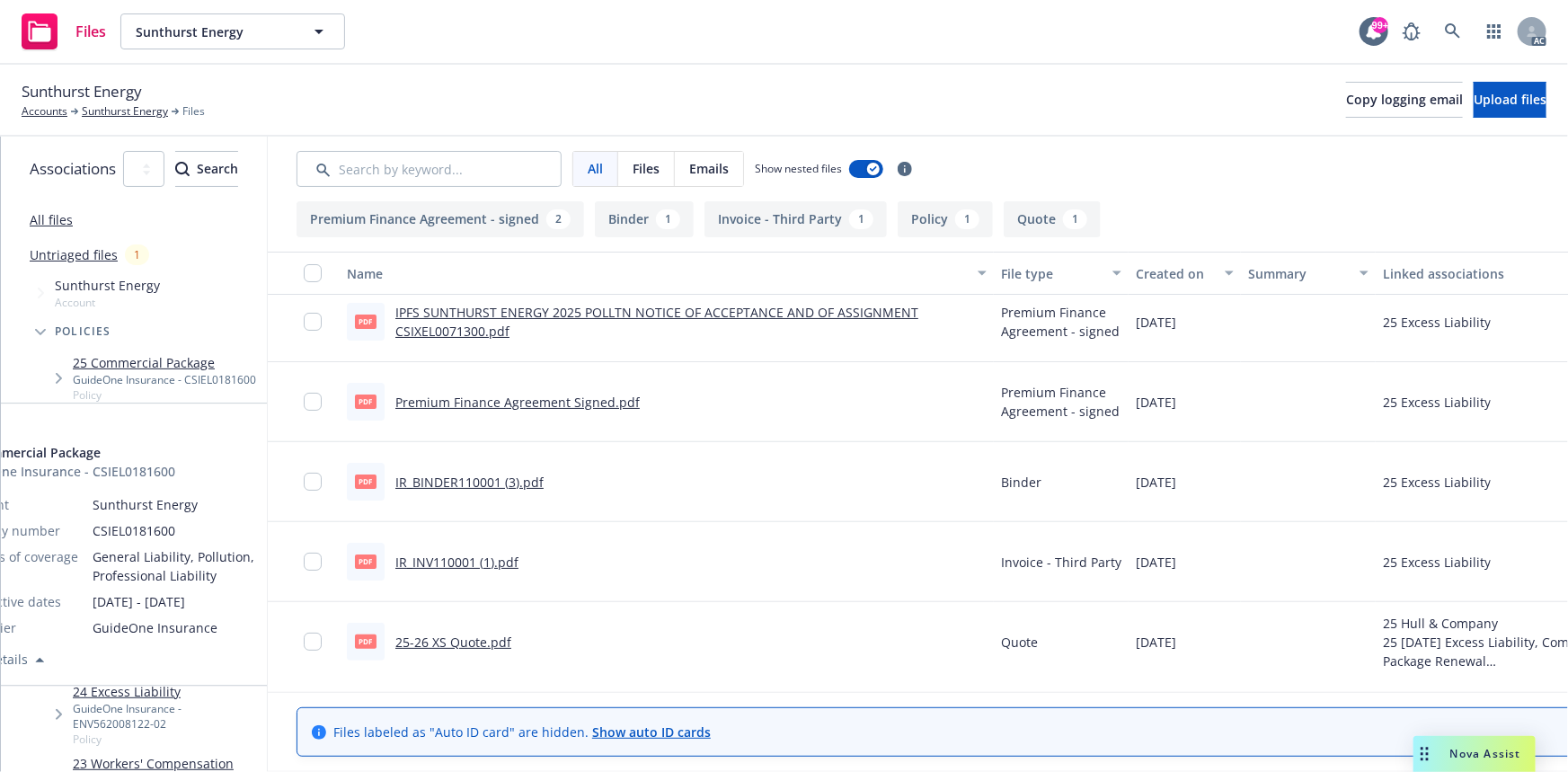
scroll to position [0, 0]
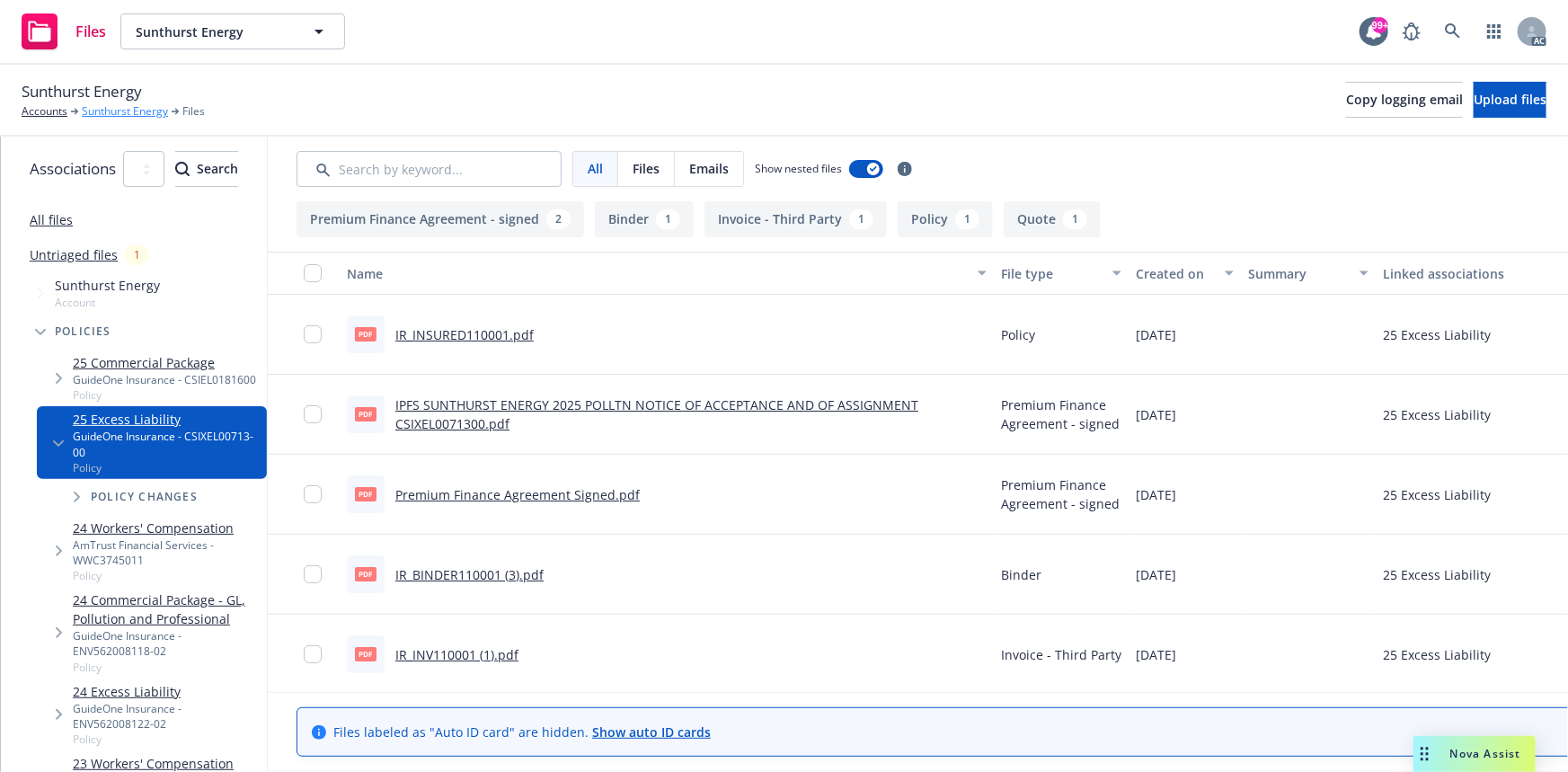
click at [98, 112] on link "Sunthurst Energy" at bounding box center [124, 111] width 86 height 16
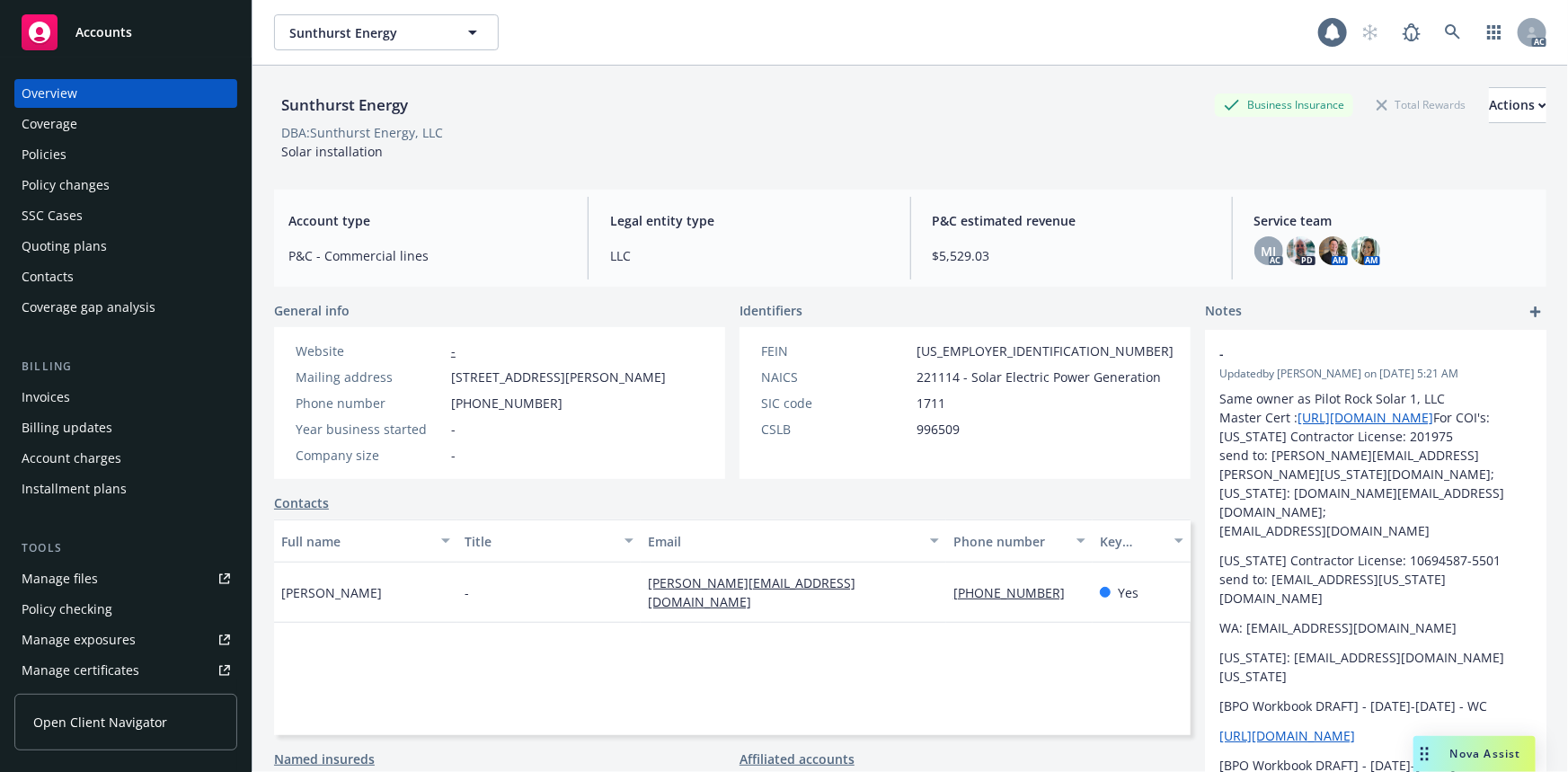
click at [116, 251] on div "Quoting plans" at bounding box center [126, 246] width 208 height 29
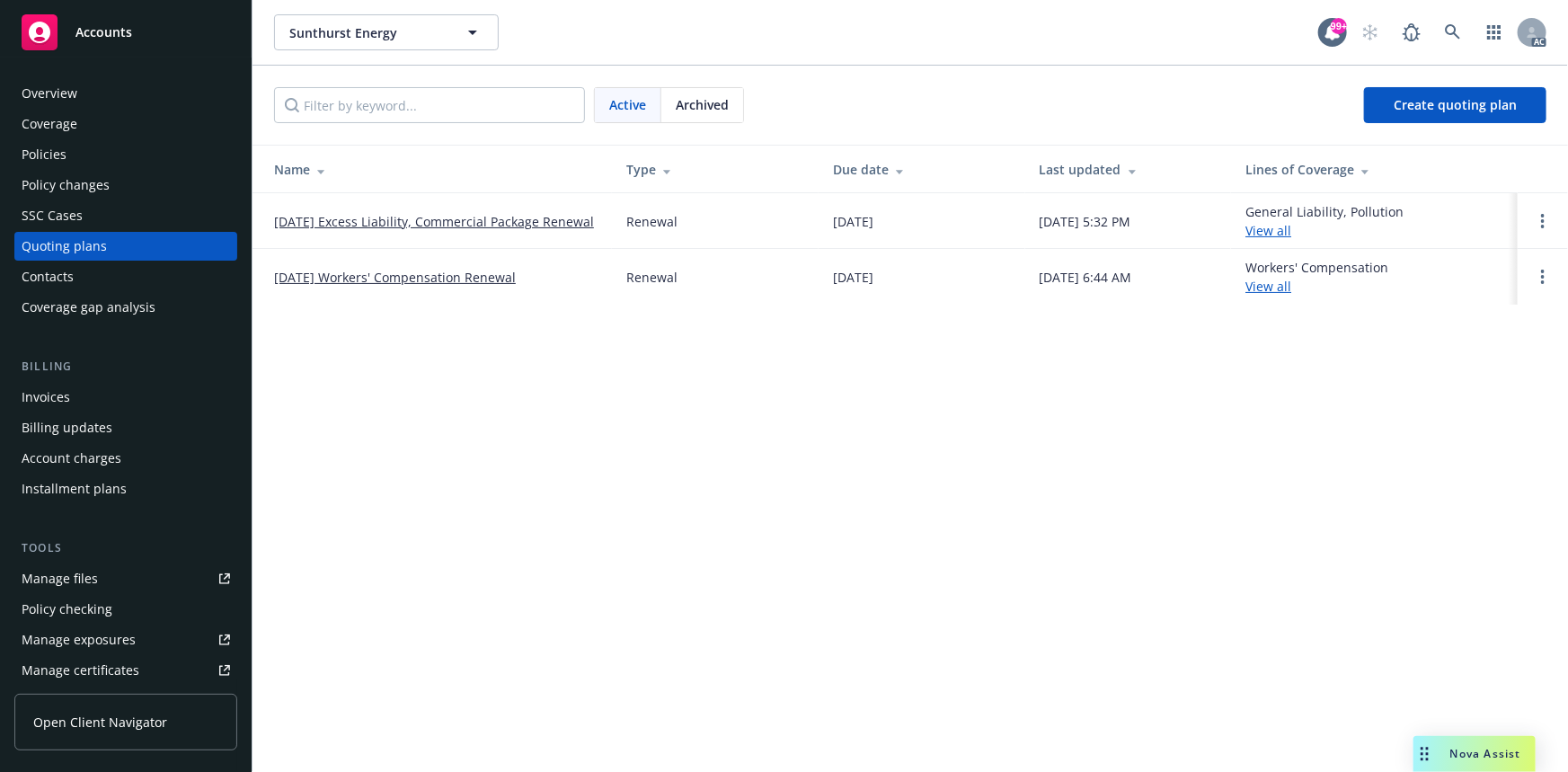
drag, startPoint x: 264, startPoint y: 214, endPoint x: 608, endPoint y: 222, distance: 344.1
click at [608, 222] on td "01/05/26 Excess Liability, Commercial Package Renewal" at bounding box center [432, 222] width 359 height 56
copy link "01/05/26 Excess Liability, Commercial Package Renewal"
click at [128, 95] on div "Overview" at bounding box center [126, 93] width 208 height 29
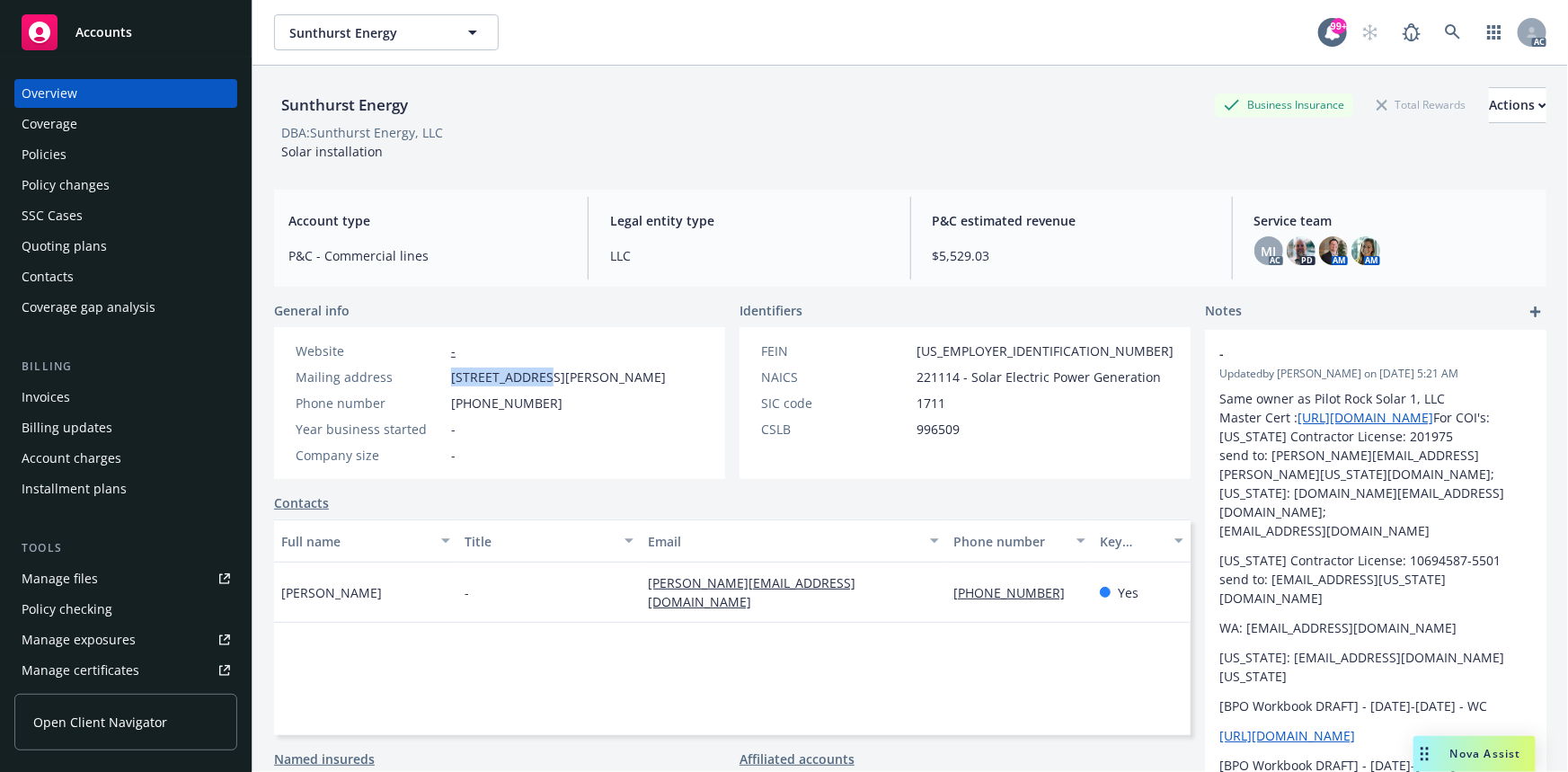
drag, startPoint x: 452, startPoint y: 372, endPoint x: 536, endPoint y: 375, distance: 84.1
click at [536, 375] on span "153 Lowell Ave, Glendora, CA, 91741" at bounding box center [558, 376] width 214 height 19
copy span "153 Lowell Ave"
drag, startPoint x: 545, startPoint y: 371, endPoint x: 594, endPoint y: 374, distance: 49.1
click at [594, 374] on span "153 Lowell Ave, Glendora, CA, 91741" at bounding box center [558, 376] width 214 height 19
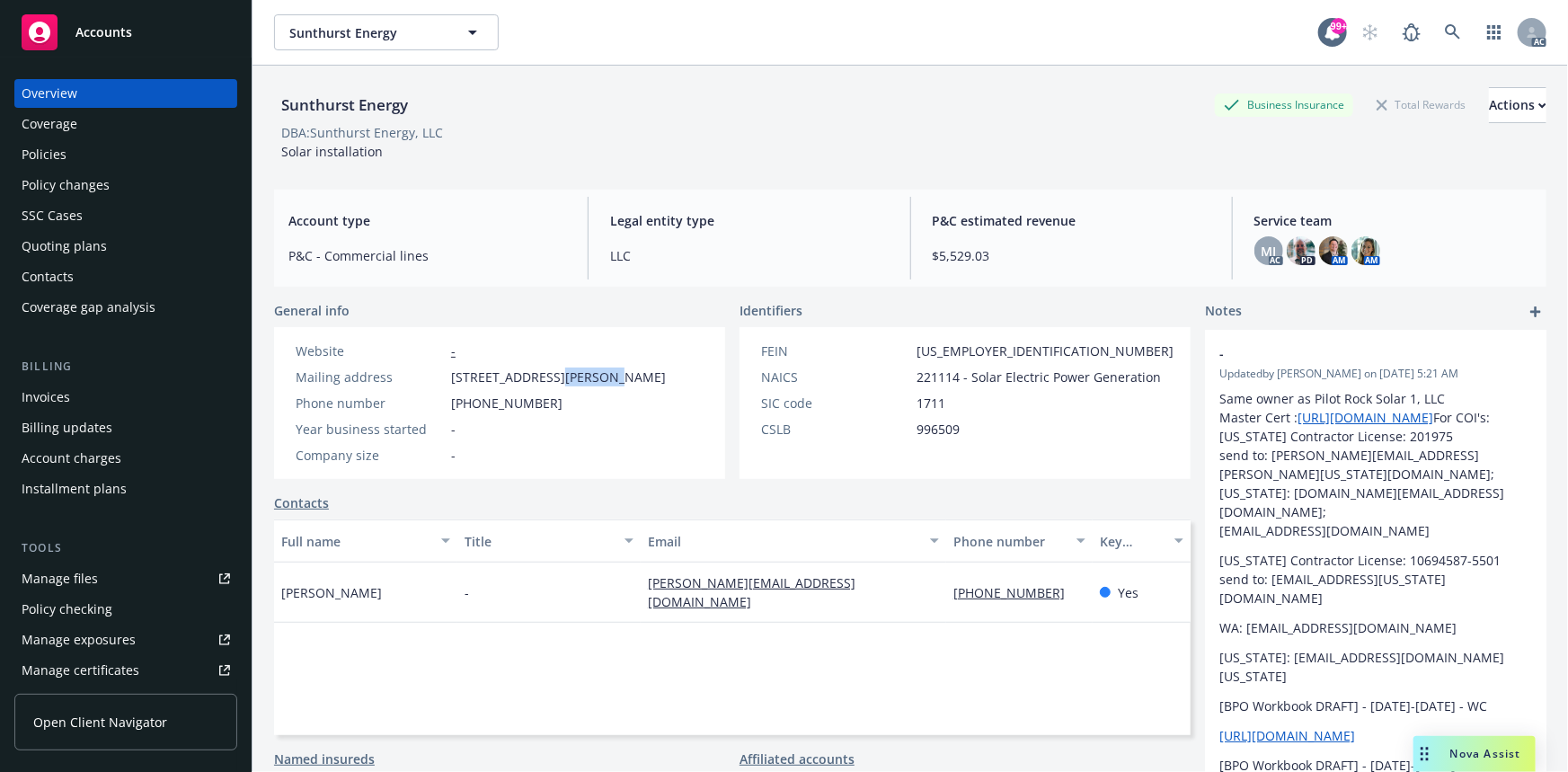
copy span "Glendora"
drag, startPoint x: 604, startPoint y: 381, endPoint x: 620, endPoint y: 381, distance: 16.0
click at [620, 381] on span "153 Lowell Ave, Glendora, CA, 91741" at bounding box center [558, 376] width 214 height 19
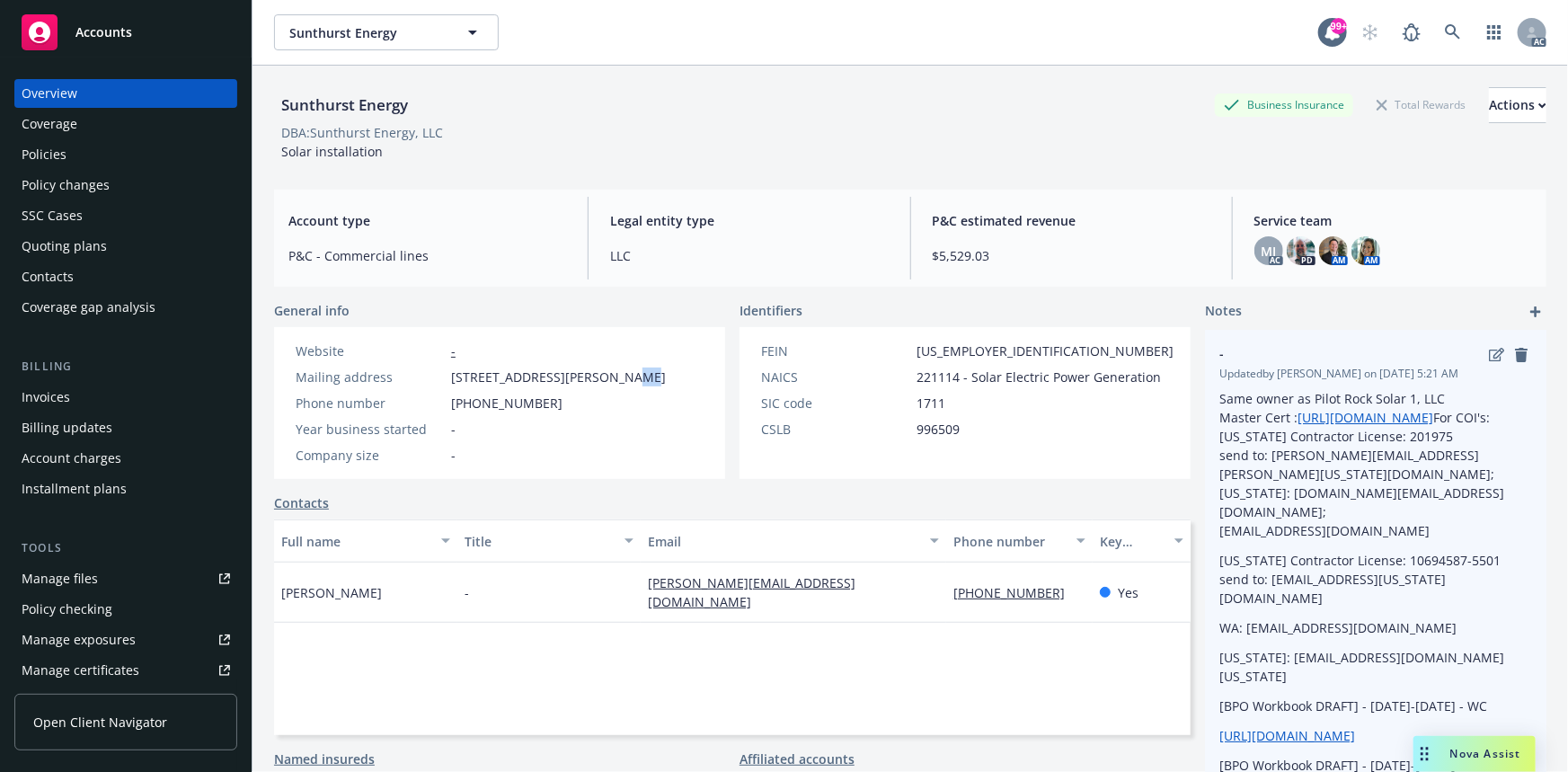
copy span "CA"
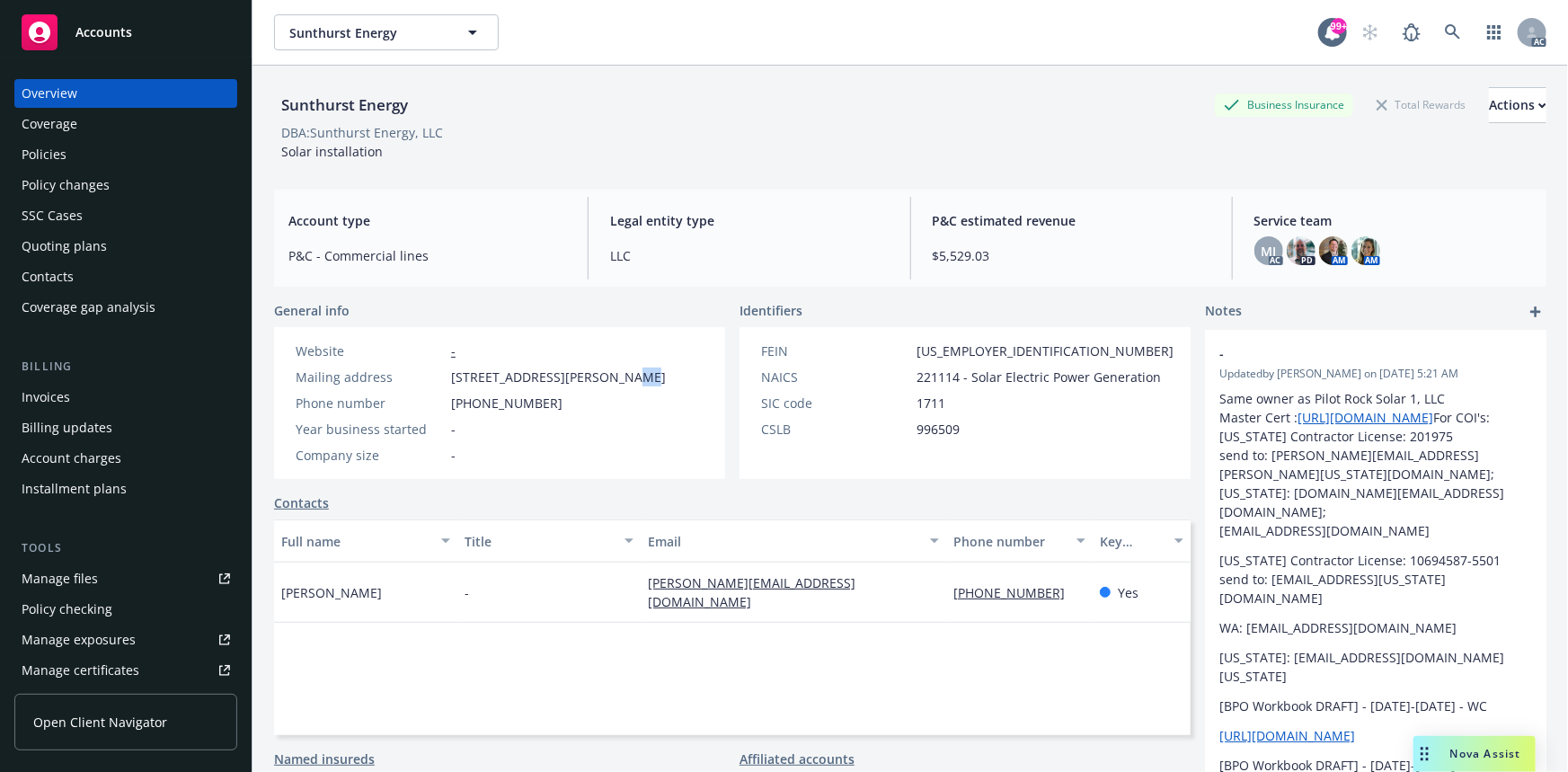
drag, startPoint x: 629, startPoint y: 382, endPoint x: 665, endPoint y: 381, distance: 36.0
click at [665, 381] on div "Mailing address 153 Lowell Ave, Glendora, CA, 91741" at bounding box center [480, 376] width 385 height 19
copy span "91741"
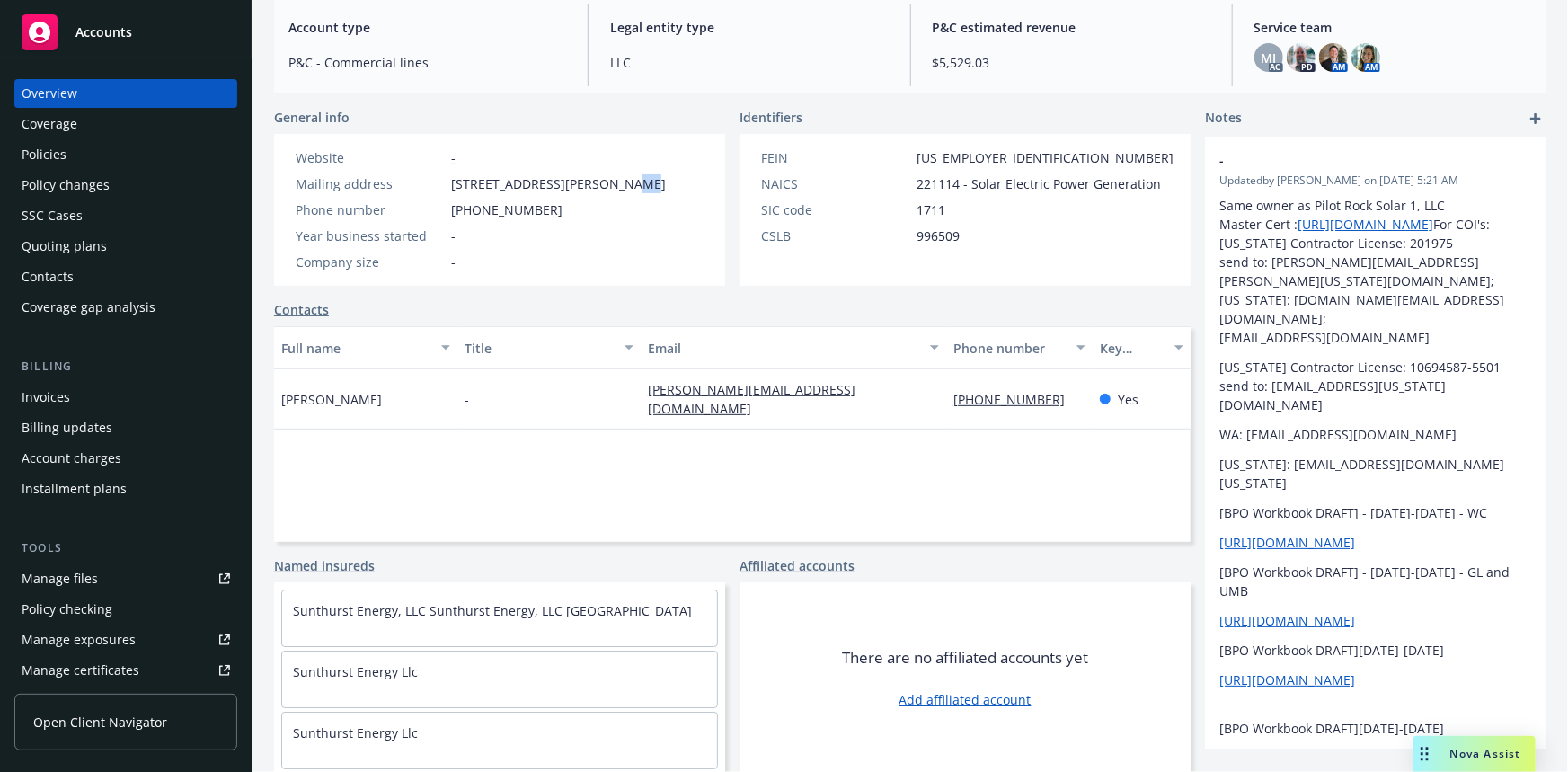
click at [48, 152] on div "Policies" at bounding box center [44, 155] width 45 height 29
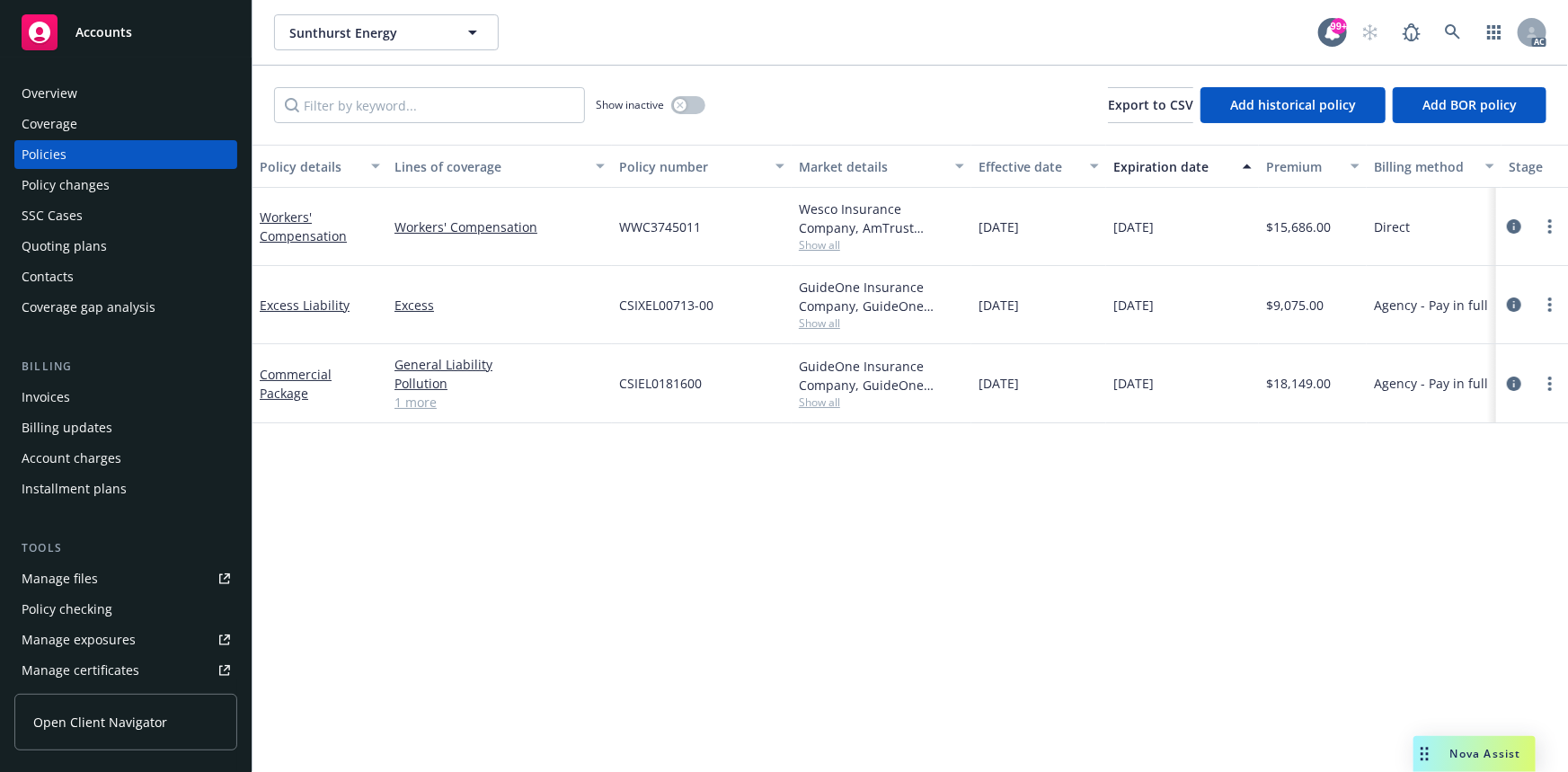
drag, startPoint x: 980, startPoint y: 383, endPoint x: 1033, endPoint y: 381, distance: 53.0
click at [1019, 381] on span "01/05/2025" at bounding box center [999, 383] width 41 height 19
drag, startPoint x: 1053, startPoint y: 383, endPoint x: 980, endPoint y: 394, distance: 73.8
click at [980, 394] on div "01/05/2025" at bounding box center [1039, 383] width 135 height 79
copy span "01/05/2025"
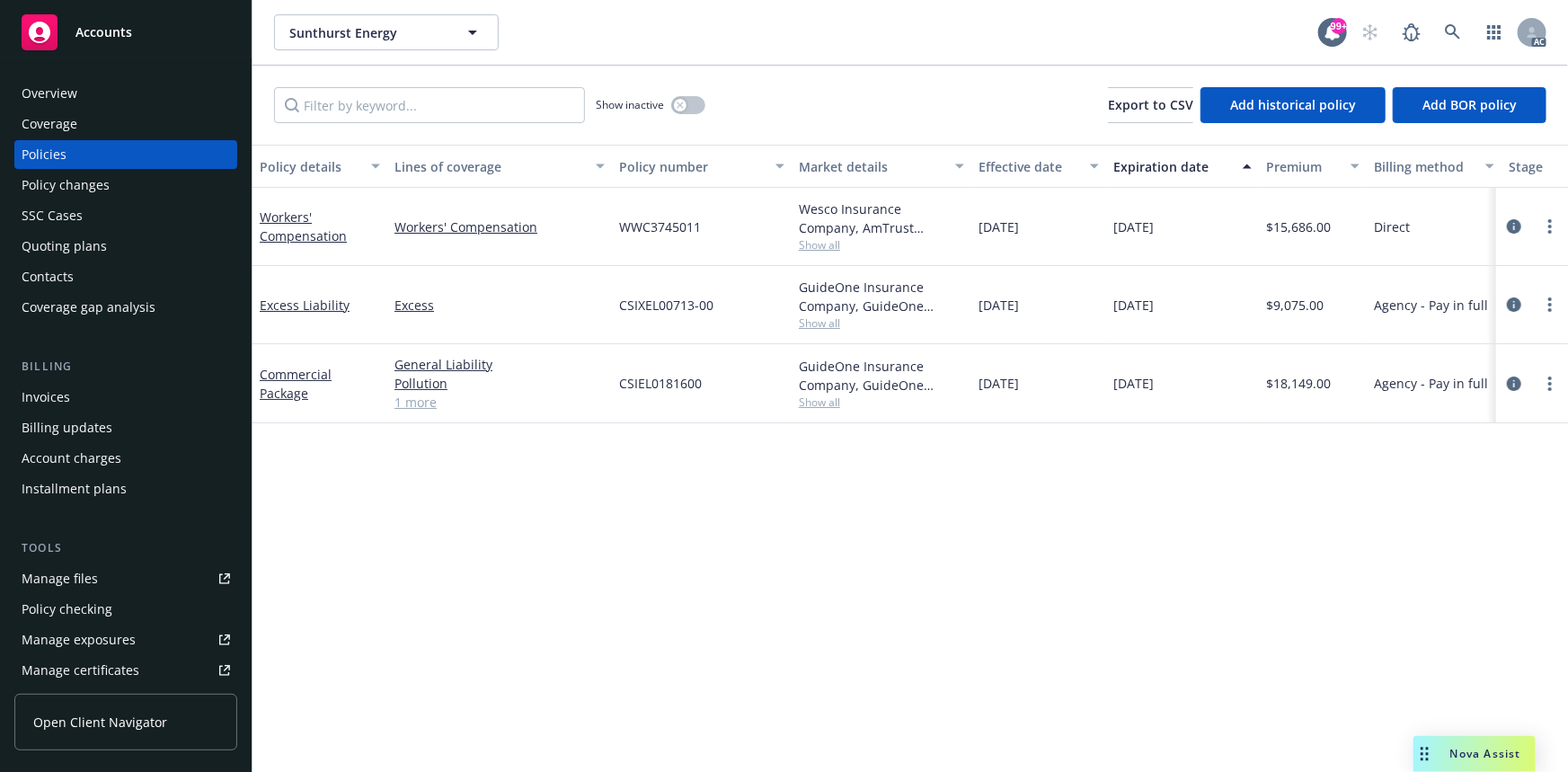
drag, startPoint x: 1113, startPoint y: 387, endPoint x: 1184, endPoint y: 390, distance: 71.1
click at [1184, 390] on div "01/05/2026" at bounding box center [1183, 383] width 153 height 79
copy span "01/05/2026"
drag, startPoint x: 626, startPoint y: 386, endPoint x: 711, endPoint y: 396, distance: 85.6
click at [711, 396] on div "CSIEL0181600" at bounding box center [701, 383] width 180 height 79
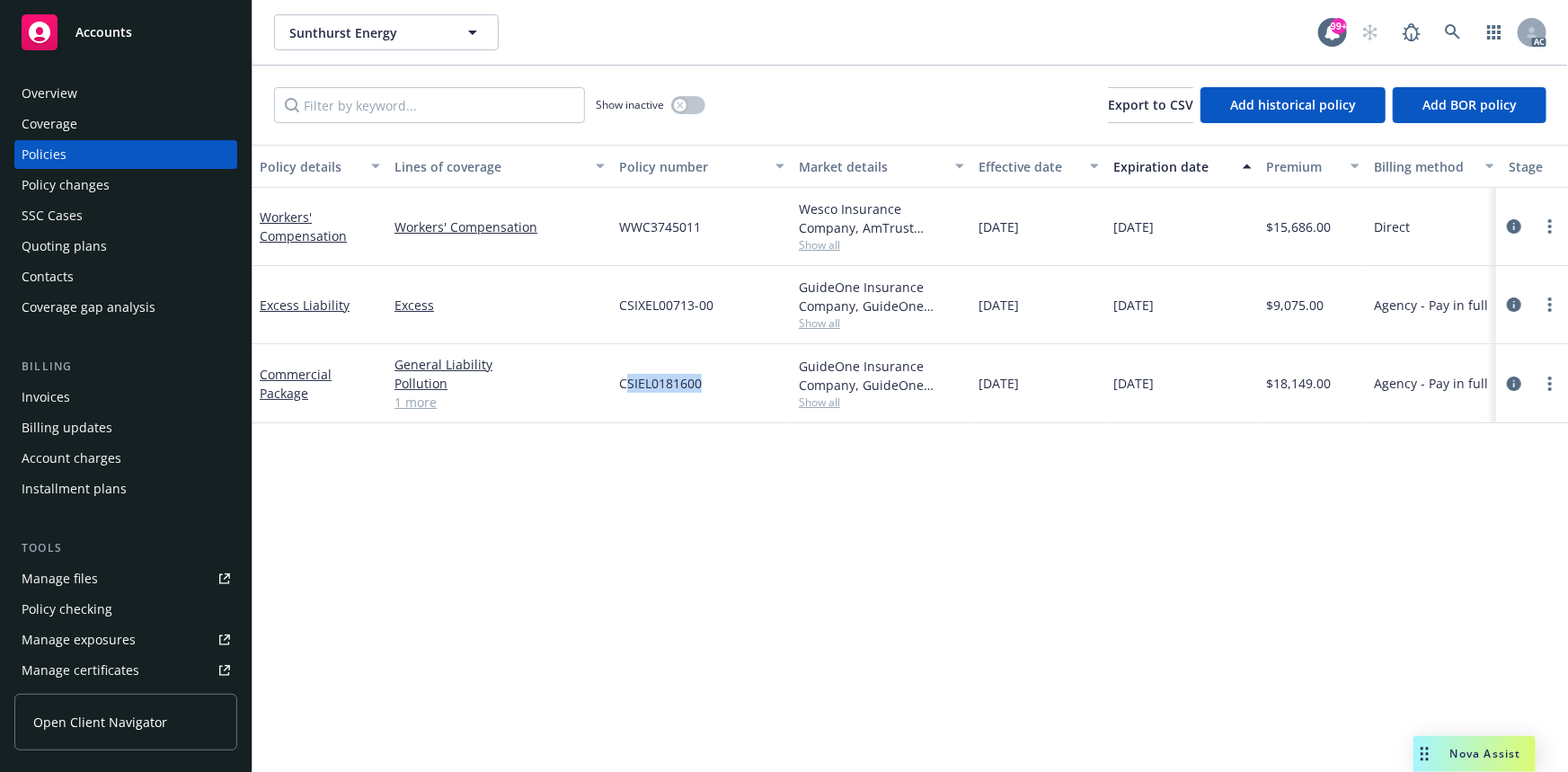
click at [667, 404] on div "CSIEL0181600" at bounding box center [701, 383] width 180 height 79
drag, startPoint x: 620, startPoint y: 386, endPoint x: 710, endPoint y: 386, distance: 90.0
click at [710, 386] on div "CSIEL0181600" at bounding box center [701, 383] width 180 height 79
copy span "CSIEL0181600"
click at [832, 405] on span "Show all" at bounding box center [881, 402] width 166 height 15
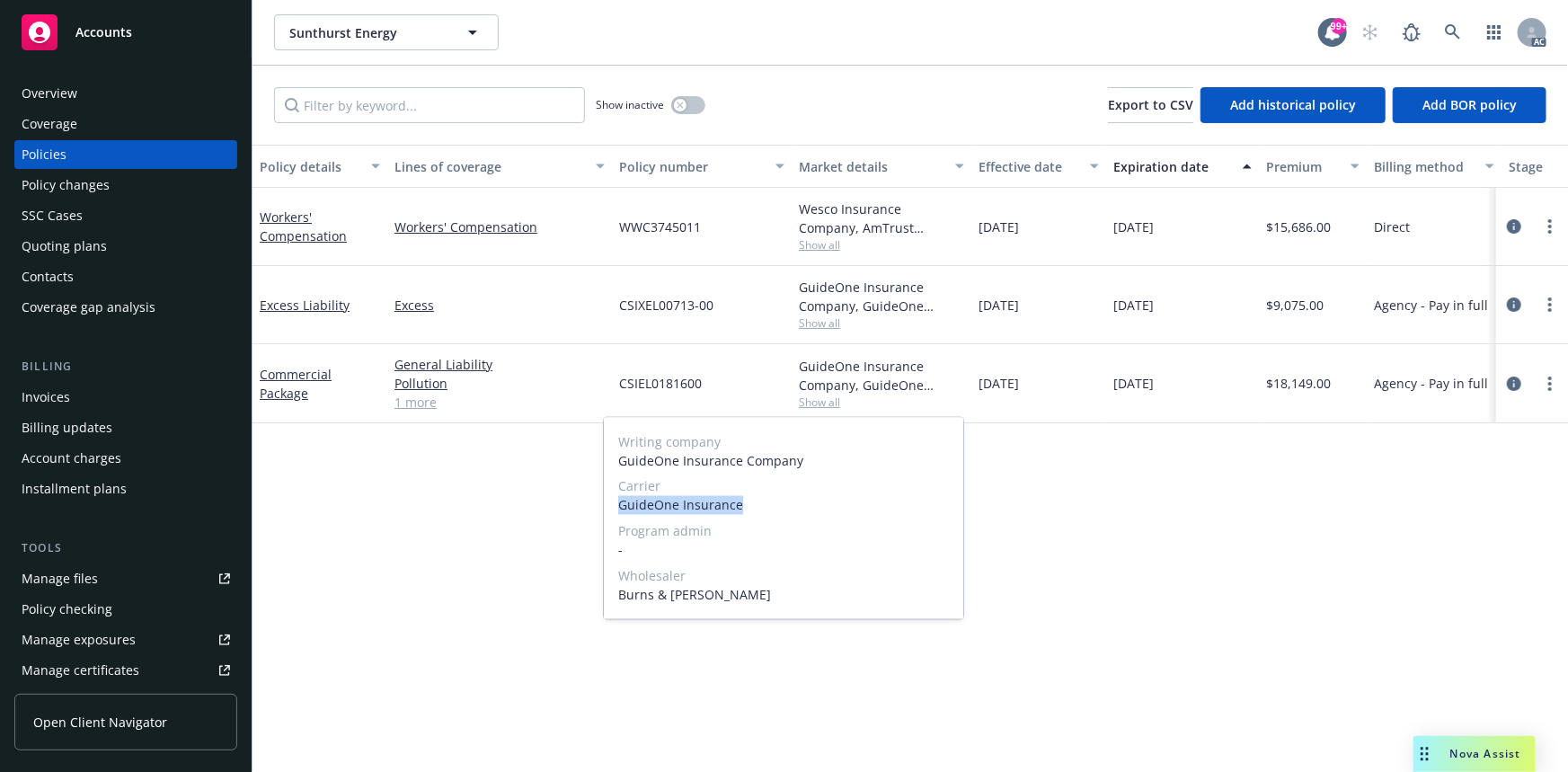
drag, startPoint x: 620, startPoint y: 503, endPoint x: 774, endPoint y: 503, distance: 154.0
click at [774, 503] on span "GuideOne Insurance" at bounding box center [783, 505] width 330 height 19
copy span "GuideOne Insurance"
drag, startPoint x: 1189, startPoint y: 433, endPoint x: 1248, endPoint y: 410, distance: 63.3
click at [1189, 433] on div "Policy details Lines of coverage Policy number Market details Effective date Ex…" at bounding box center [910, 458] width 1316 height 627
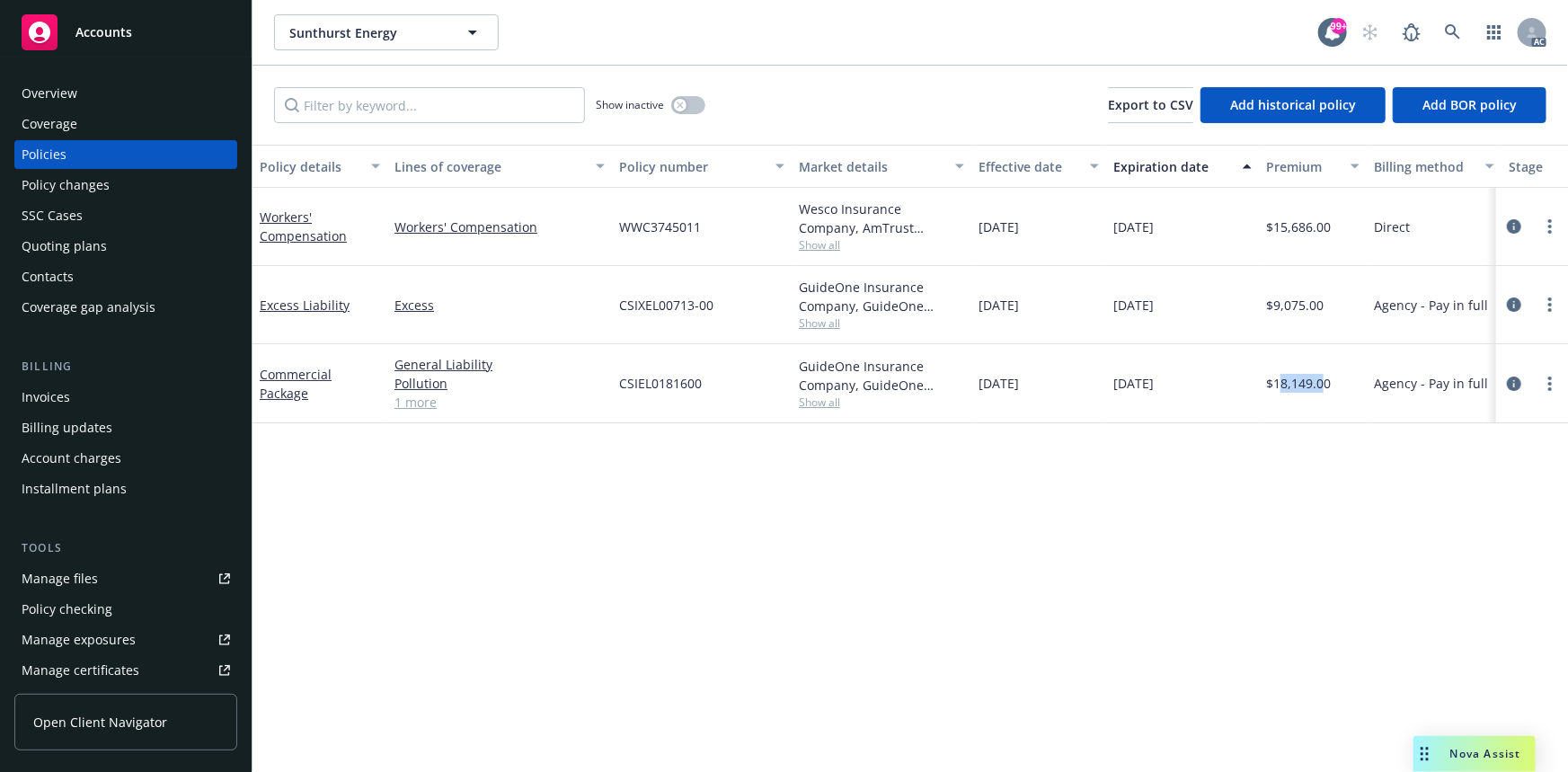
drag, startPoint x: 1277, startPoint y: 386, endPoint x: 1323, endPoint y: 387, distance: 46.0
click at [1323, 387] on span "$18,149.00" at bounding box center [1298, 383] width 65 height 19
drag, startPoint x: 1272, startPoint y: 386, endPoint x: 1335, endPoint y: 387, distance: 63.0
click at [1335, 387] on div "$18,149.00" at bounding box center [1312, 383] width 108 height 79
copy span "18,149.00"
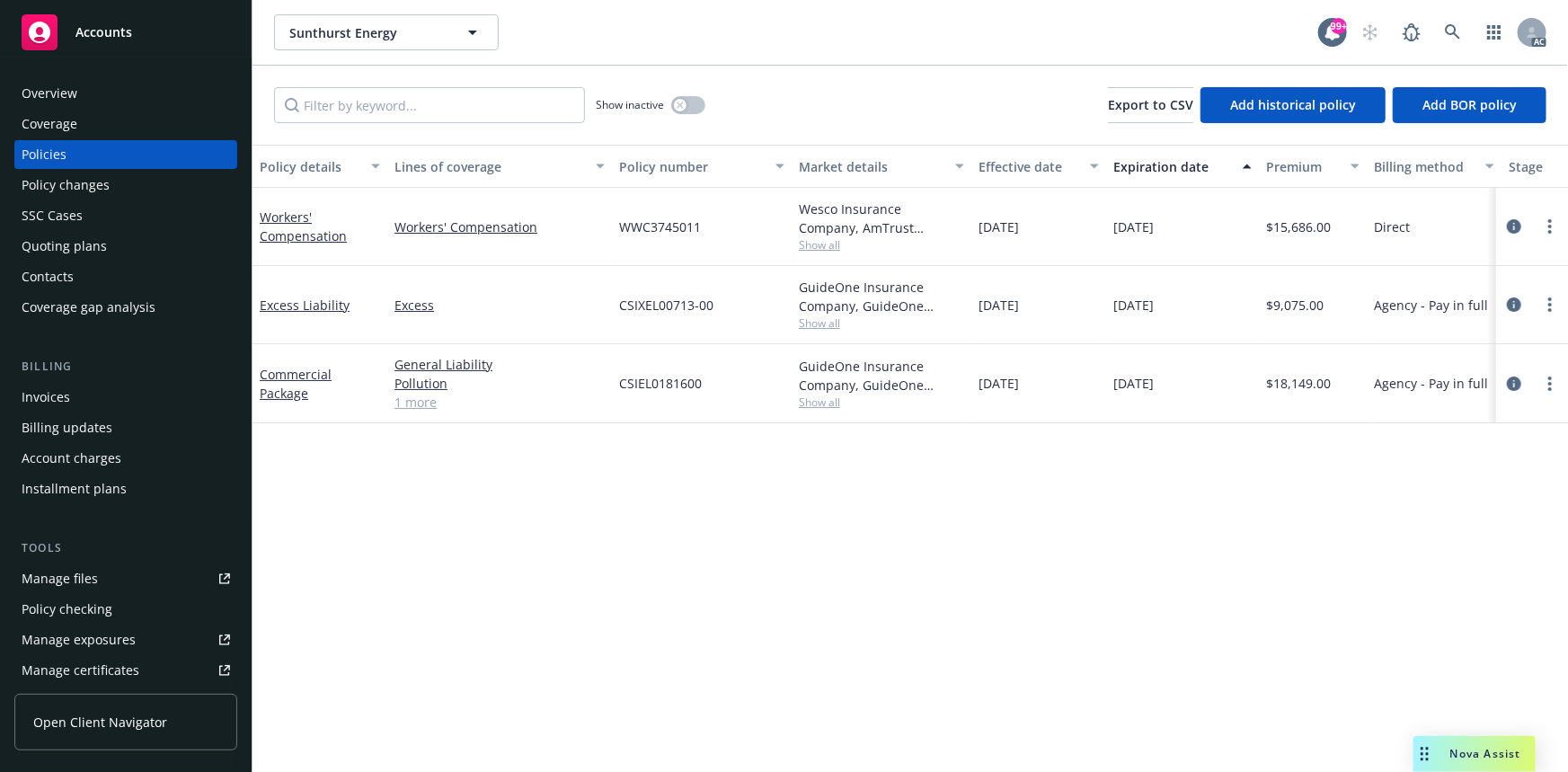
click at [832, 320] on span "Show all" at bounding box center [881, 323] width 166 height 15
click at [758, 319] on div "CSIXEL00713-00" at bounding box center [701, 305] width 180 height 78
drag, startPoint x: 617, startPoint y: 300, endPoint x: 710, endPoint y: 313, distance: 93.9
click at [710, 313] on div "CSIXEL00713-00" at bounding box center [701, 305] width 180 height 78
drag, startPoint x: 1273, startPoint y: 308, endPoint x: 1316, endPoint y: 308, distance: 43.0
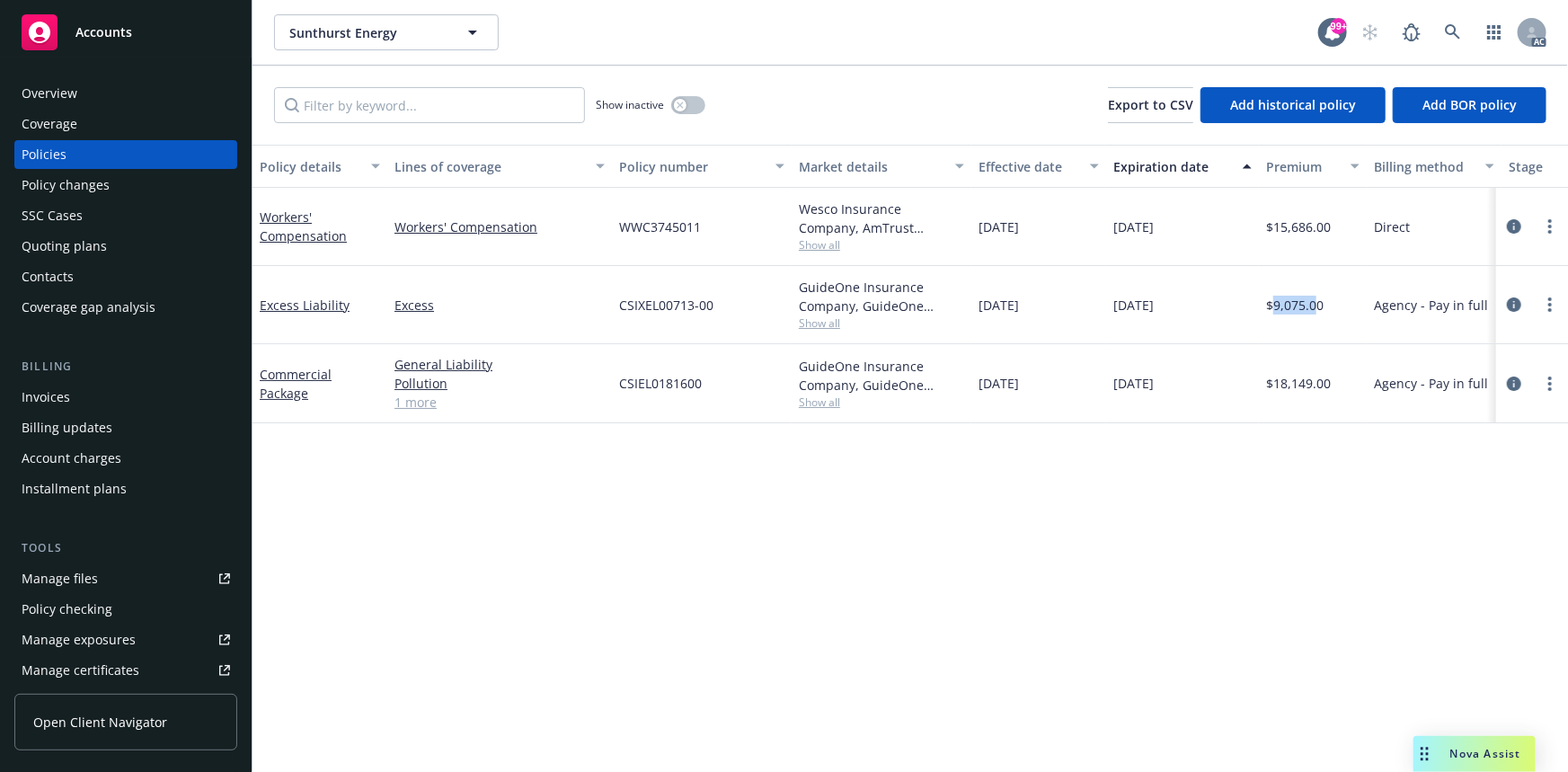
click at [1316, 308] on span "$9,075.00" at bounding box center [1295, 305] width 58 height 19
click at [682, 109] on div "button" at bounding box center [680, 105] width 13 height 13
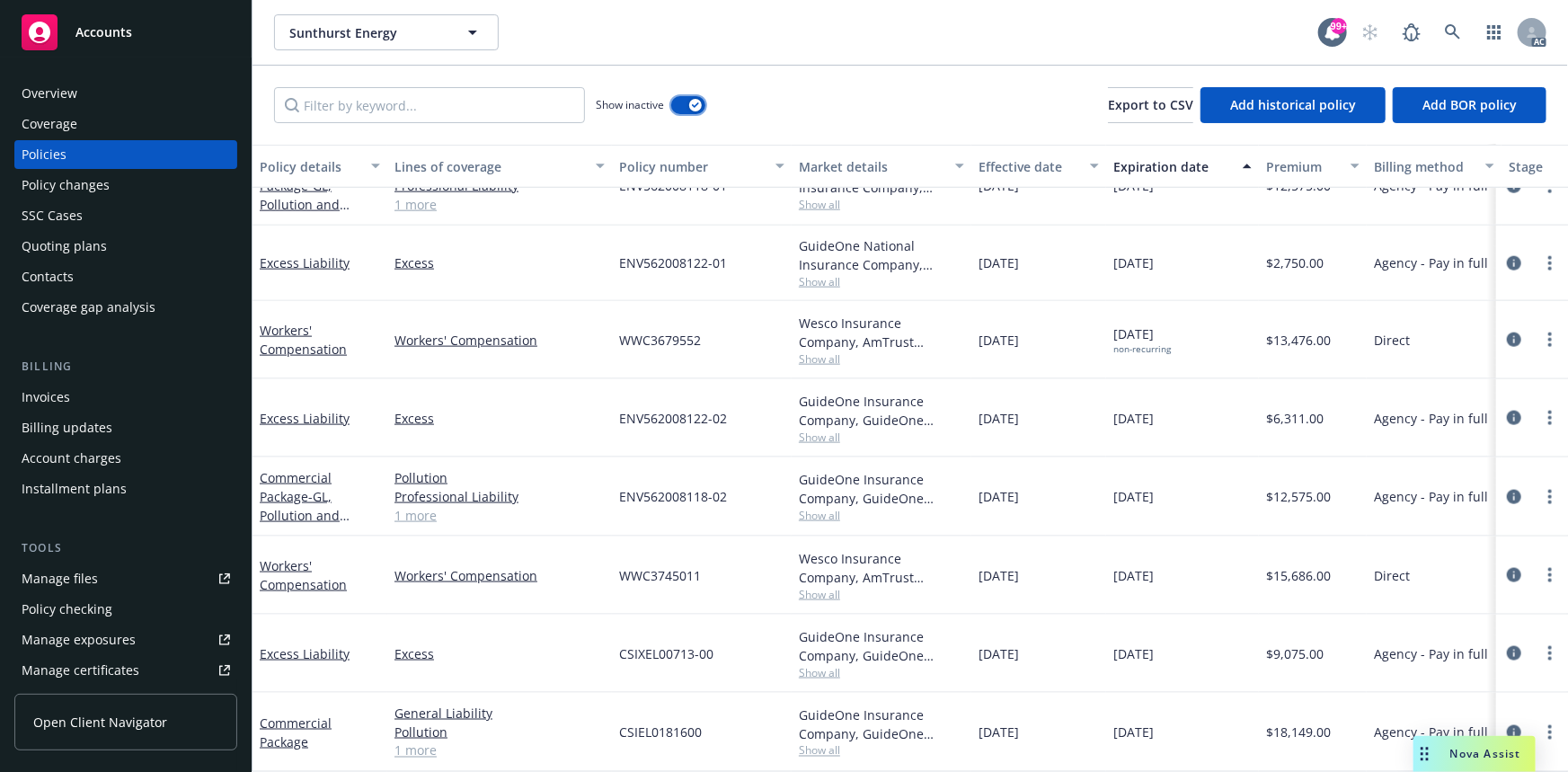
scroll to position [1129, 0]
drag, startPoint x: 971, startPoint y: 491, endPoint x: 1053, endPoint y: 494, distance: 82.1
click at [1051, 495] on div "Commercial Package - GL, Pollution and Professional Pollution Professional Liab…" at bounding box center [1119, 497] width 1734 height 79
click at [1013, 526] on div "01/05/2024" at bounding box center [1039, 497] width 135 height 79
drag, startPoint x: 981, startPoint y: 487, endPoint x: 1055, endPoint y: 495, distance: 74.4
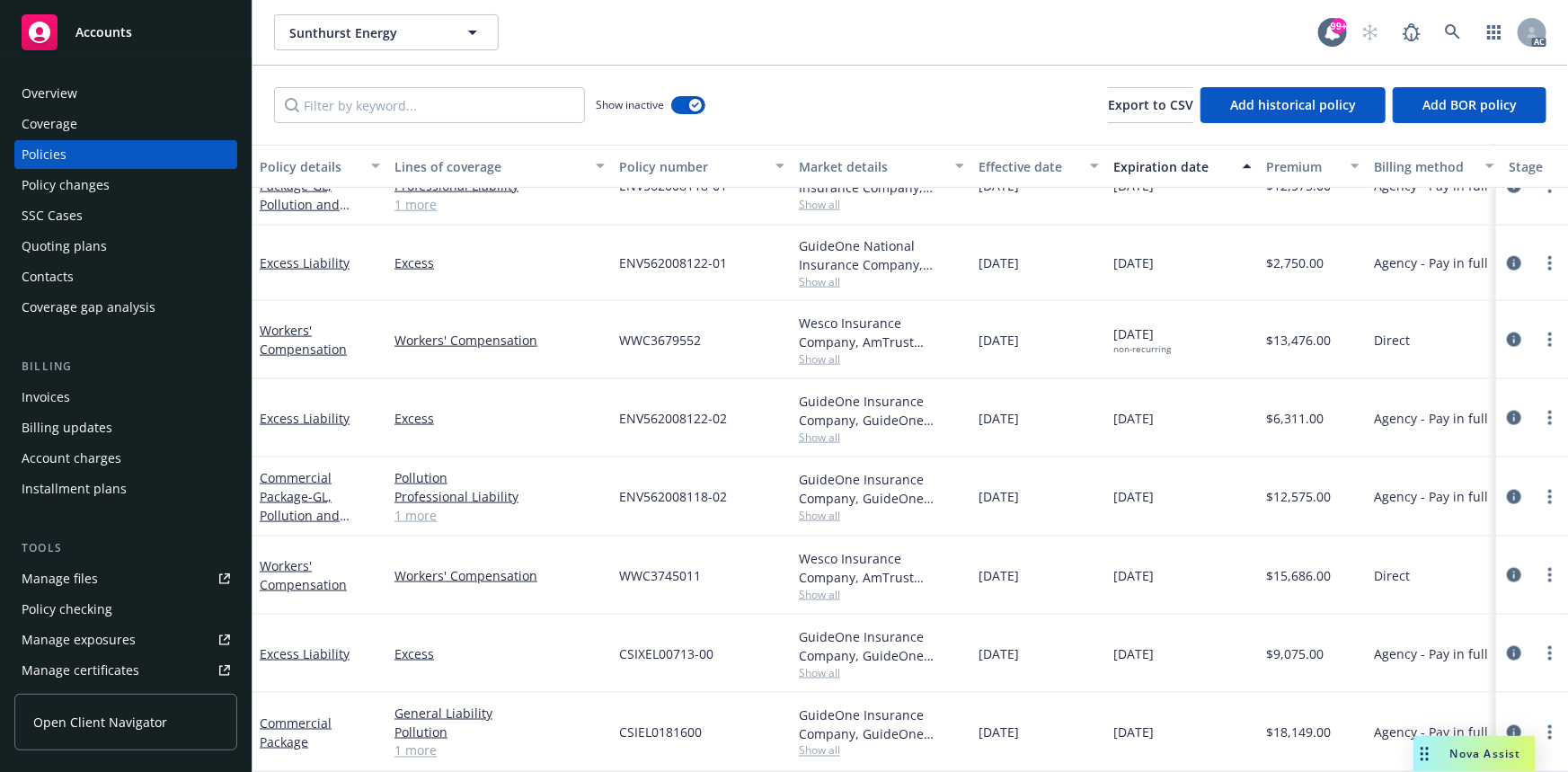
click at [1055, 495] on div "01/05/2024" at bounding box center [1039, 497] width 135 height 79
drag, startPoint x: 1114, startPoint y: 488, endPoint x: 1178, endPoint y: 493, distance: 64.2
click at [1178, 493] on div "01/05/2025" at bounding box center [1183, 497] width 153 height 79
drag, startPoint x: 1276, startPoint y: 489, endPoint x: 1330, endPoint y: 493, distance: 54.1
click at [1330, 493] on div "$12,575.00" at bounding box center [1312, 497] width 108 height 79
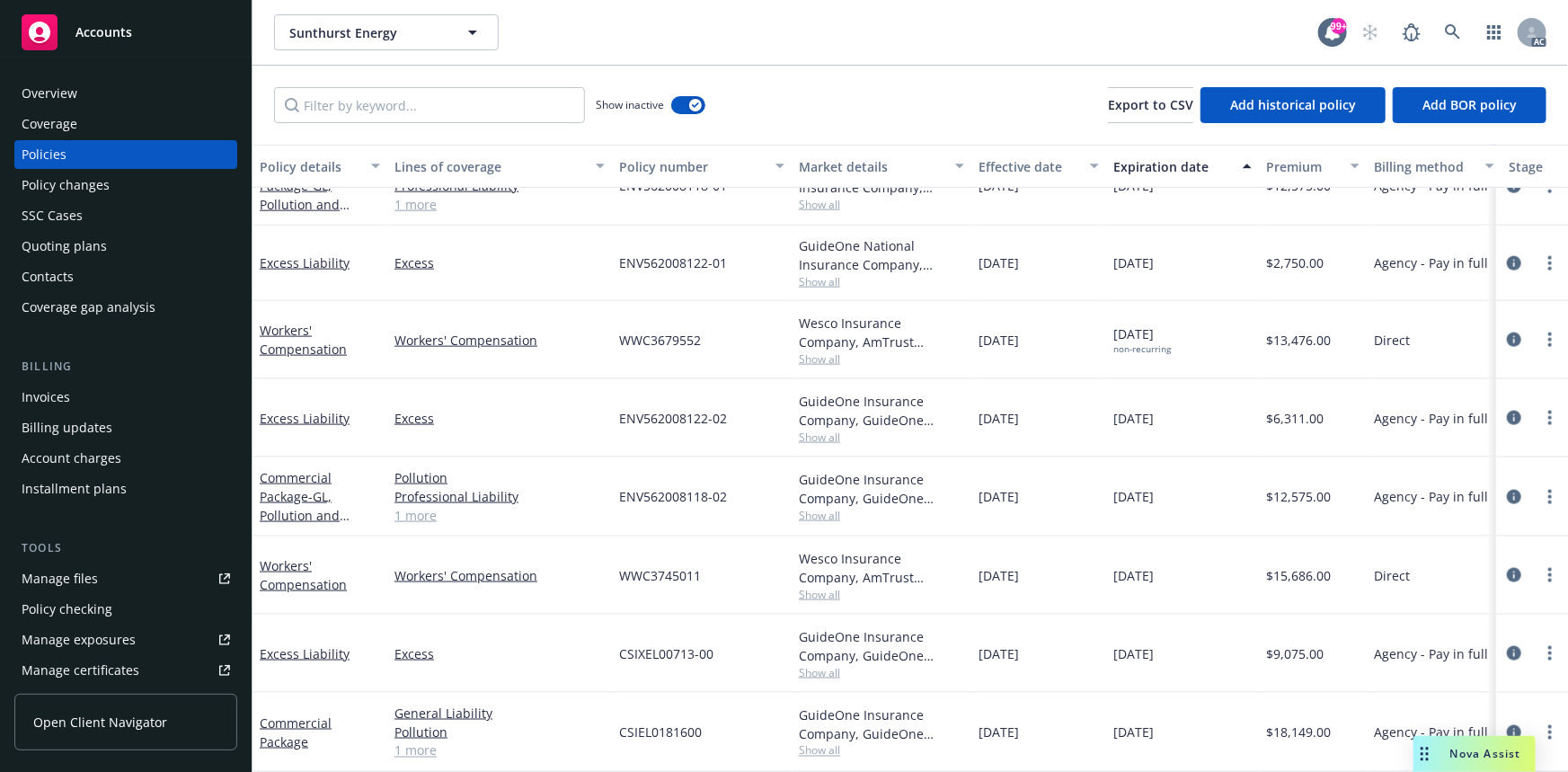
click at [810, 512] on span "Show all" at bounding box center [881, 515] width 166 height 15
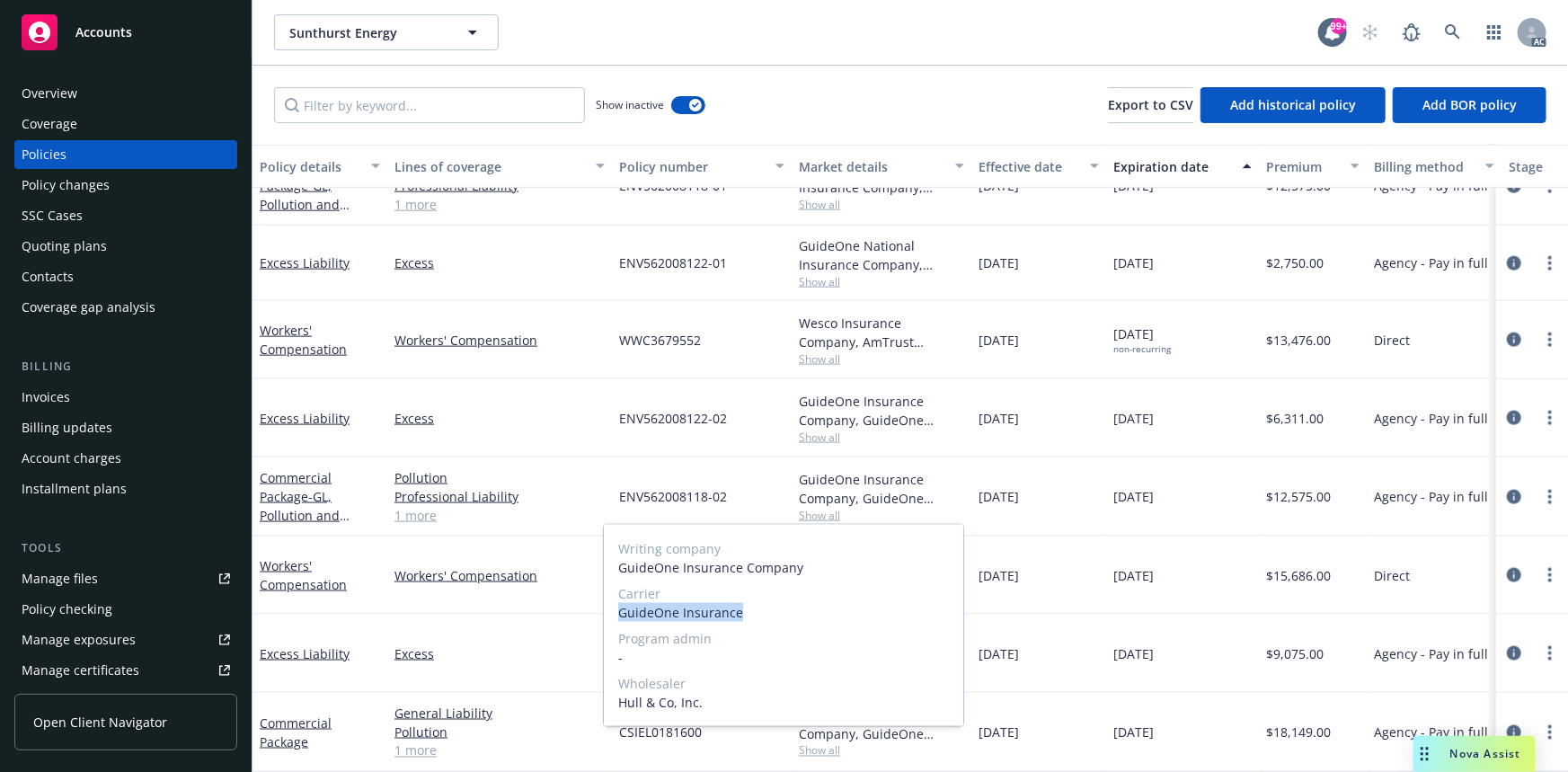
drag, startPoint x: 612, startPoint y: 614, endPoint x: 757, endPoint y: 619, distance: 145.1
click at [757, 619] on div "Writing company GuideOne Insurance Company Carrier GuideOne Insurance Program a…" at bounding box center [783, 625] width 359 height 201
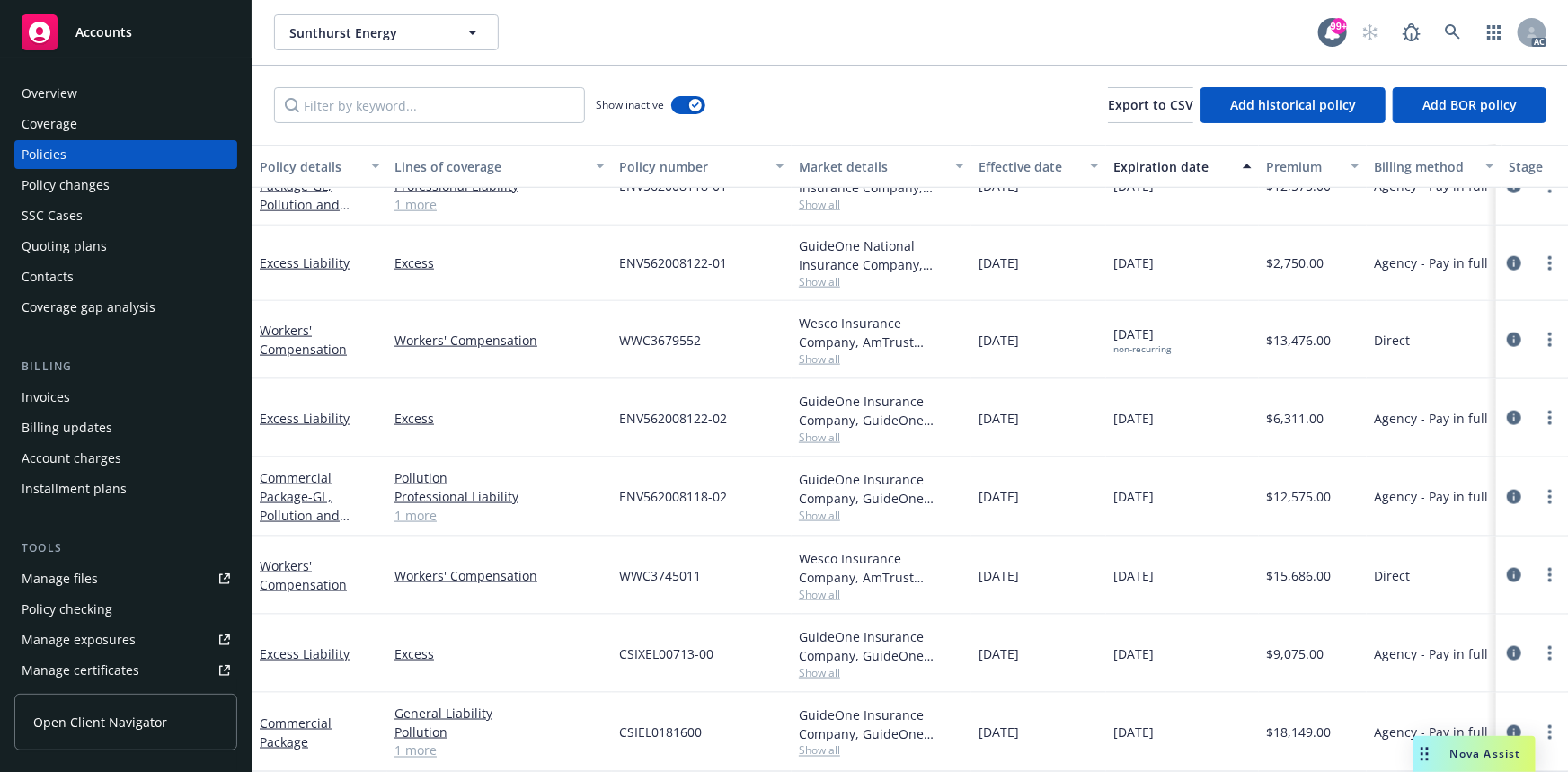
click at [973, 500] on div "01/05/2024" at bounding box center [1039, 497] width 135 height 79
drag, startPoint x: 613, startPoint y: 486, endPoint x: 733, endPoint y: 497, distance: 120.5
click at [733, 497] on div "ENV562008118-02" at bounding box center [701, 497] width 180 height 79
drag, startPoint x: 1274, startPoint y: 409, endPoint x: 1347, endPoint y: 408, distance: 73.0
click at [1347, 408] on div "$6,311.00" at bounding box center [1312, 418] width 108 height 78
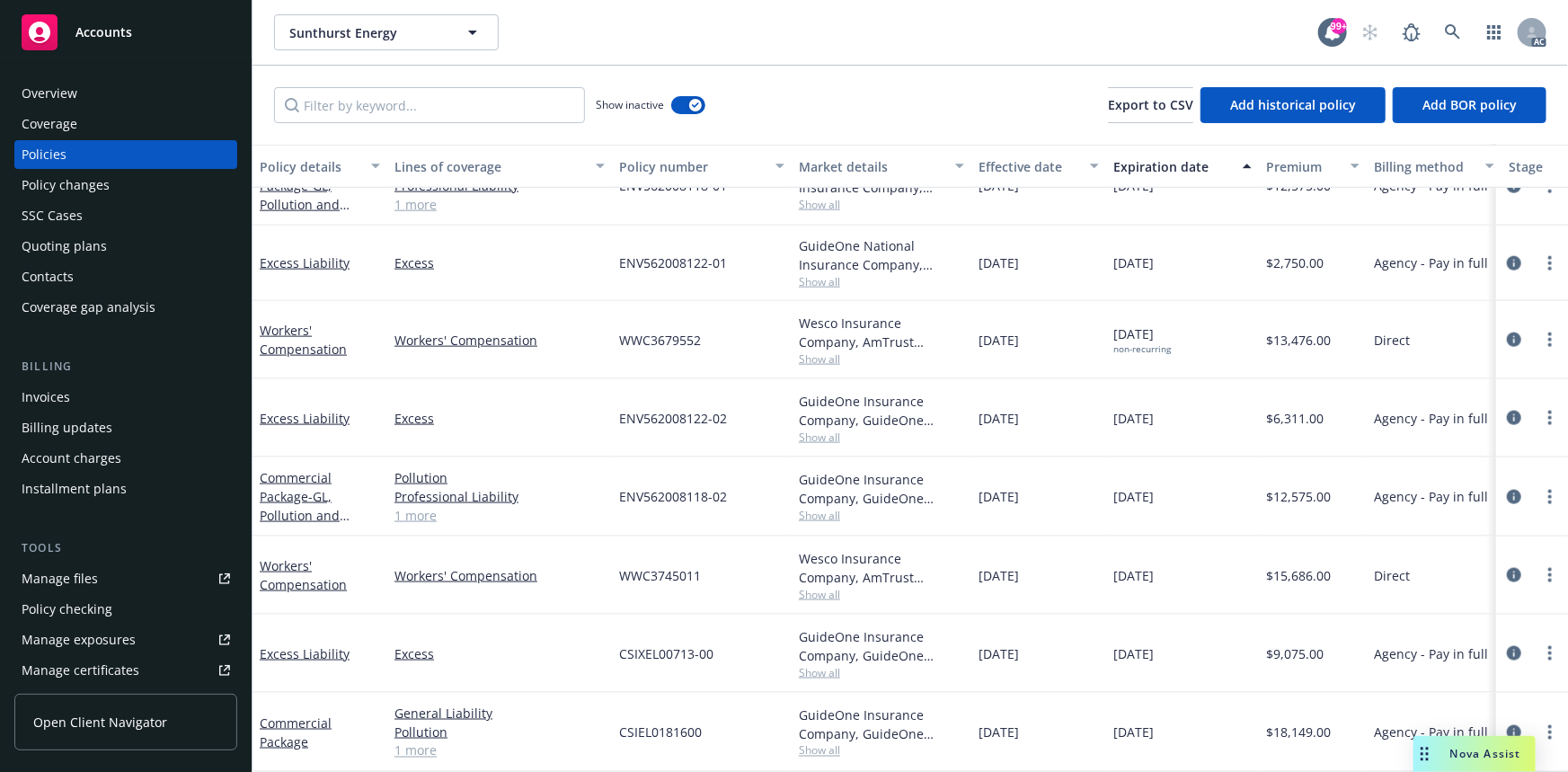
click at [803, 433] on span "Show all" at bounding box center [881, 437] width 166 height 15
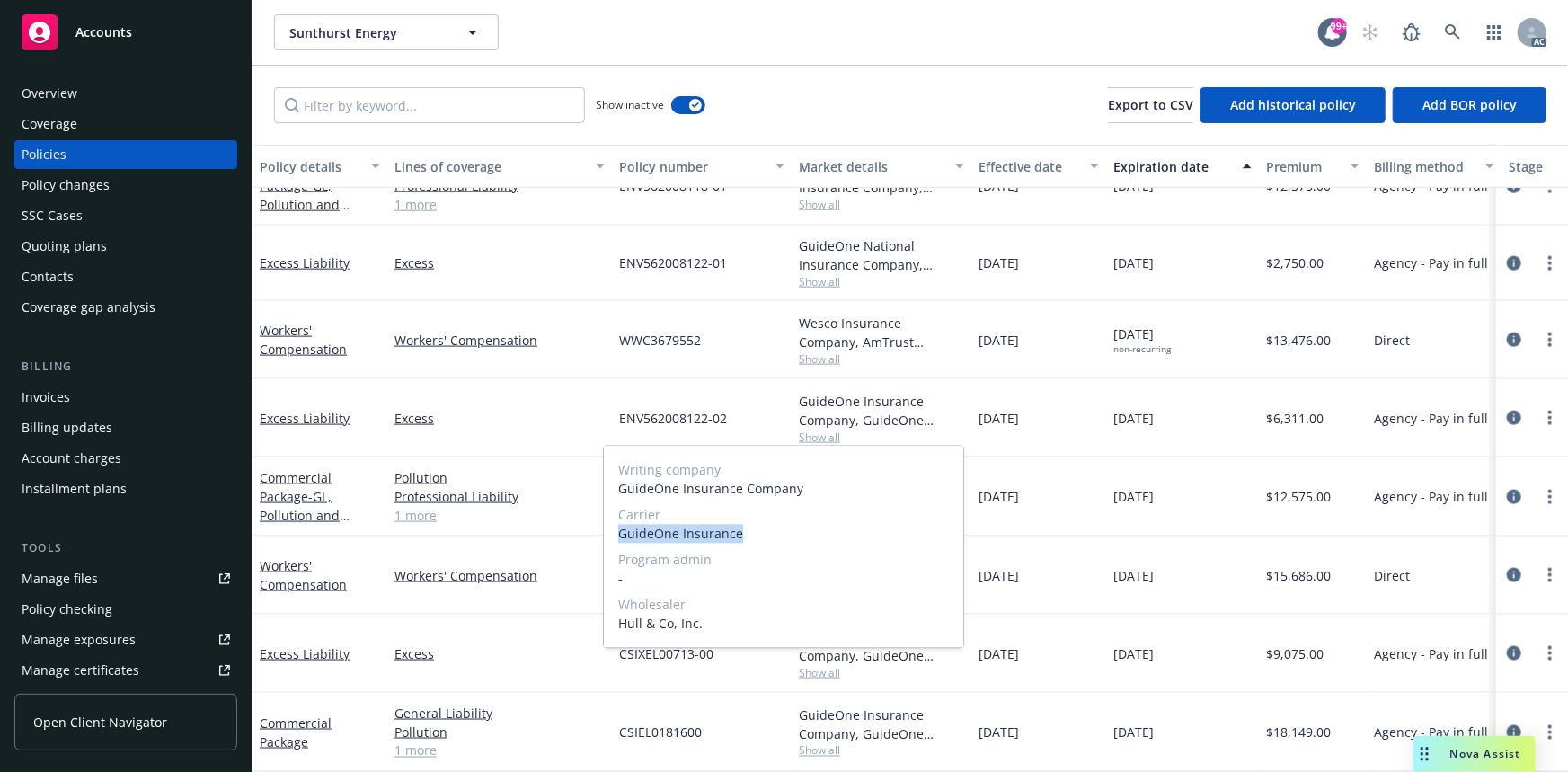
drag, startPoint x: 620, startPoint y: 531, endPoint x: 753, endPoint y: 534, distance: 133.0
click at [753, 534] on span "GuideOne Insurance" at bounding box center [783, 533] width 330 height 19
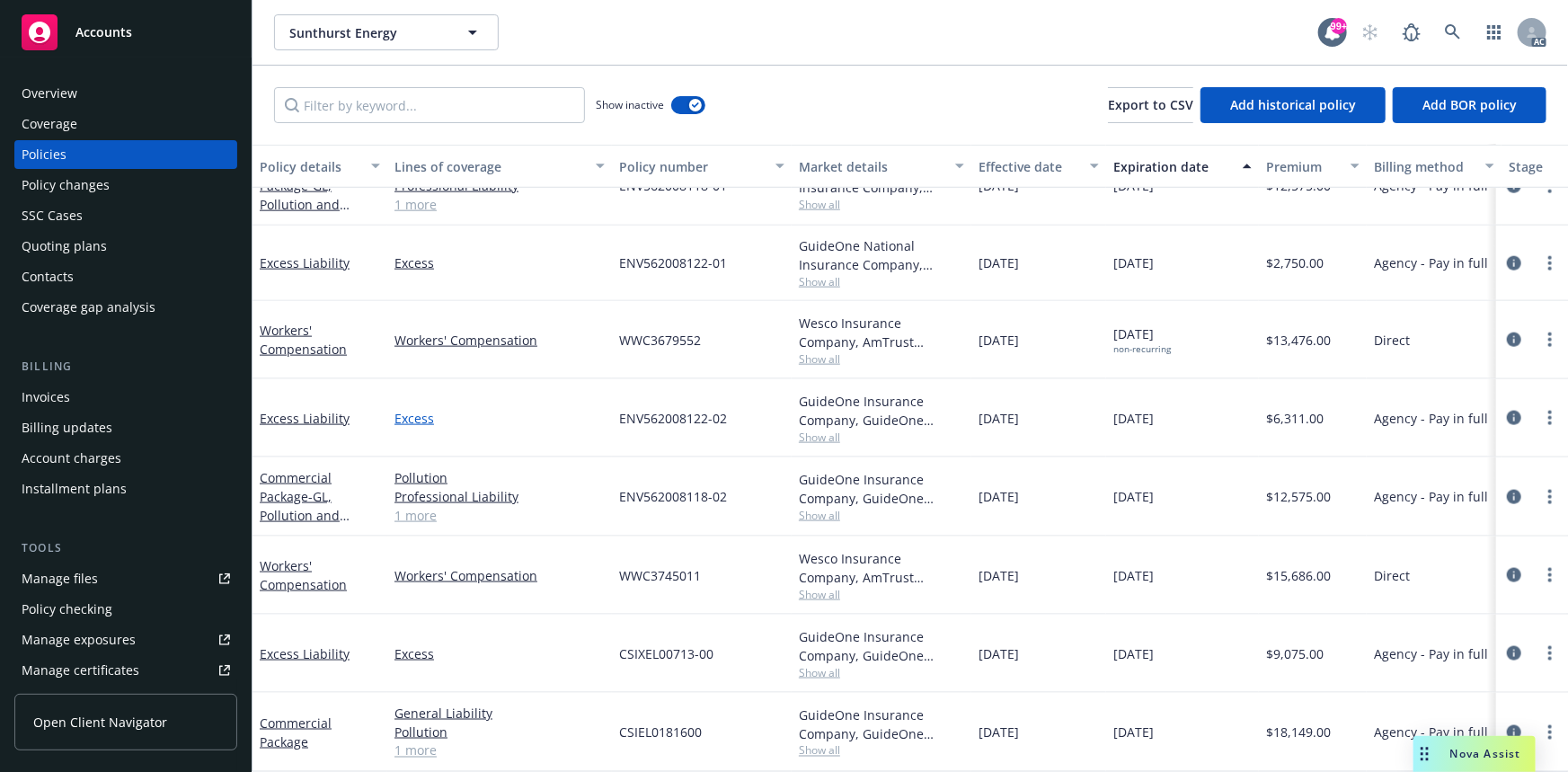
click at [577, 415] on link "Excess" at bounding box center [499, 418] width 210 height 19
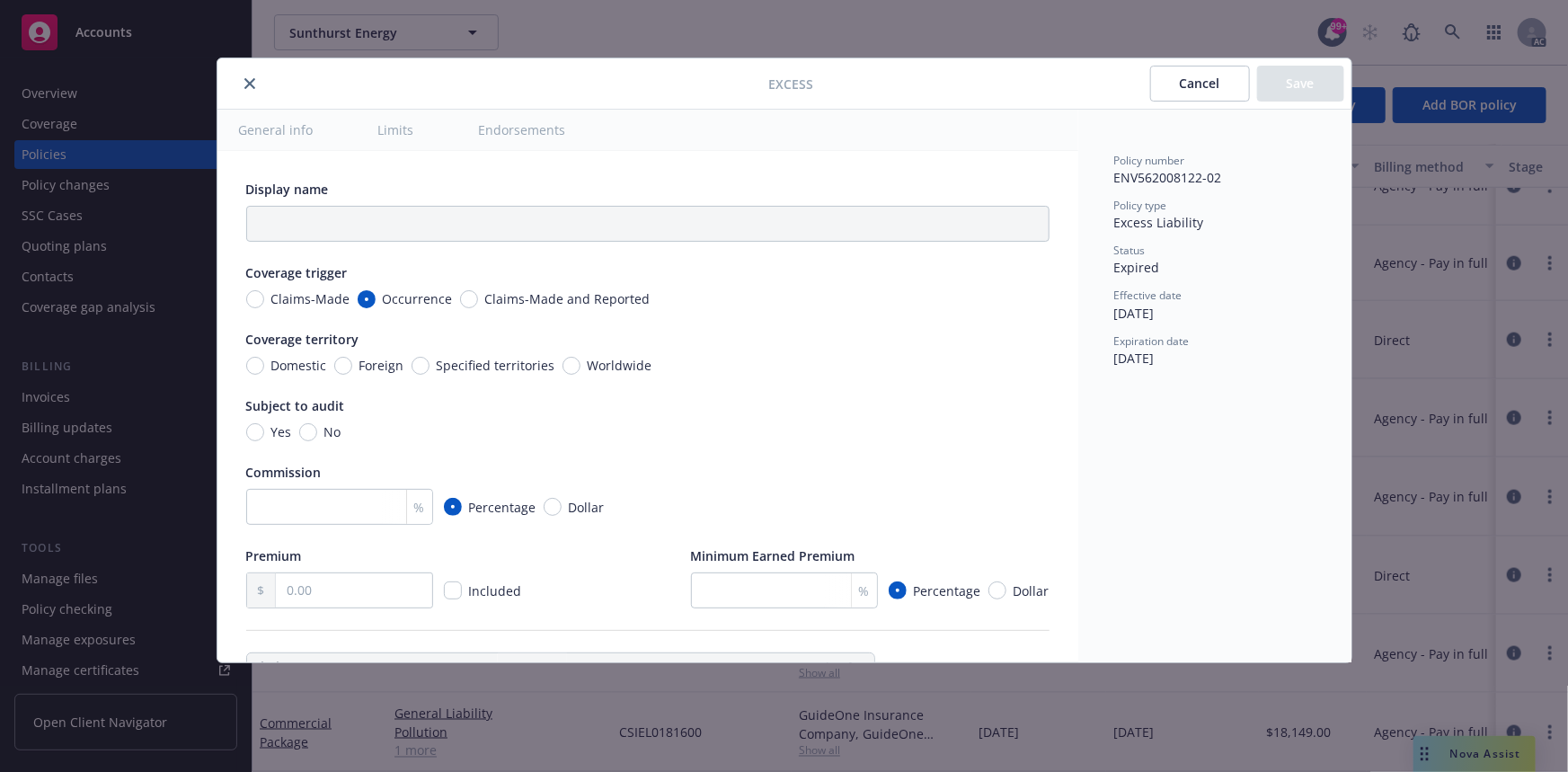
type textarea "x"
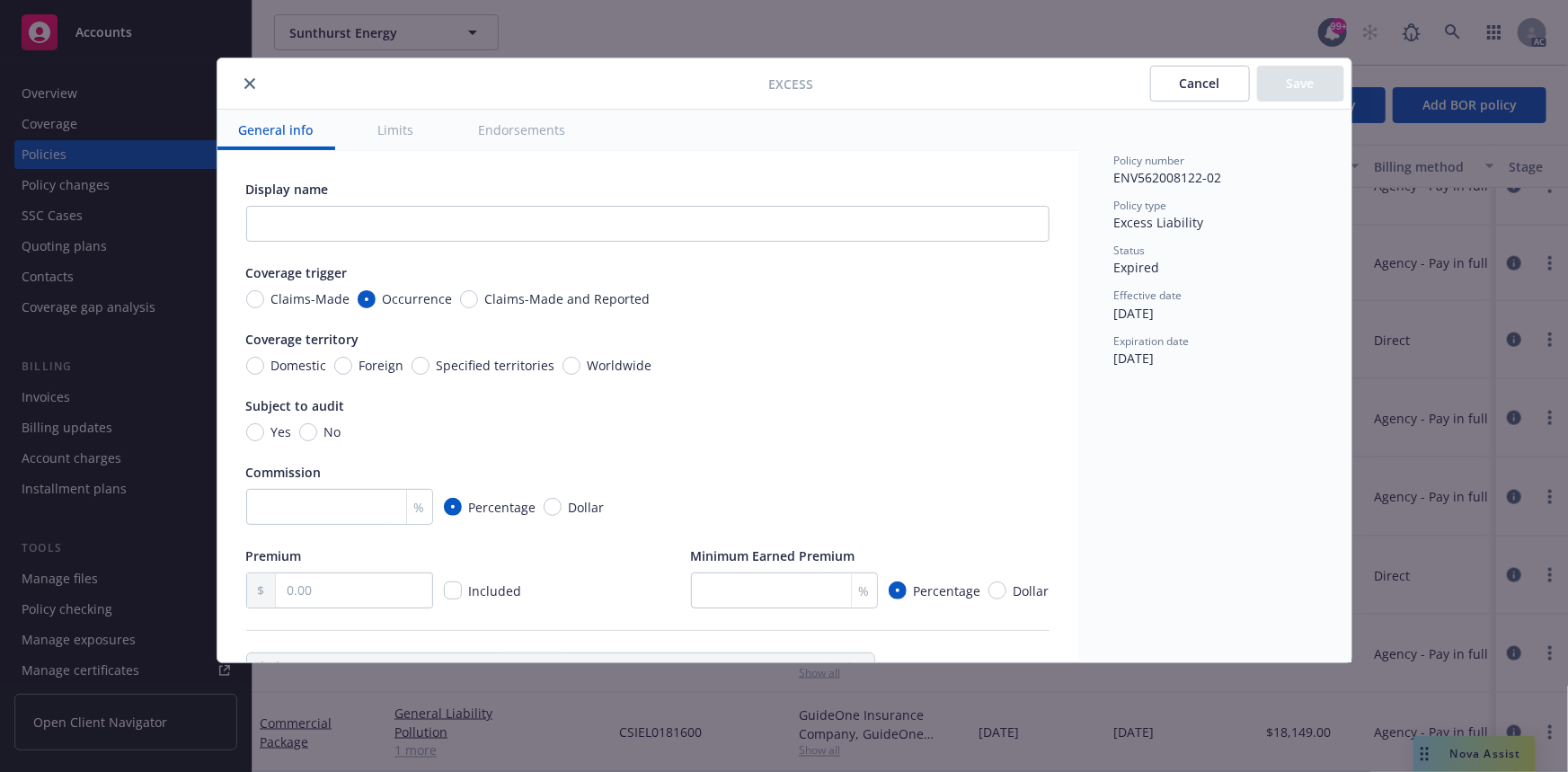
click at [255, 82] on button "close" at bounding box center [250, 83] width 22 height 22
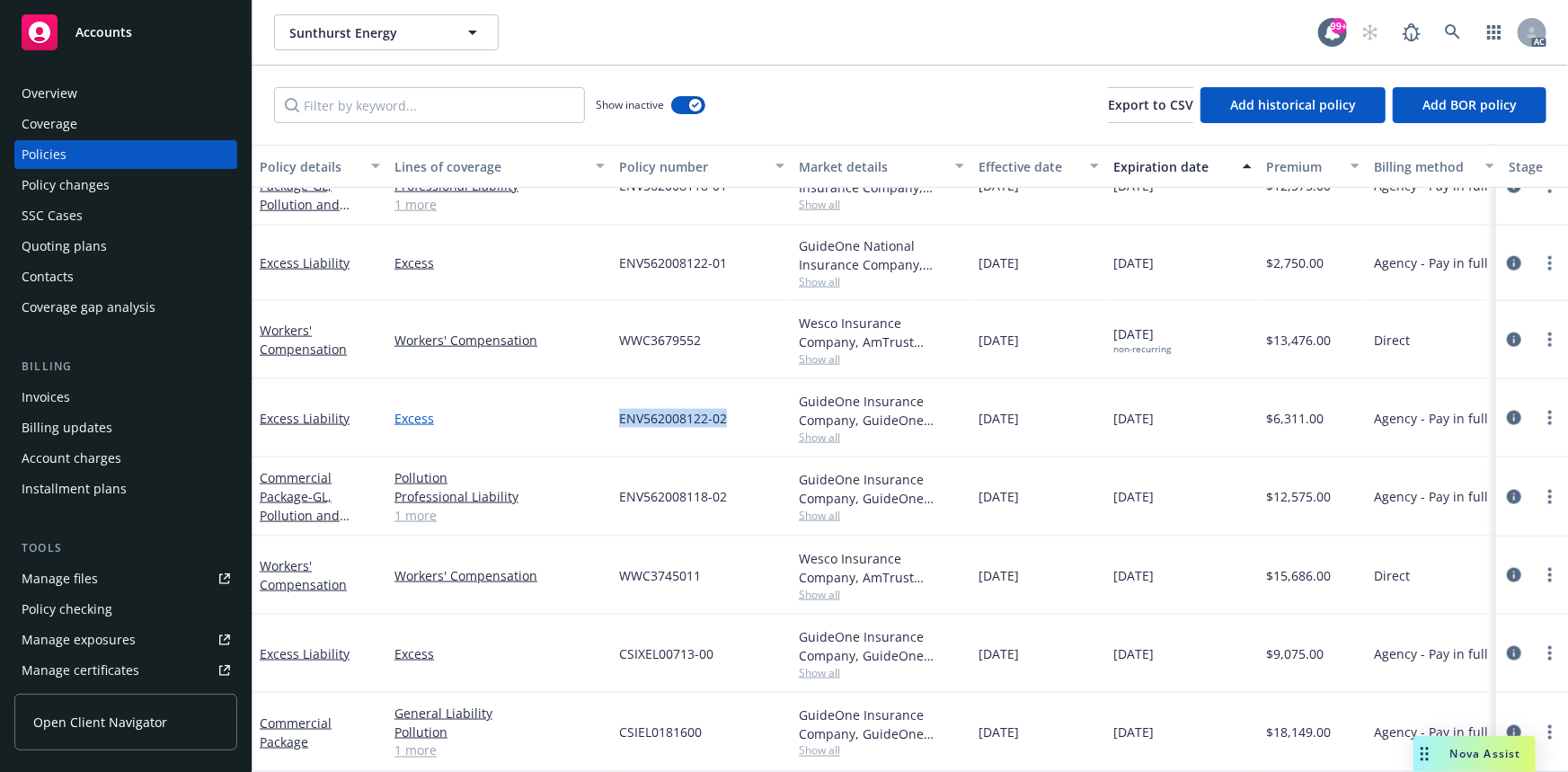
drag, startPoint x: 741, startPoint y: 414, endPoint x: 591, endPoint y: 414, distance: 150.0
click at [591, 414] on div "Excess Liability Excess ENV562008122-02 GuideOne Insurance Company, GuideOne In…" at bounding box center [1119, 418] width 1734 height 78
drag, startPoint x: 975, startPoint y: 256, endPoint x: 1046, endPoint y: 262, distance: 71.3
click at [1046, 262] on div "01/05/2023" at bounding box center [1039, 262] width 135 height 75
drag, startPoint x: 1115, startPoint y: 253, endPoint x: 1194, endPoint y: 272, distance: 81.3
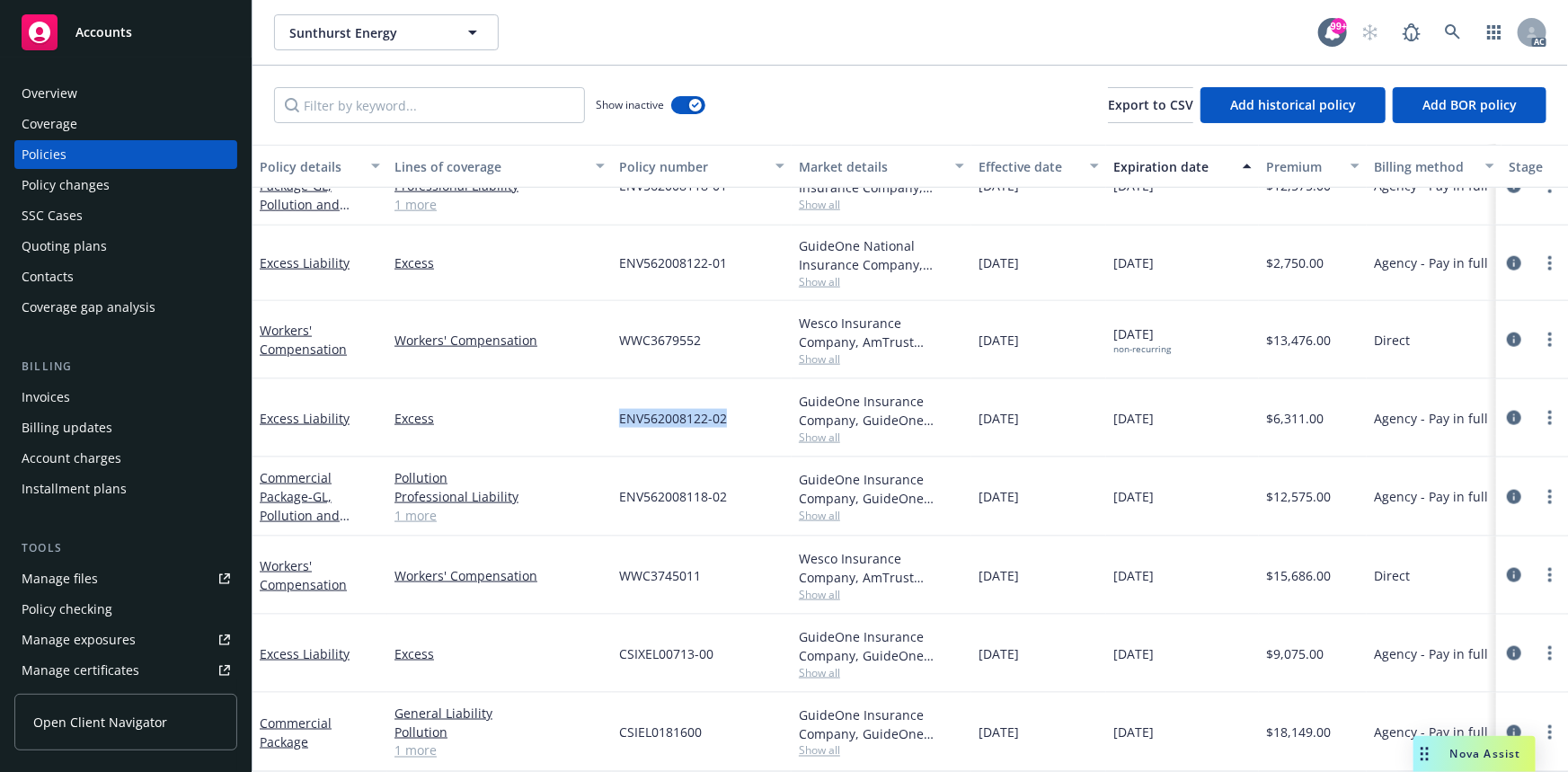
click at [1194, 272] on div "01/05/2024" at bounding box center [1183, 262] width 153 height 75
drag, startPoint x: 1272, startPoint y: 254, endPoint x: 1324, endPoint y: 261, distance: 52.5
click at [1324, 261] on div "$2,750.00" at bounding box center [1312, 262] width 108 height 75
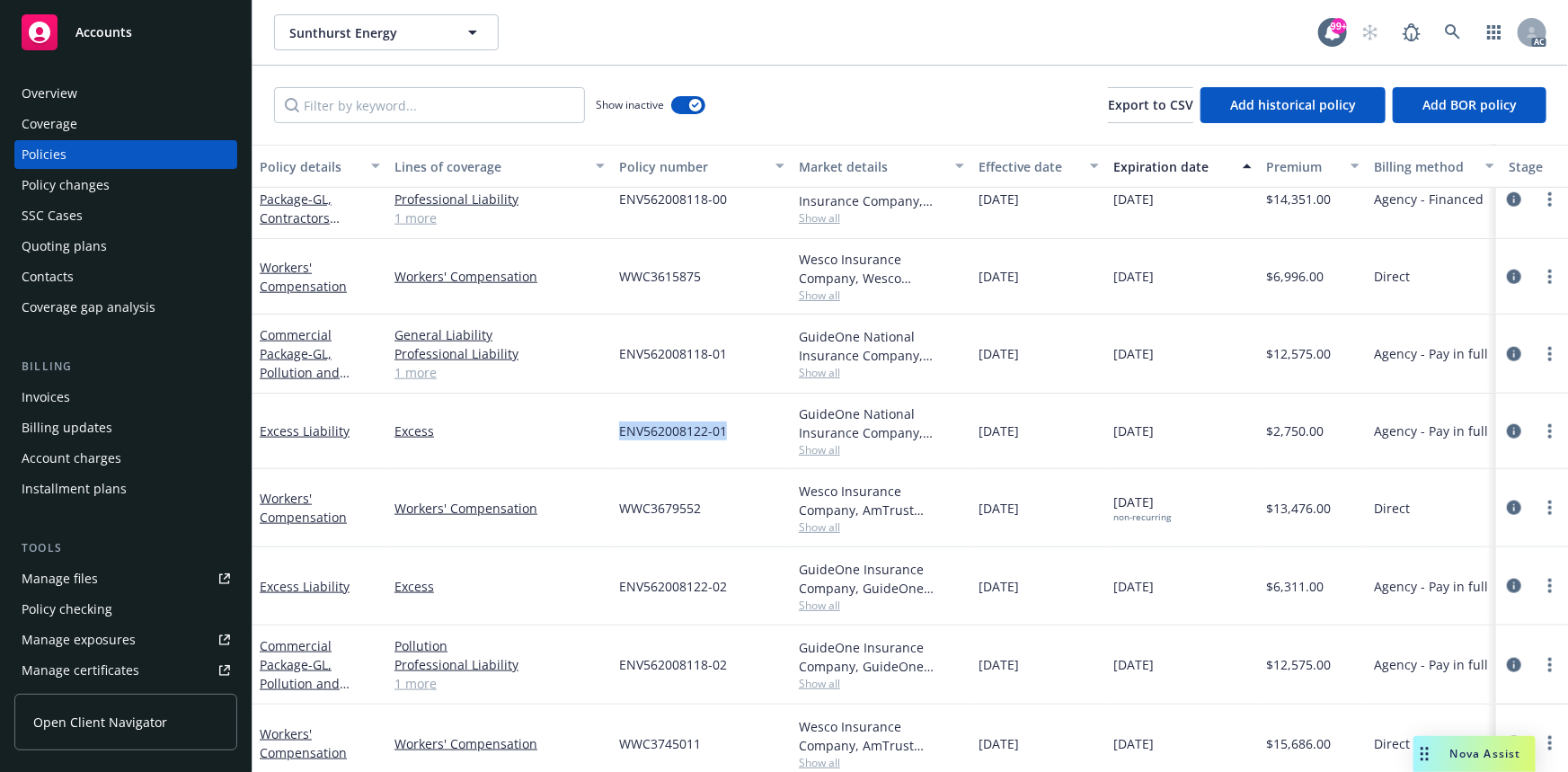
drag, startPoint x: 623, startPoint y: 435, endPoint x: 729, endPoint y: 437, distance: 106.0
click at [729, 437] on div "ENV562008122-01" at bounding box center [701, 431] width 180 height 75
click at [826, 443] on span "Show all" at bounding box center [881, 450] width 166 height 15
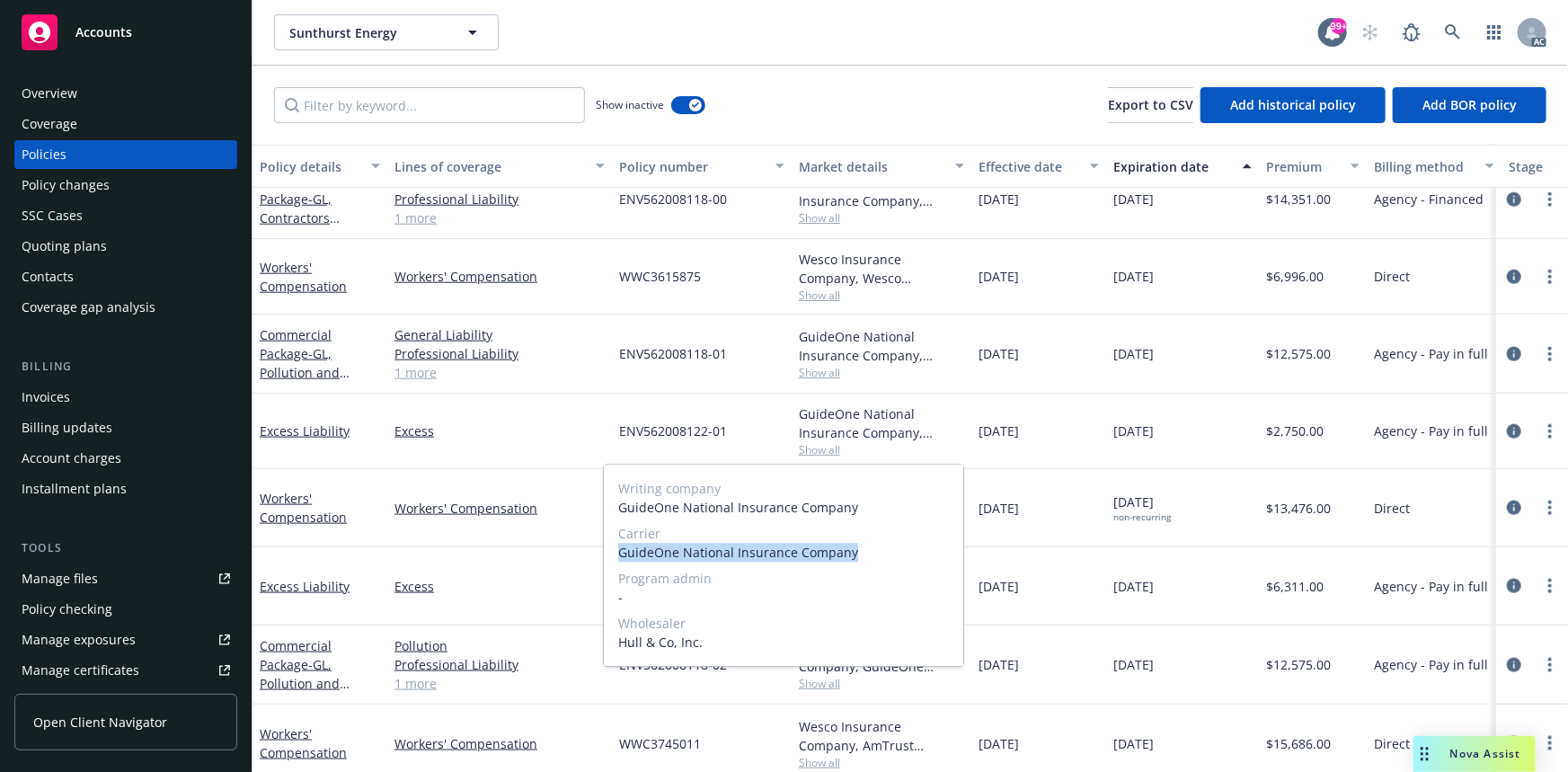
drag, startPoint x: 618, startPoint y: 552, endPoint x: 874, endPoint y: 559, distance: 256.1
click at [874, 559] on span "GuideOne National Insurance Company" at bounding box center [783, 552] width 330 height 19
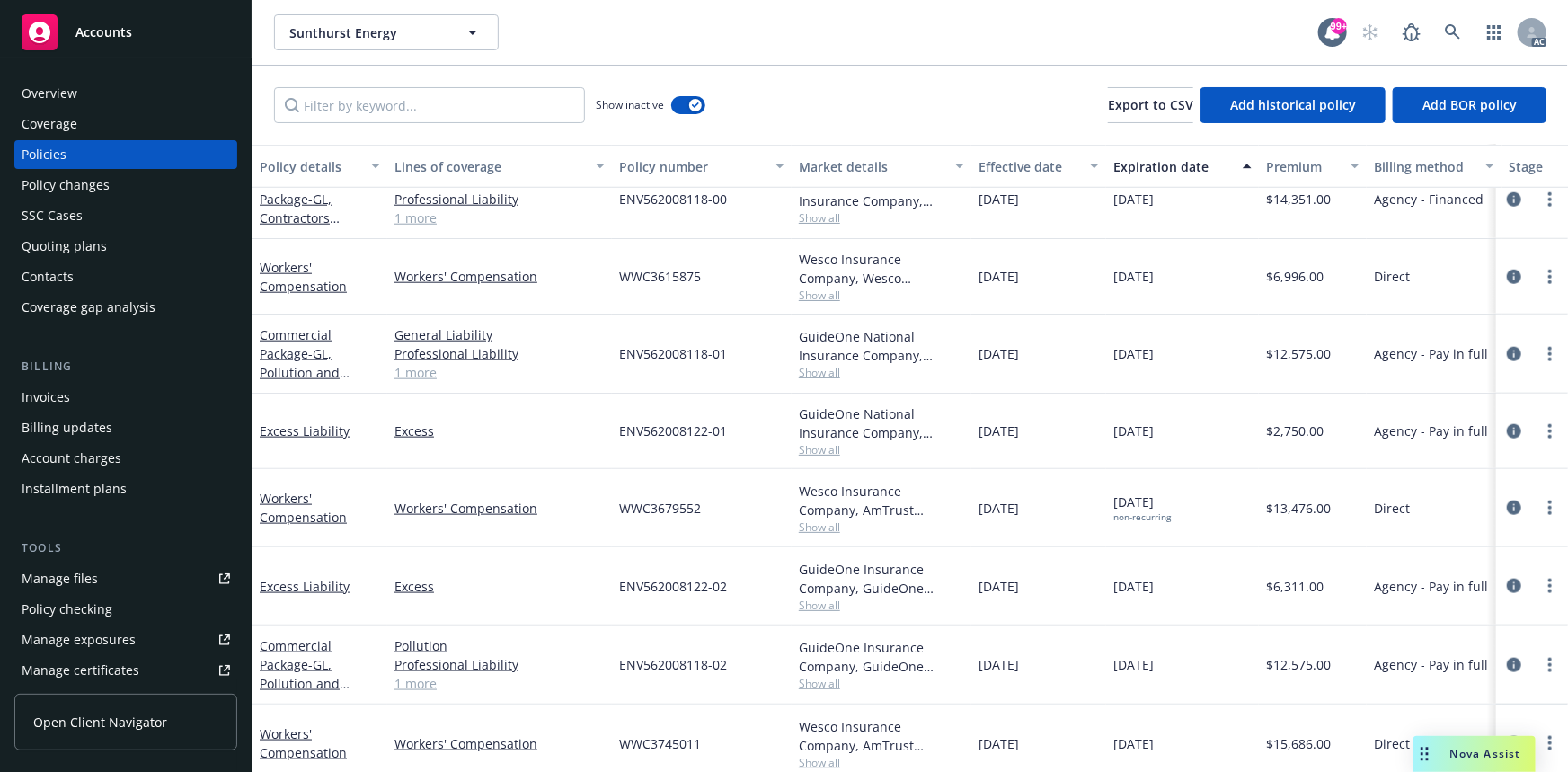
click at [707, 374] on div "ENV562008118-01" at bounding box center [701, 354] width 180 height 79
drag, startPoint x: 1275, startPoint y: 352, endPoint x: 1328, endPoint y: 359, distance: 53.5
click at [1328, 359] on span "$12,575.00" at bounding box center [1298, 353] width 65 height 19
drag, startPoint x: 622, startPoint y: 353, endPoint x: 730, endPoint y: 354, distance: 108.0
click at [730, 354] on div "ENV562008118-01" at bounding box center [701, 354] width 180 height 79
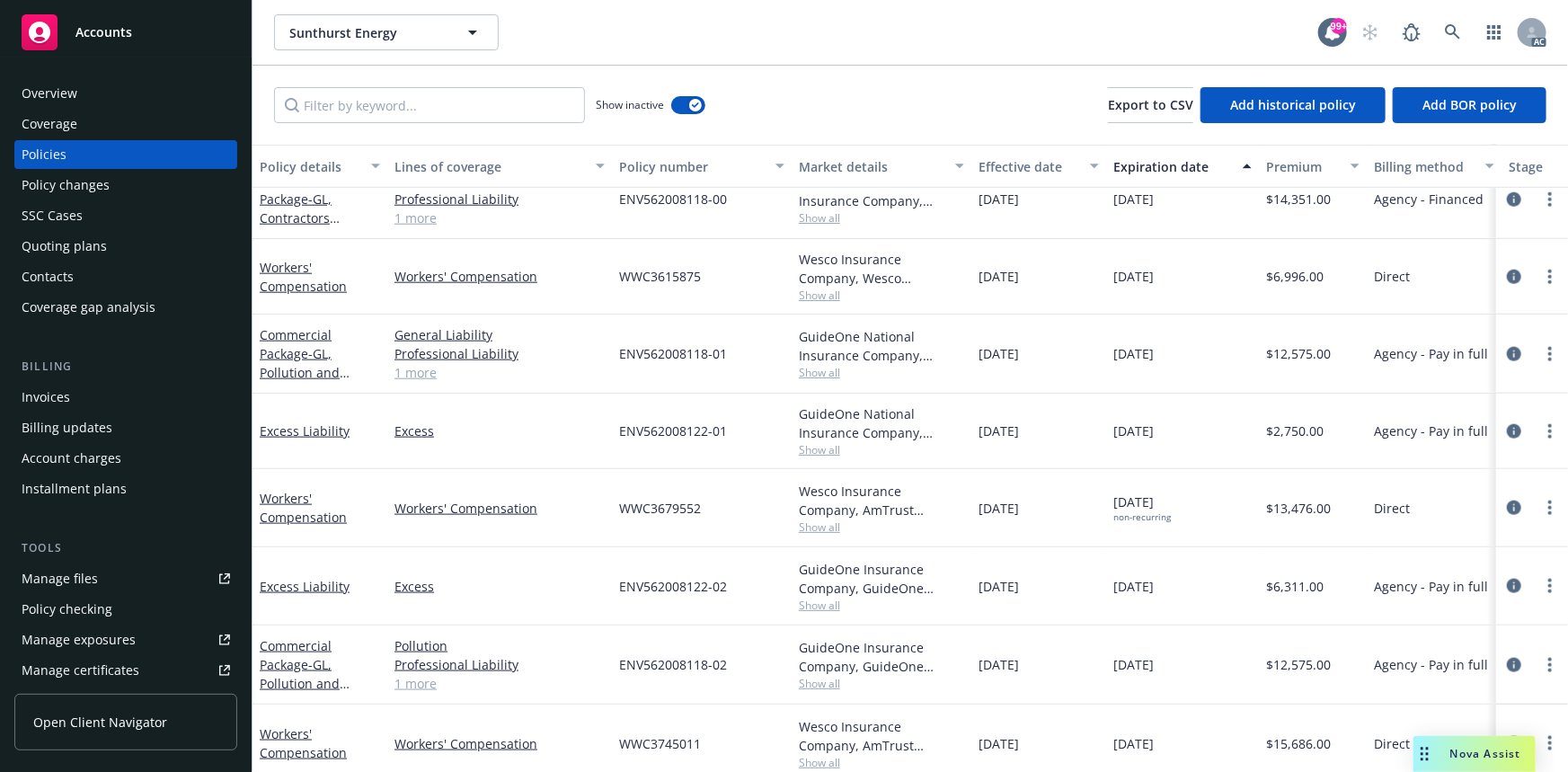
click at [826, 377] on span "Show all" at bounding box center [881, 372] width 166 height 15
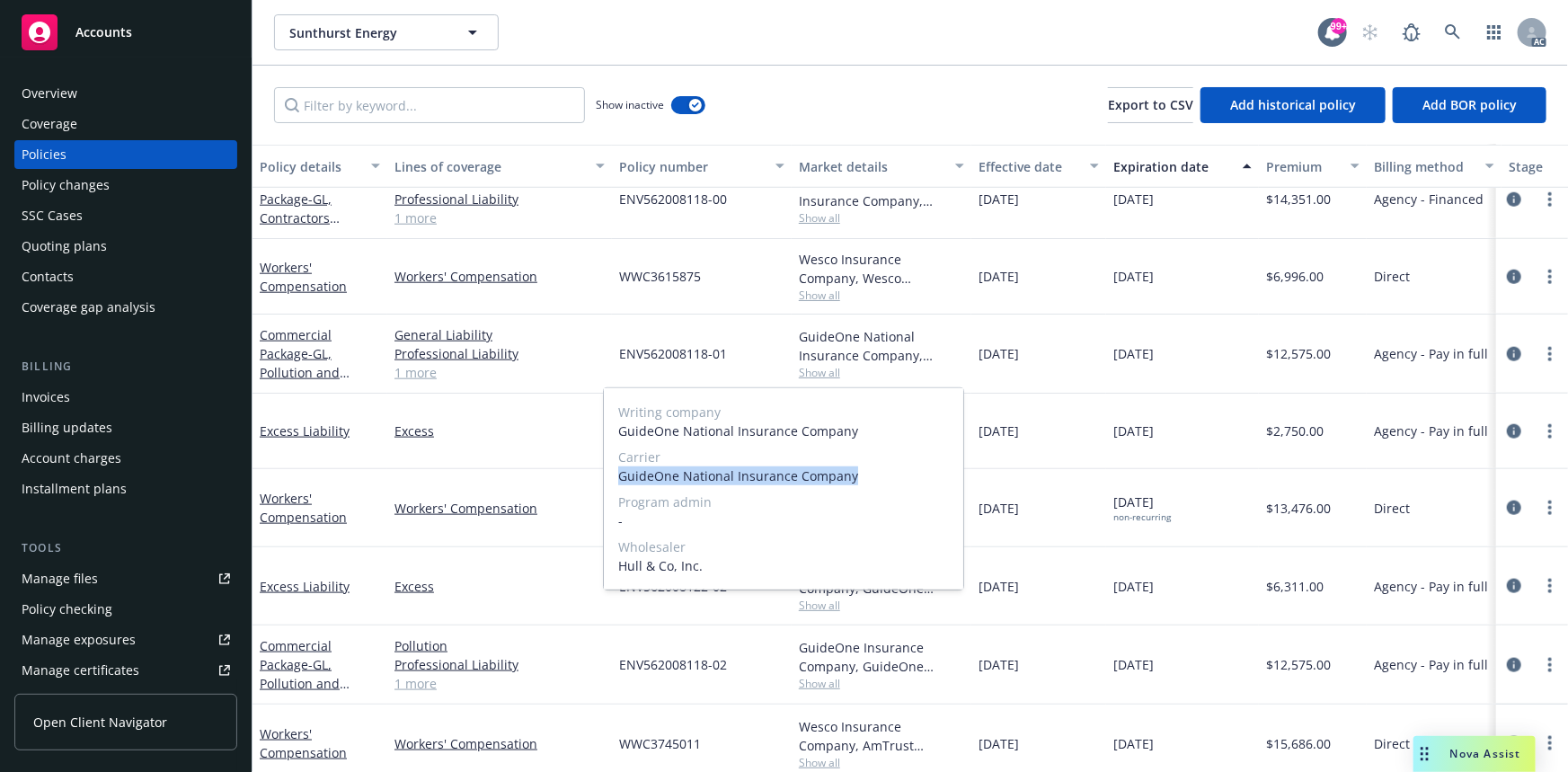
drag, startPoint x: 618, startPoint y: 476, endPoint x: 866, endPoint y: 479, distance: 248.0
click at [866, 479] on span "GuideOne National Insurance Company" at bounding box center [783, 475] width 330 height 19
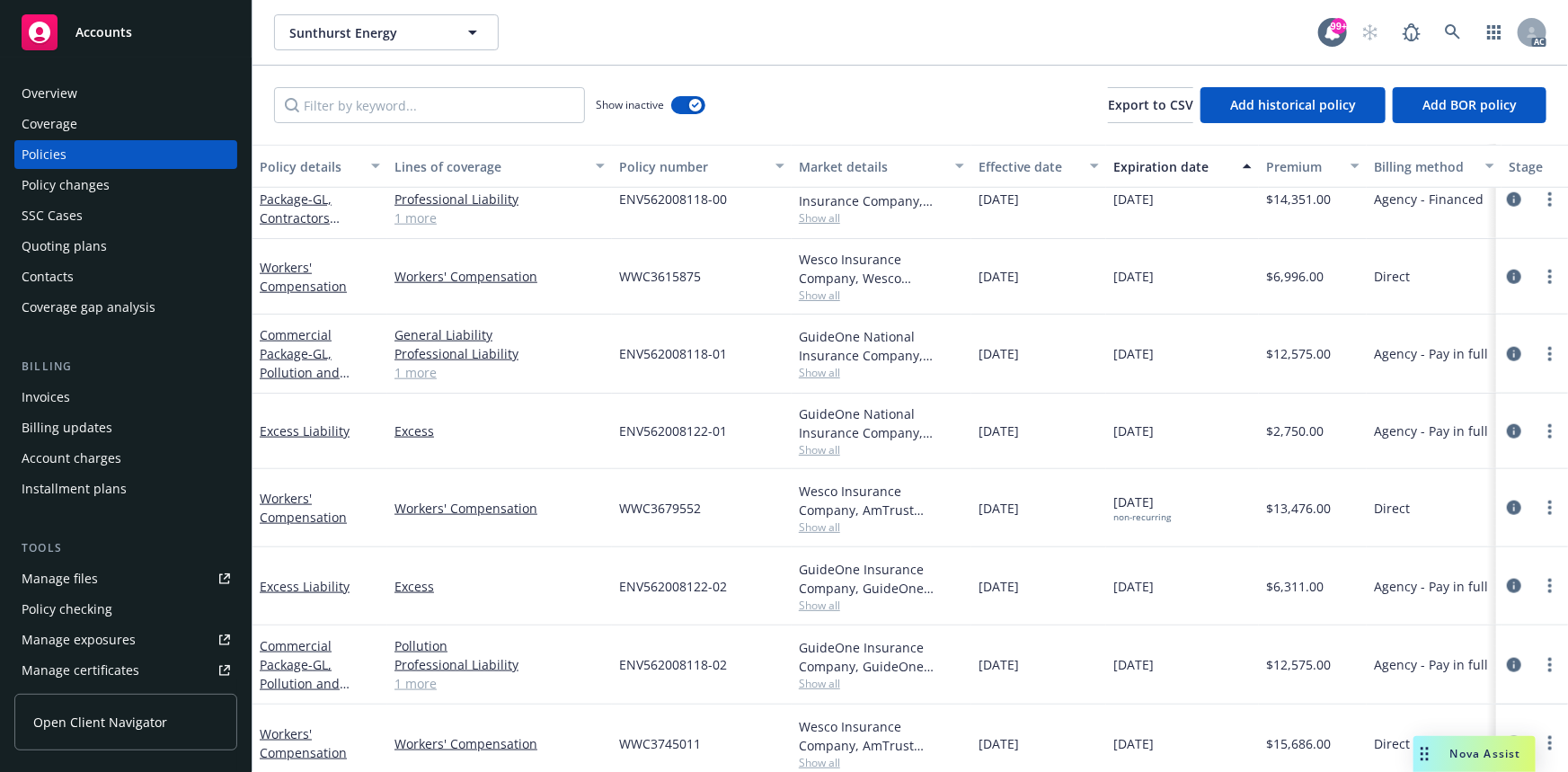
click at [152, 86] on div "Overview" at bounding box center [126, 93] width 208 height 29
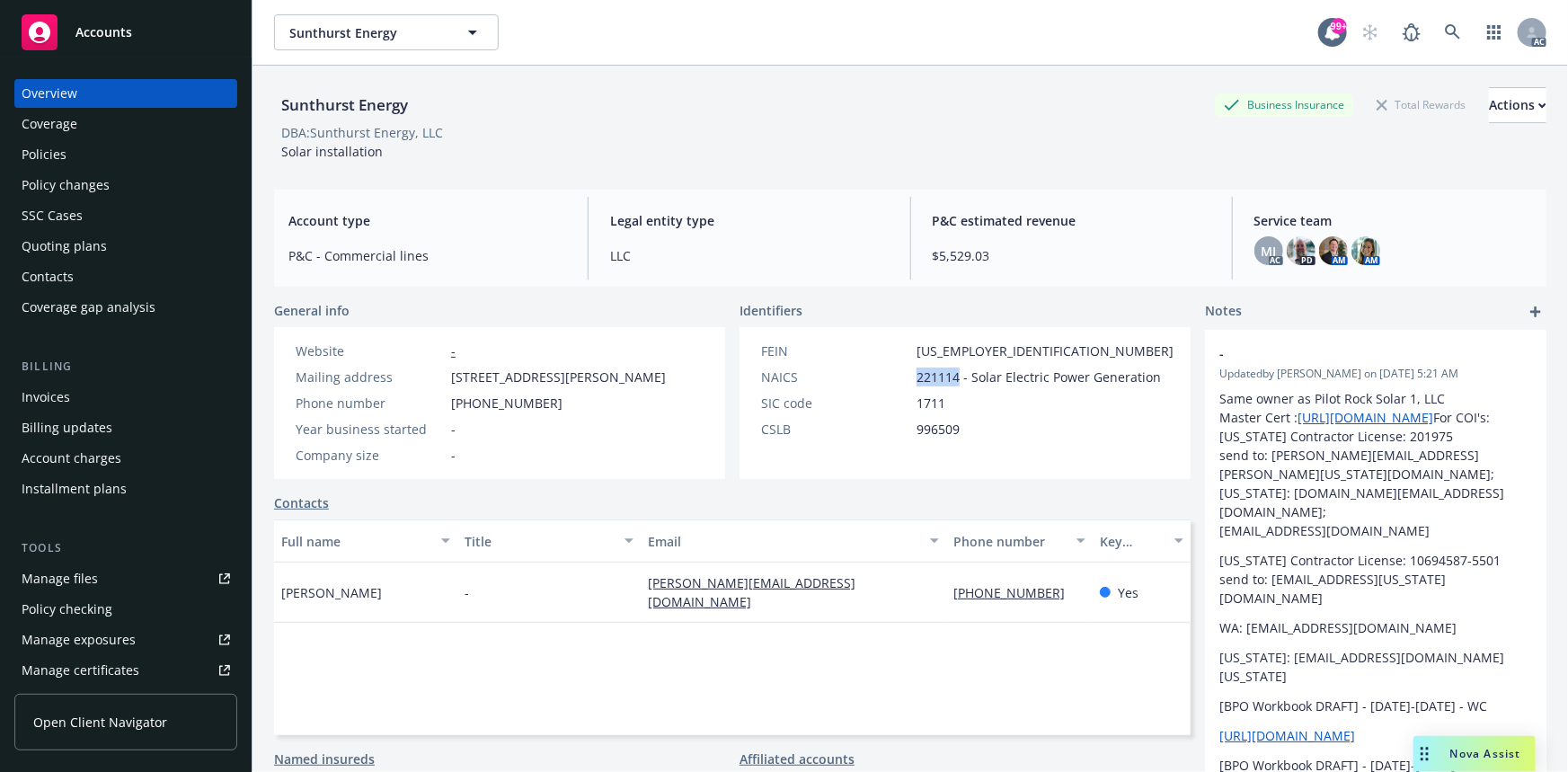
drag, startPoint x: 914, startPoint y: 374, endPoint x: 951, endPoint y: 374, distance: 37.0
click at [951, 374] on span "221114 - Solar Electric Power Generation" at bounding box center [1039, 376] width 244 height 19
click at [115, 147] on div "Policies" at bounding box center [126, 155] width 208 height 29
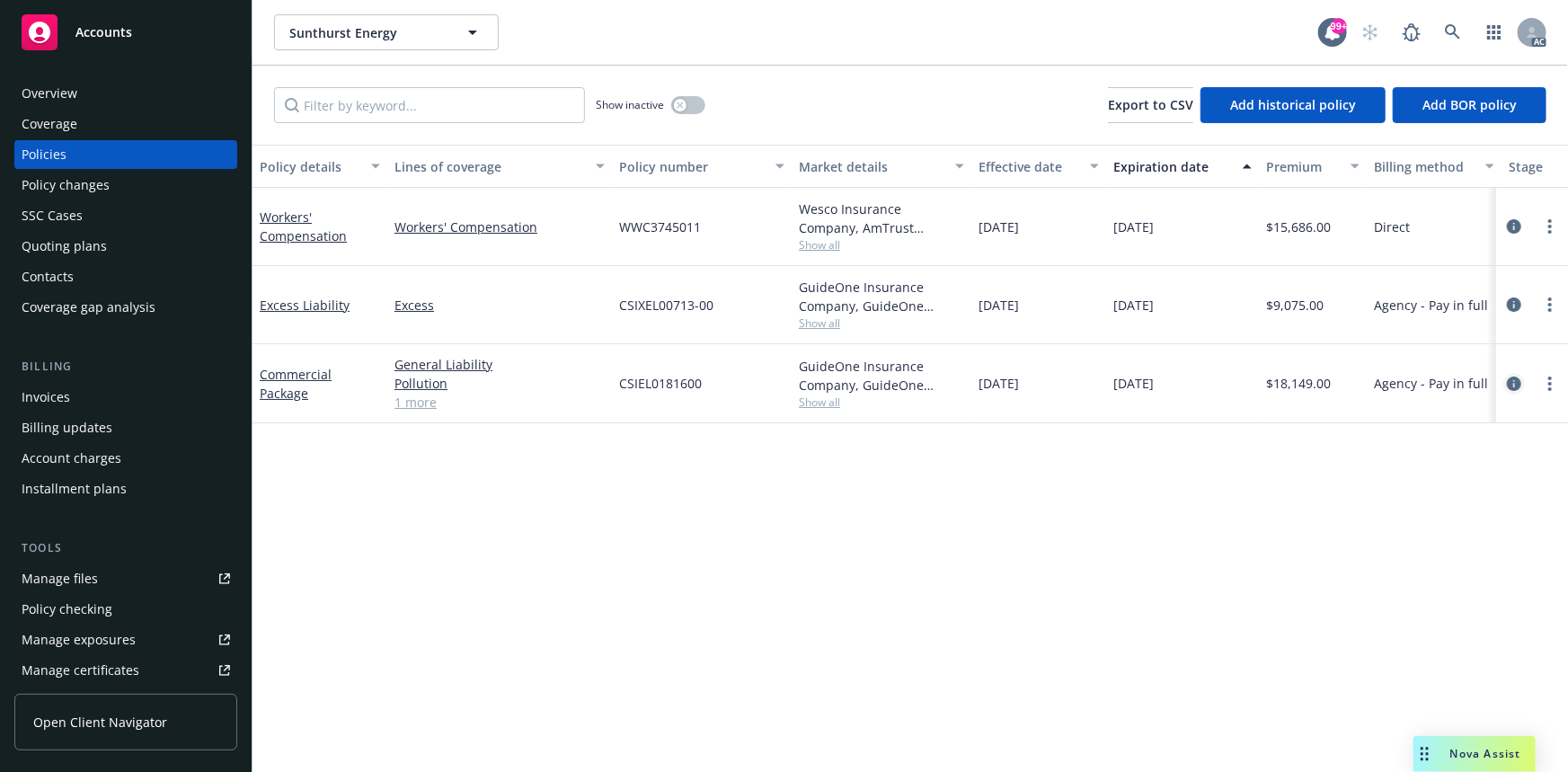
click at [1511, 380] on icon "circleInformation" at bounding box center [1515, 384] width 14 height 14
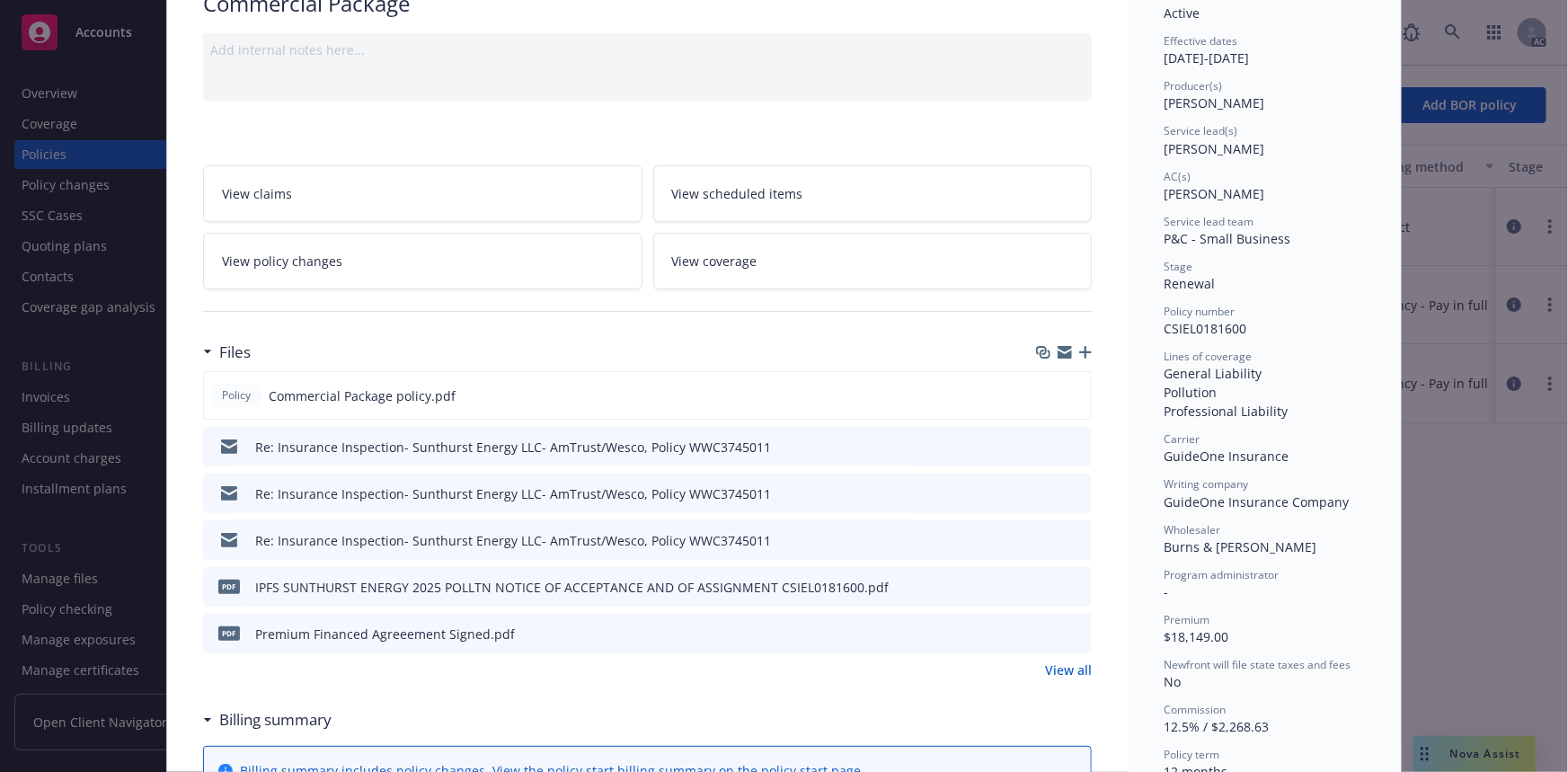
scroll to position [244, 0]
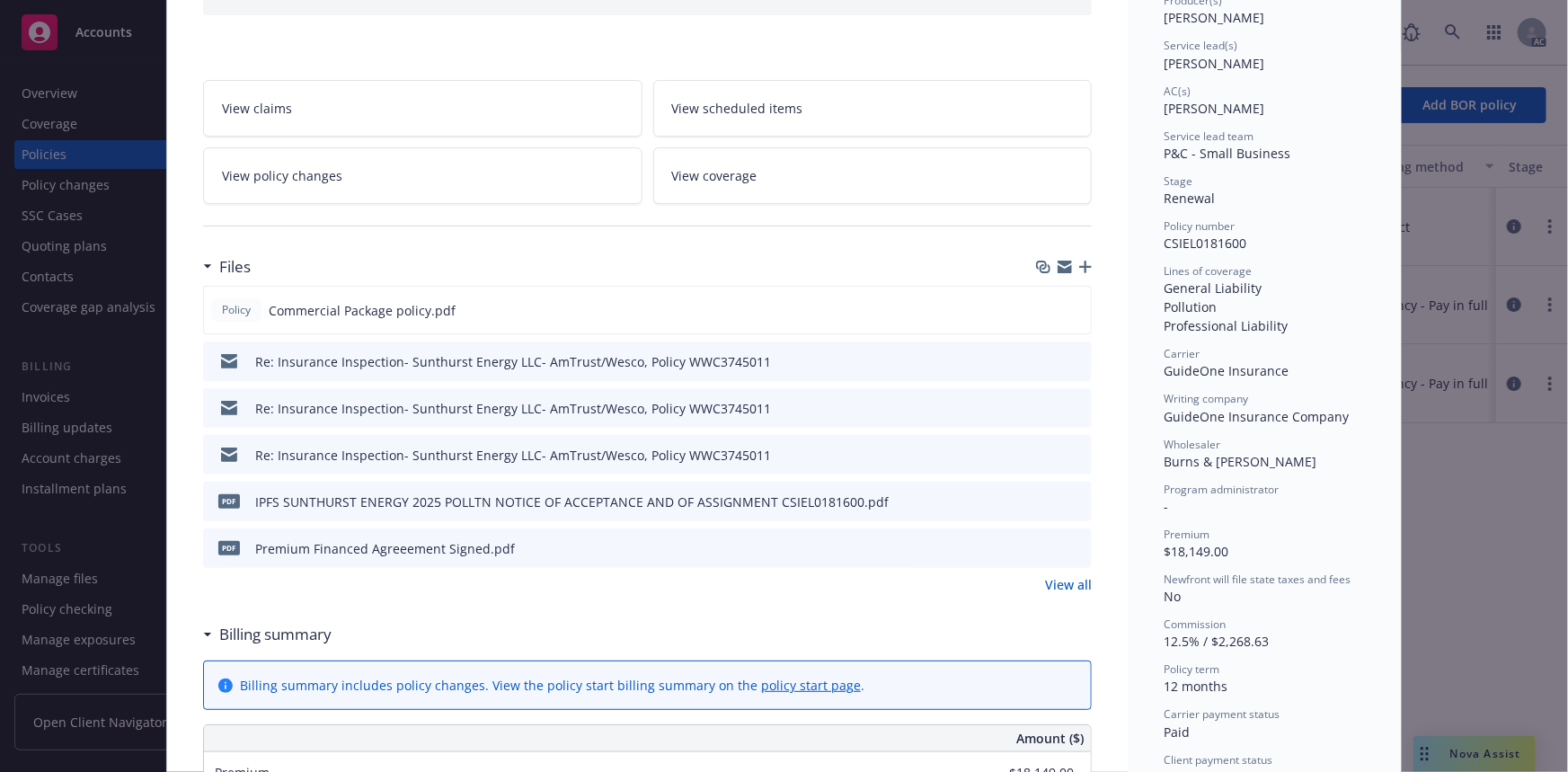
click at [1056, 581] on link "View all" at bounding box center [1069, 585] width 47 height 19
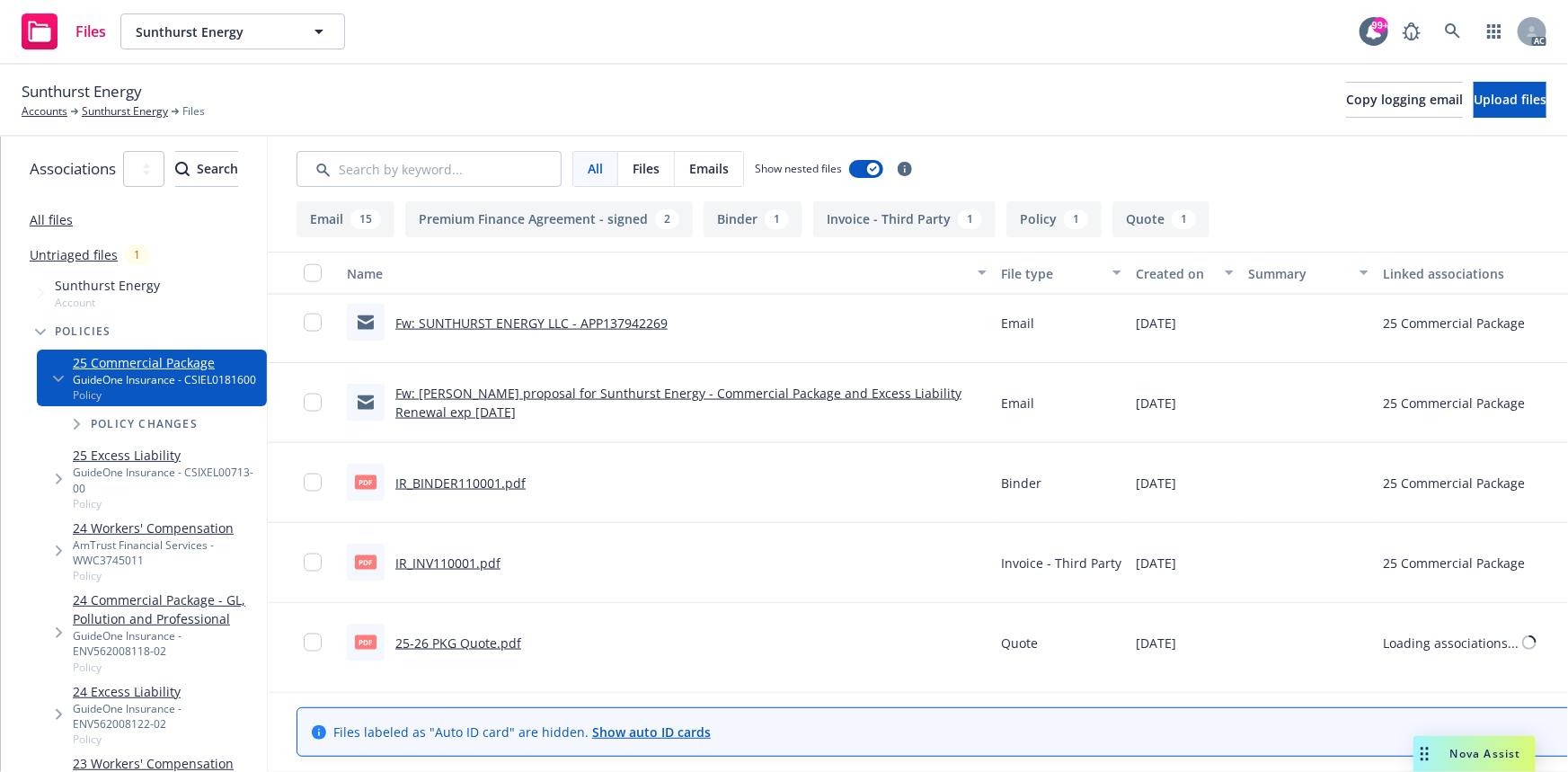
scroll to position [1279, 0]
click at [521, 638] on link "25-26 PKG Quote.pdf" at bounding box center [458, 642] width 126 height 17
